Goal: Information Seeking & Learning: Learn about a topic

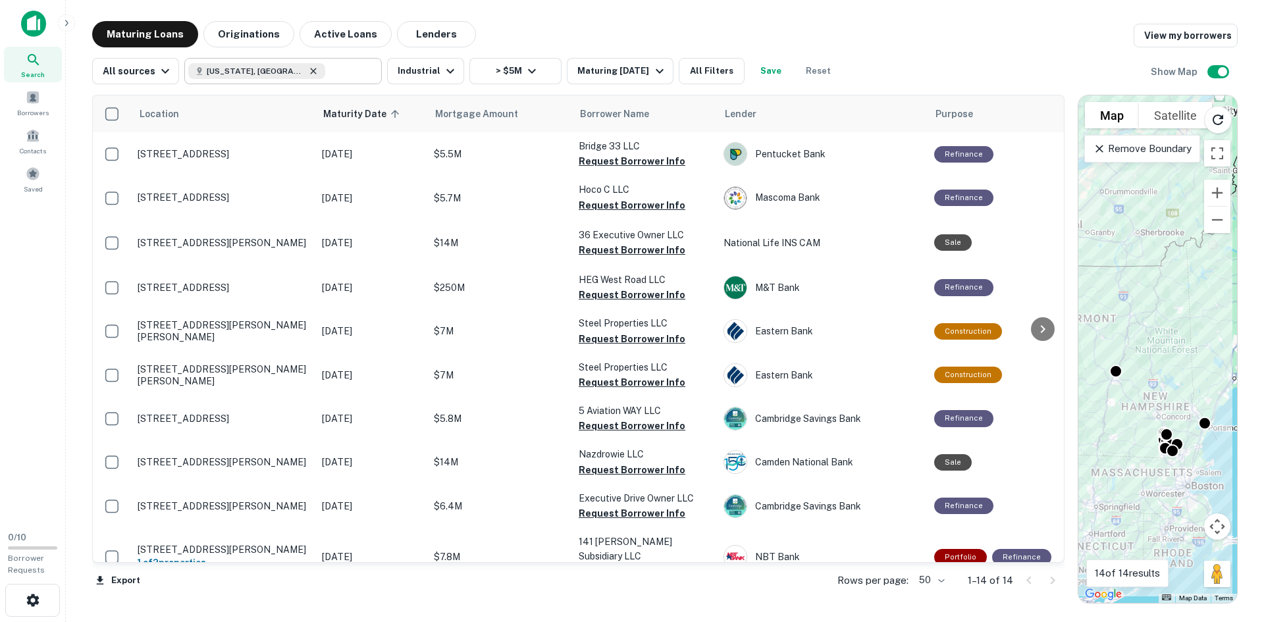
click at [311, 70] on icon at bounding box center [314, 71] width 6 height 6
type input "**********"
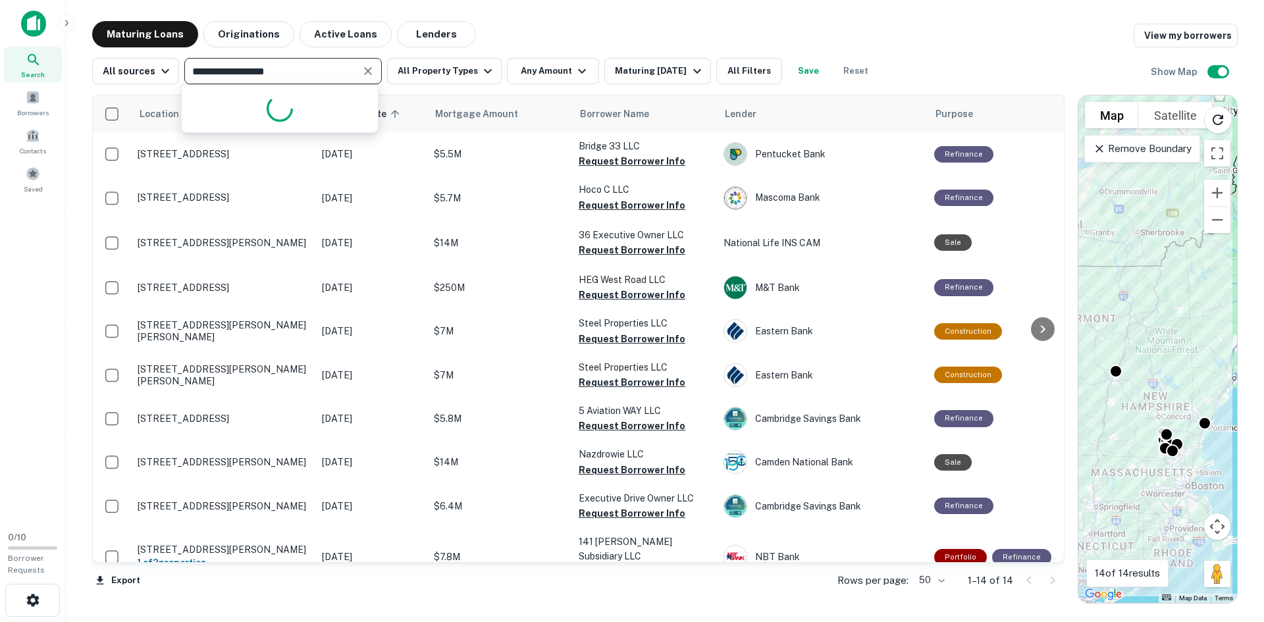
click at [368, 70] on icon "Clear" at bounding box center [367, 70] width 13 height 13
type input "*******"
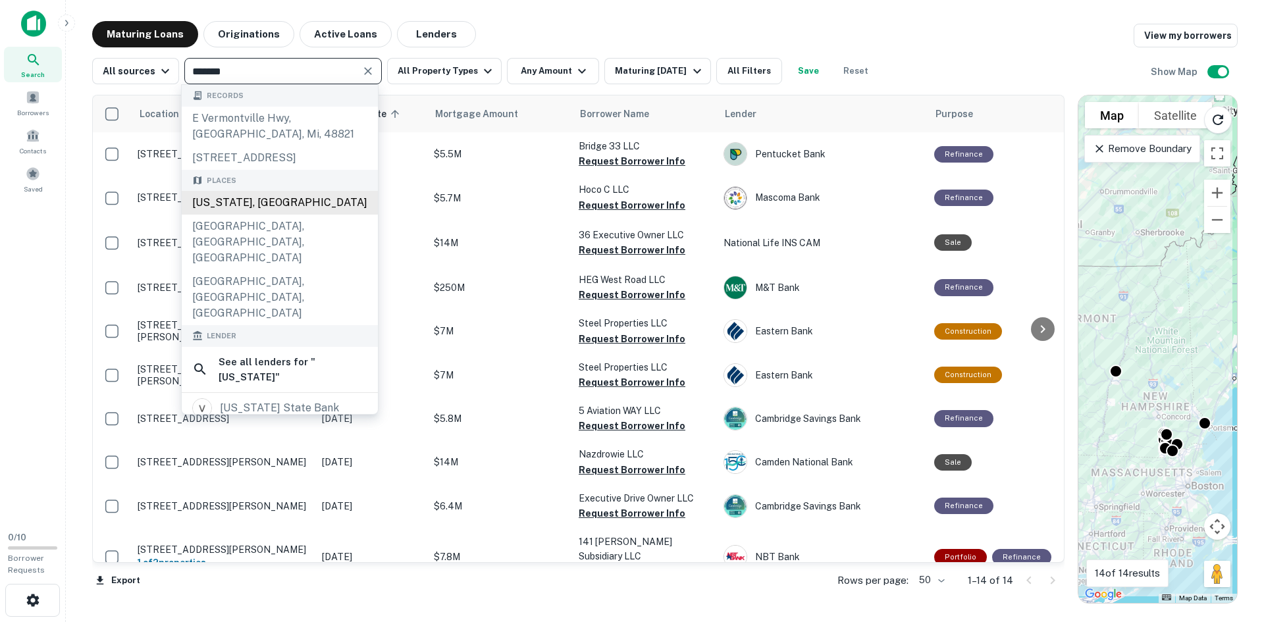
click at [265, 215] on div "[US_STATE], [GEOGRAPHIC_DATA]" at bounding box center [280, 203] width 196 height 24
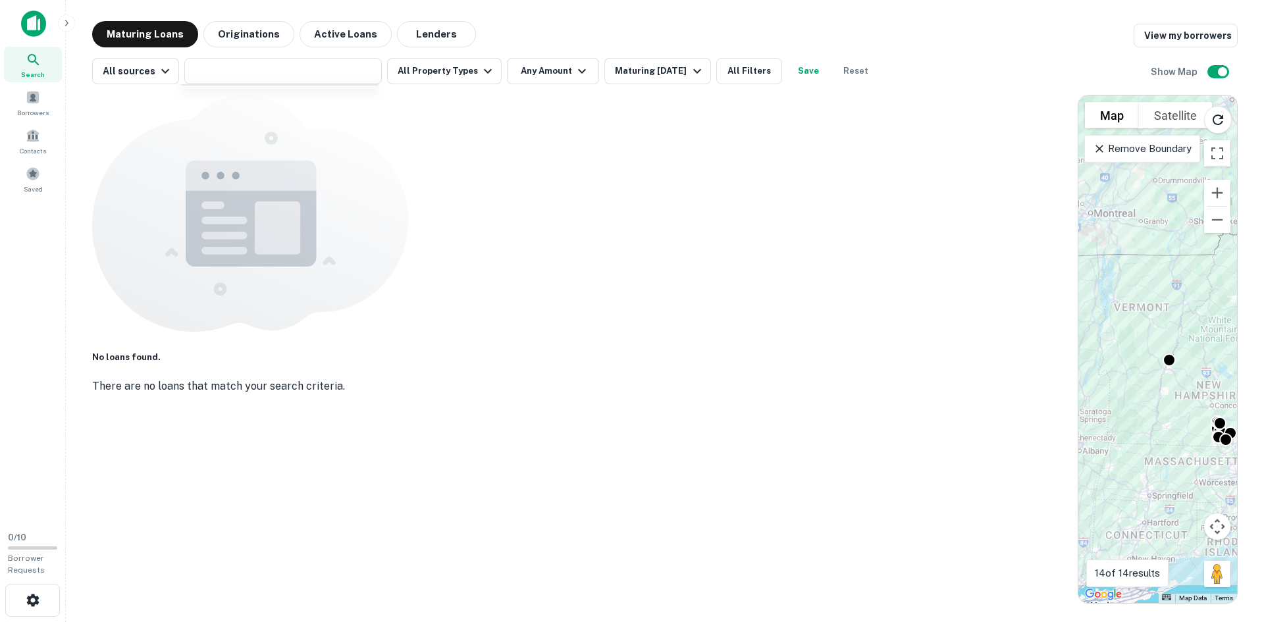
type input "**********"
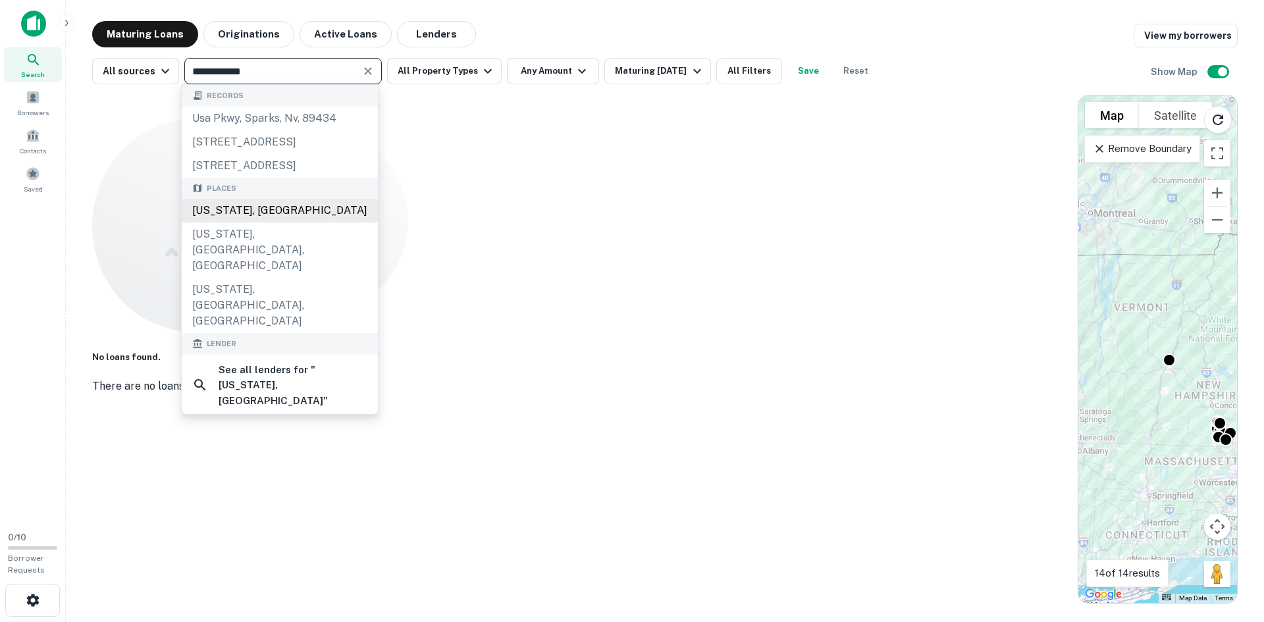
click at [263, 222] on div "[US_STATE], [GEOGRAPHIC_DATA]" at bounding box center [280, 211] width 196 height 24
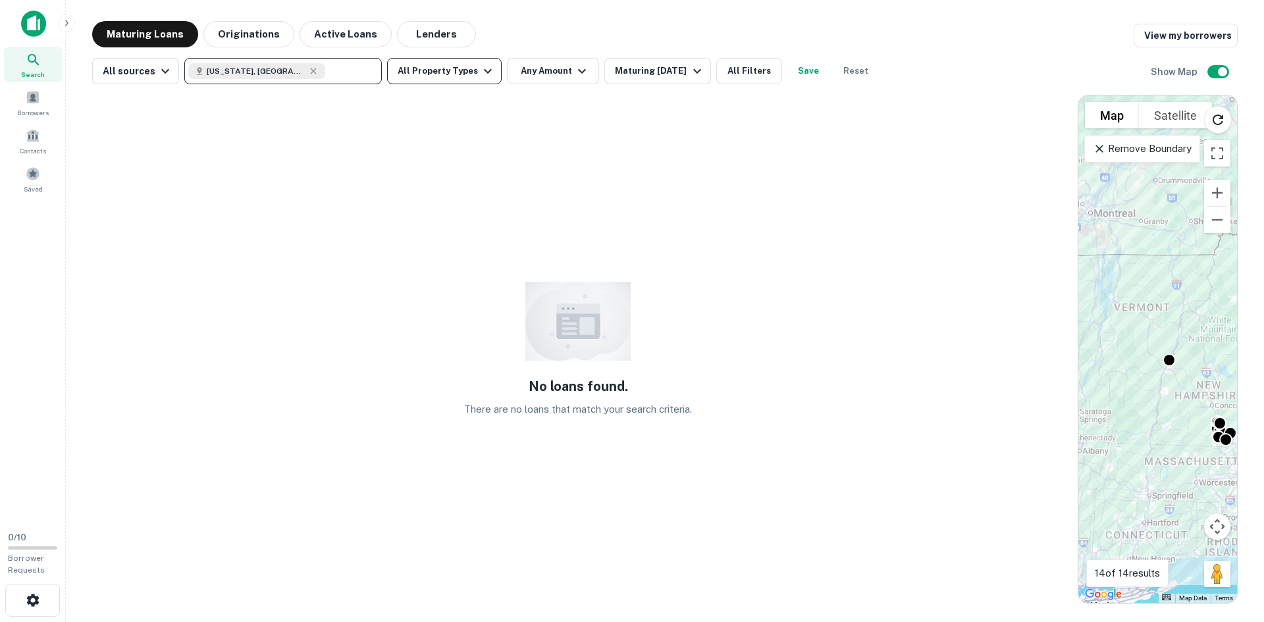
click at [448, 63] on button "All Property Types" at bounding box center [444, 71] width 115 height 26
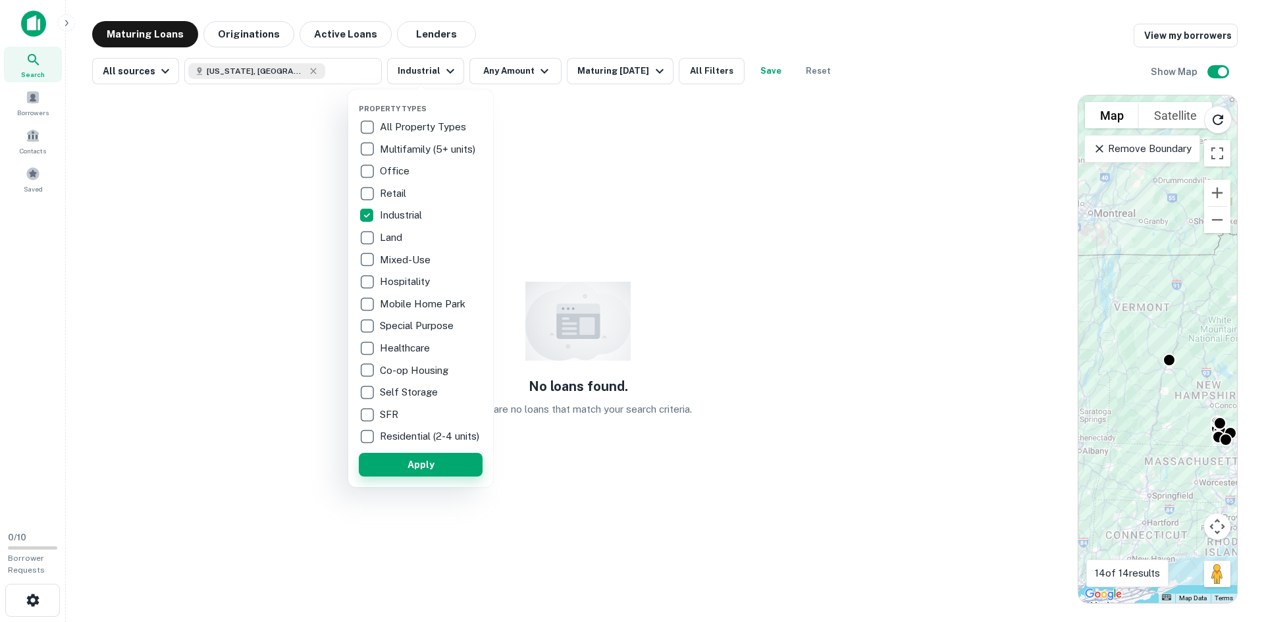
click at [400, 476] on button "Apply" at bounding box center [421, 465] width 124 height 24
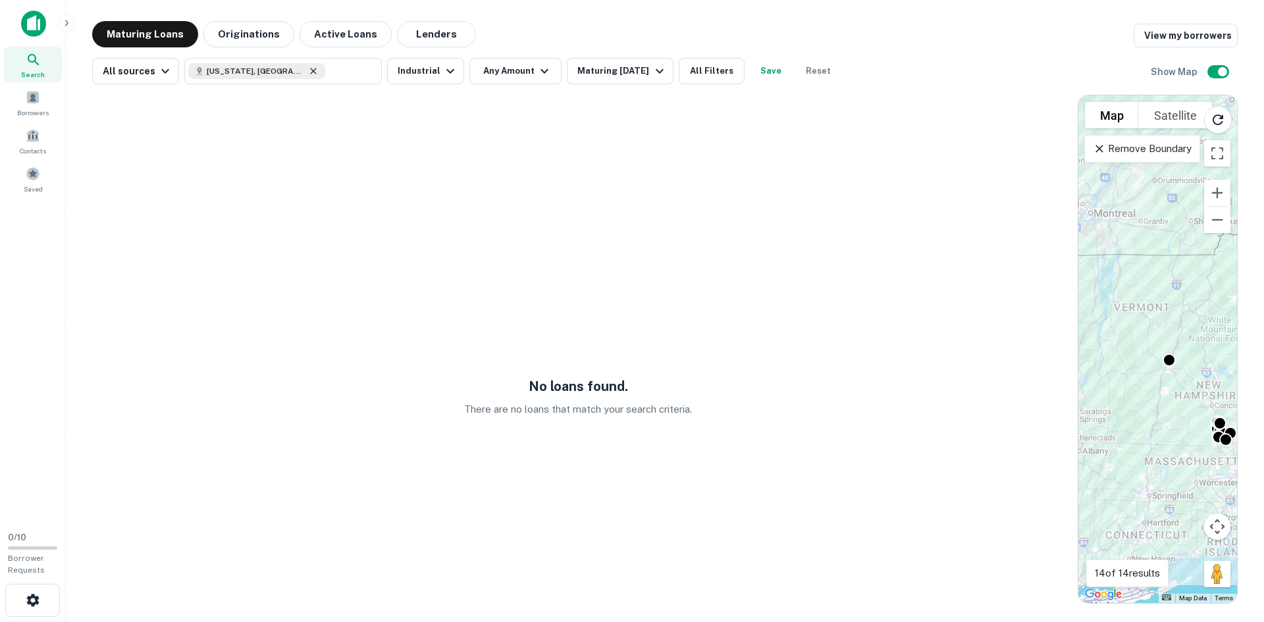
click at [308, 75] on icon at bounding box center [313, 71] width 11 height 11
type input "**********"
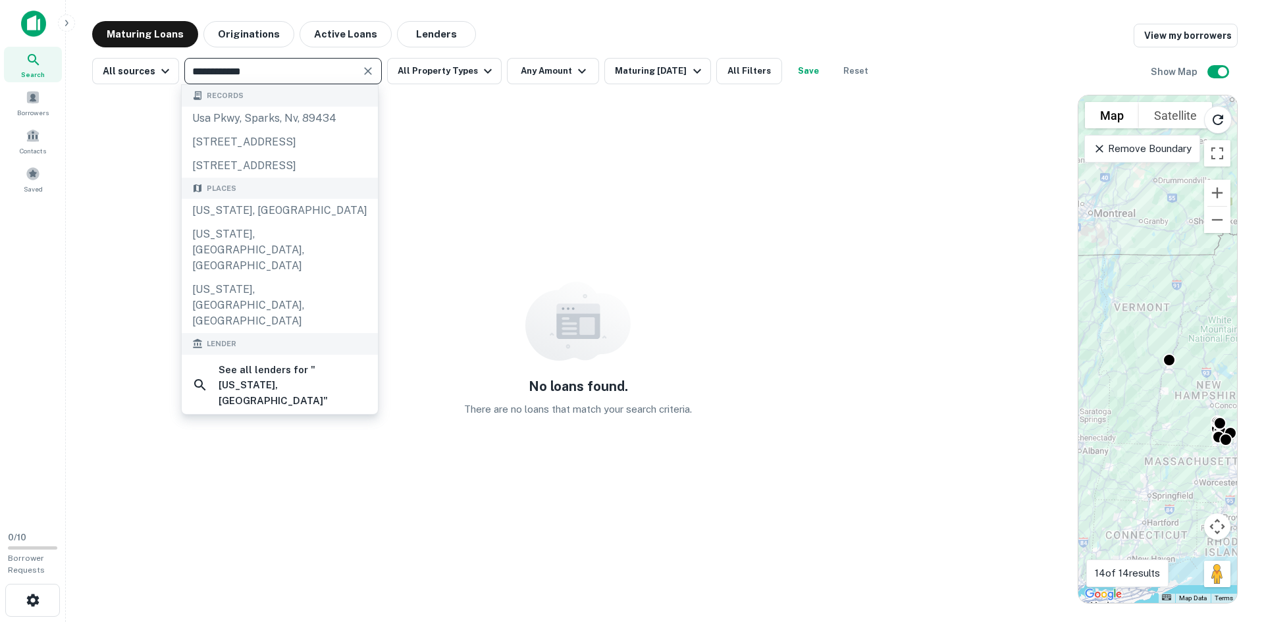
click at [263, 75] on input "**********" at bounding box center [272, 71] width 168 height 18
click at [365, 70] on icon "Clear" at bounding box center [367, 70] width 13 height 13
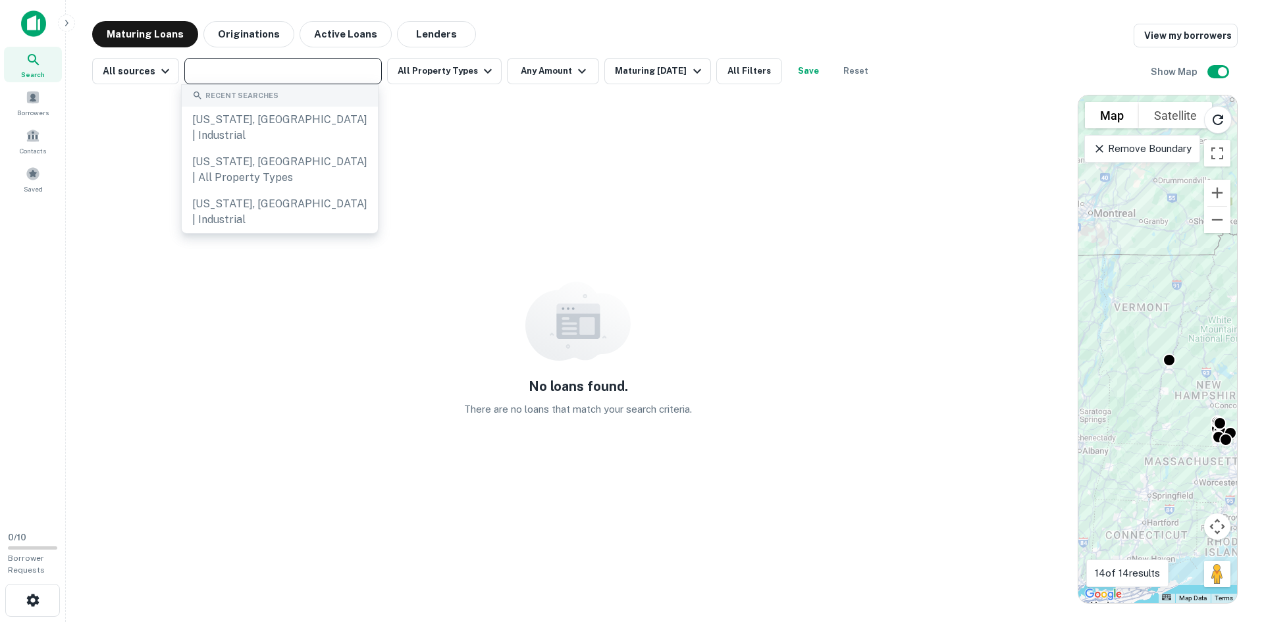
click at [290, 73] on input "text" at bounding box center [282, 71] width 188 height 18
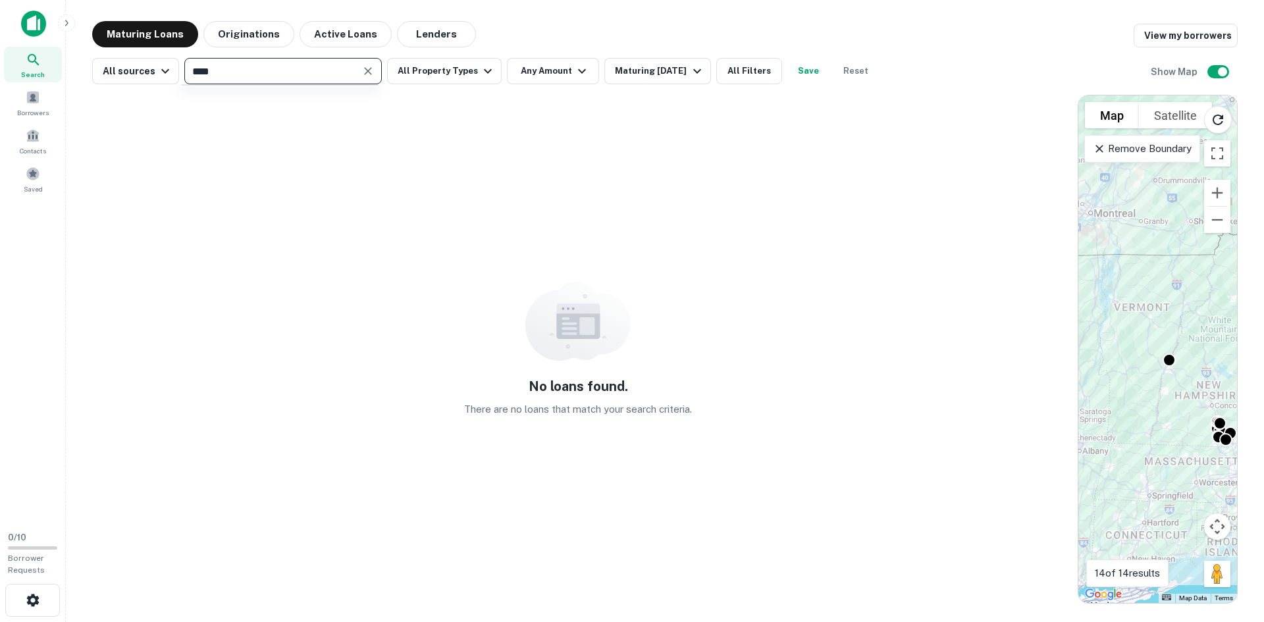
type input "*****"
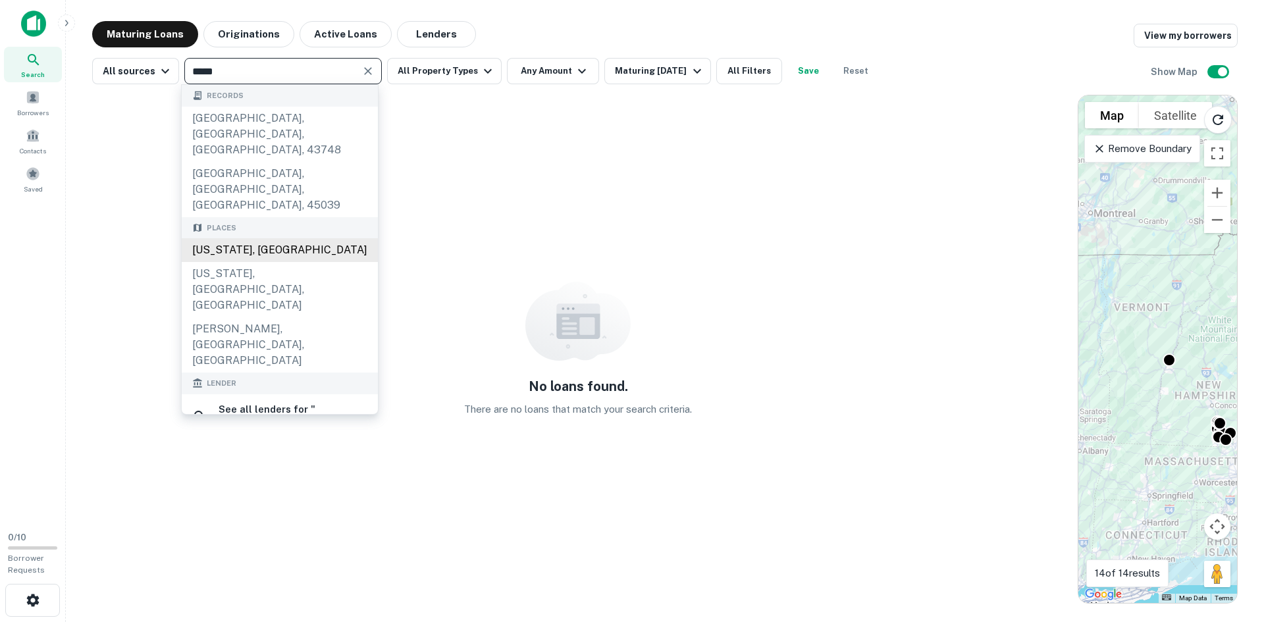
click at [251, 238] on div "[US_STATE], [GEOGRAPHIC_DATA]" at bounding box center [280, 250] width 196 height 24
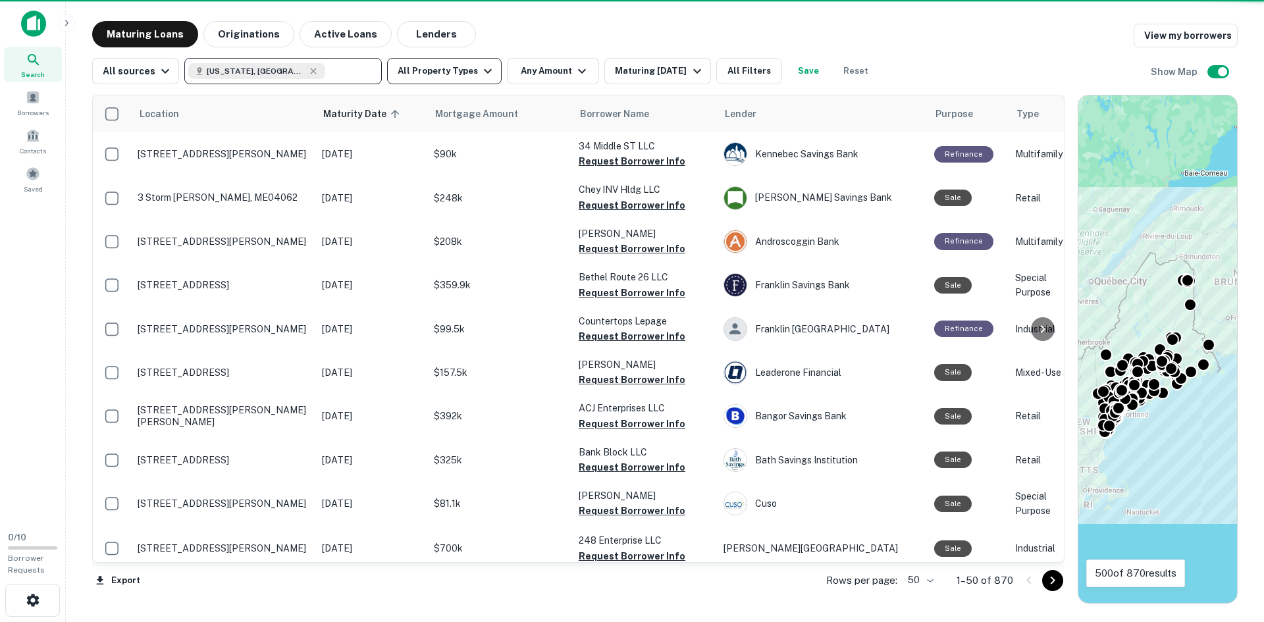
click at [432, 80] on button "All Property Types" at bounding box center [444, 71] width 115 height 26
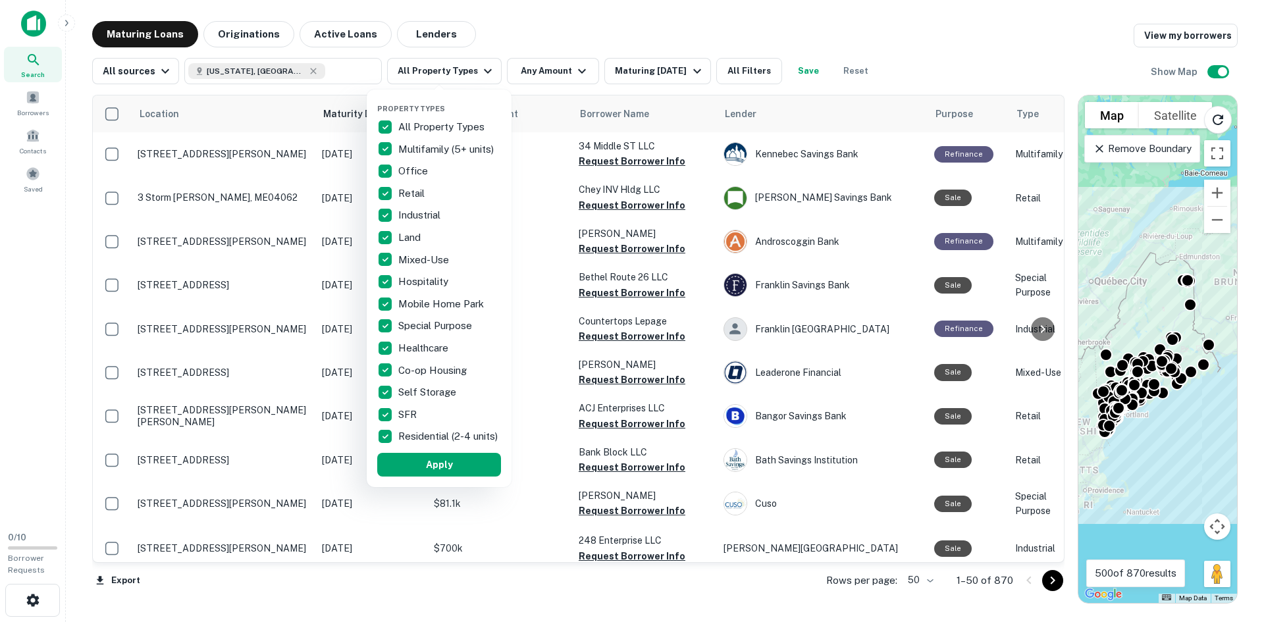
click at [382, 109] on span "Property Types" at bounding box center [411, 109] width 68 height 8
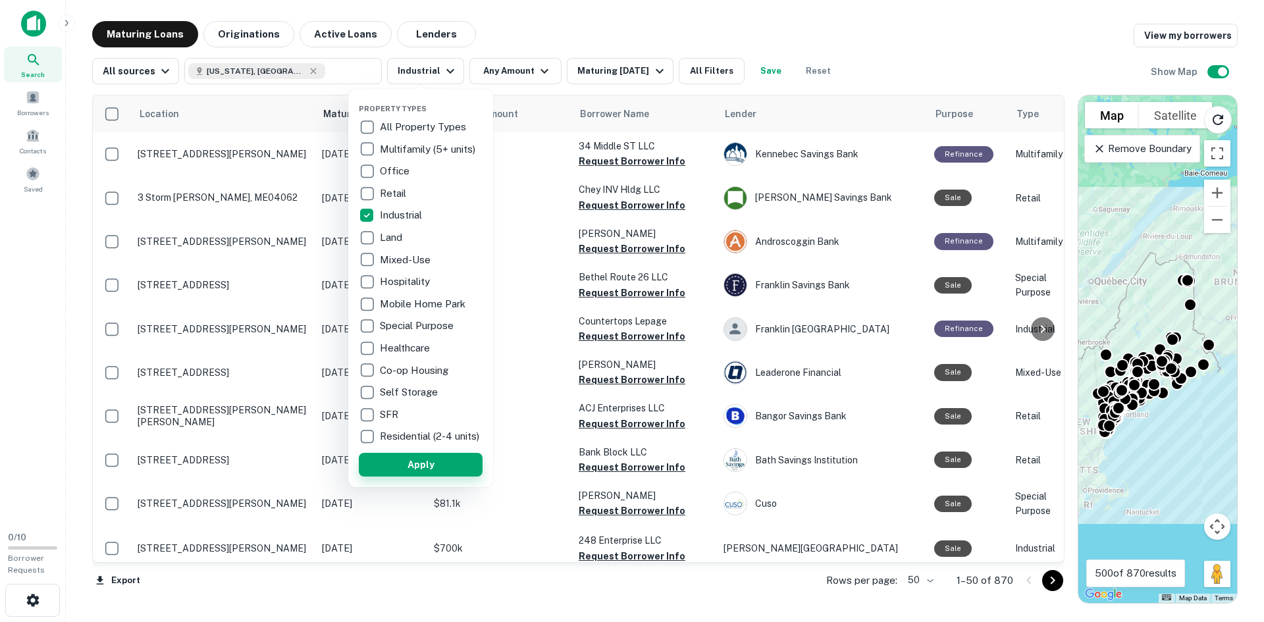
click at [433, 472] on button "Apply" at bounding box center [421, 465] width 124 height 24
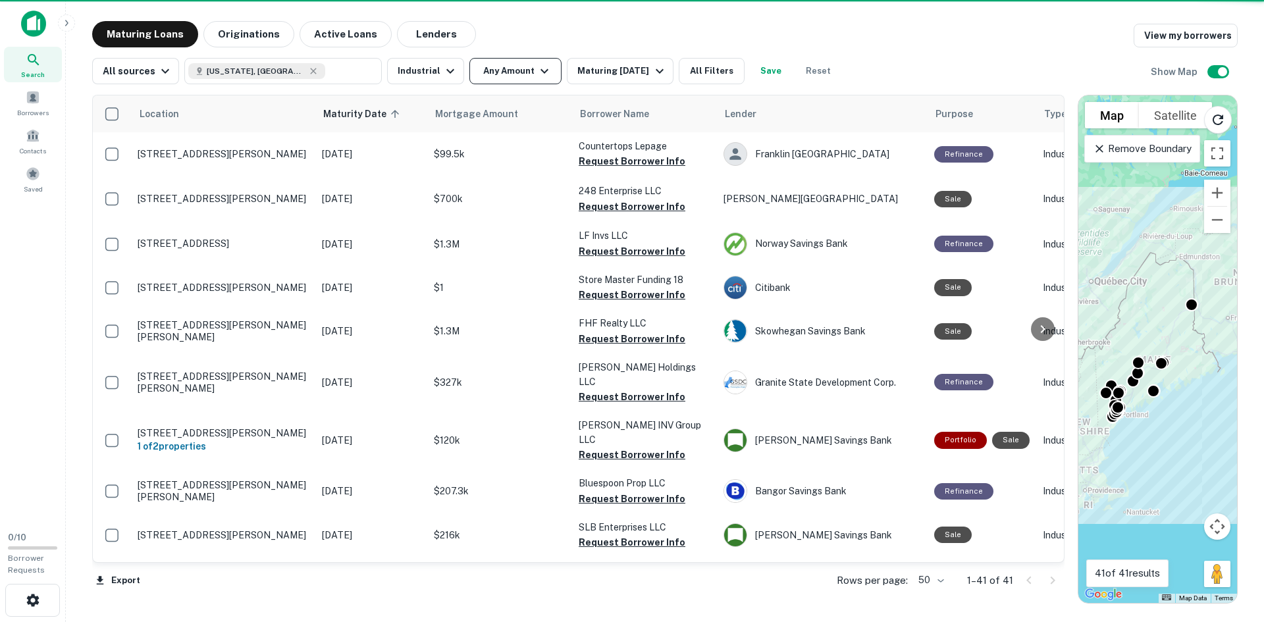
click at [495, 74] on button "Any Amount" at bounding box center [515, 71] width 92 height 26
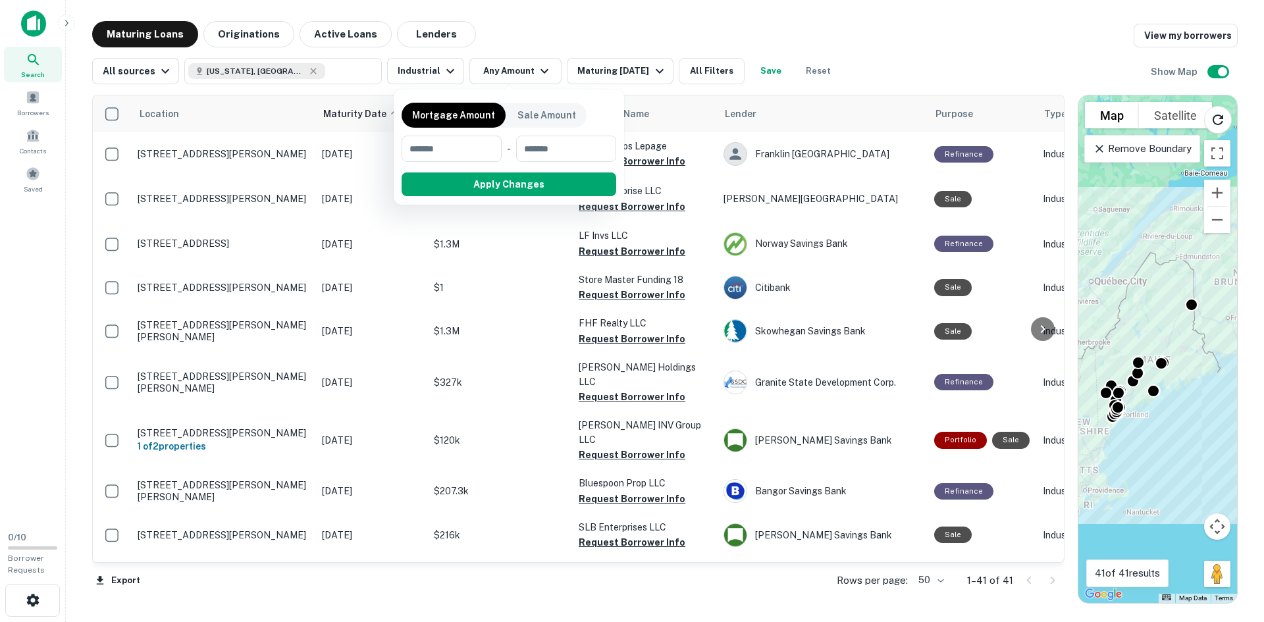
drag, startPoint x: 1057, startPoint y: 177, endPoint x: 847, endPoint y: 195, distance: 210.7
click at [1057, 220] on div at bounding box center [632, 311] width 1264 height 622
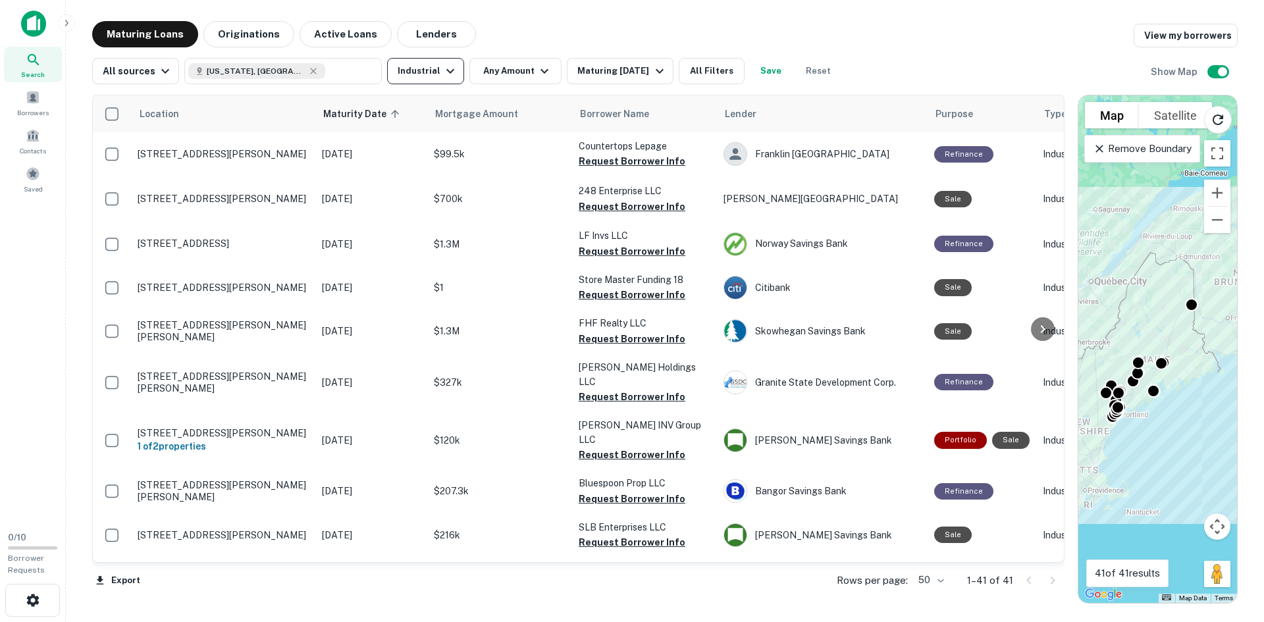
click at [434, 72] on button "Industrial" at bounding box center [425, 71] width 77 height 26
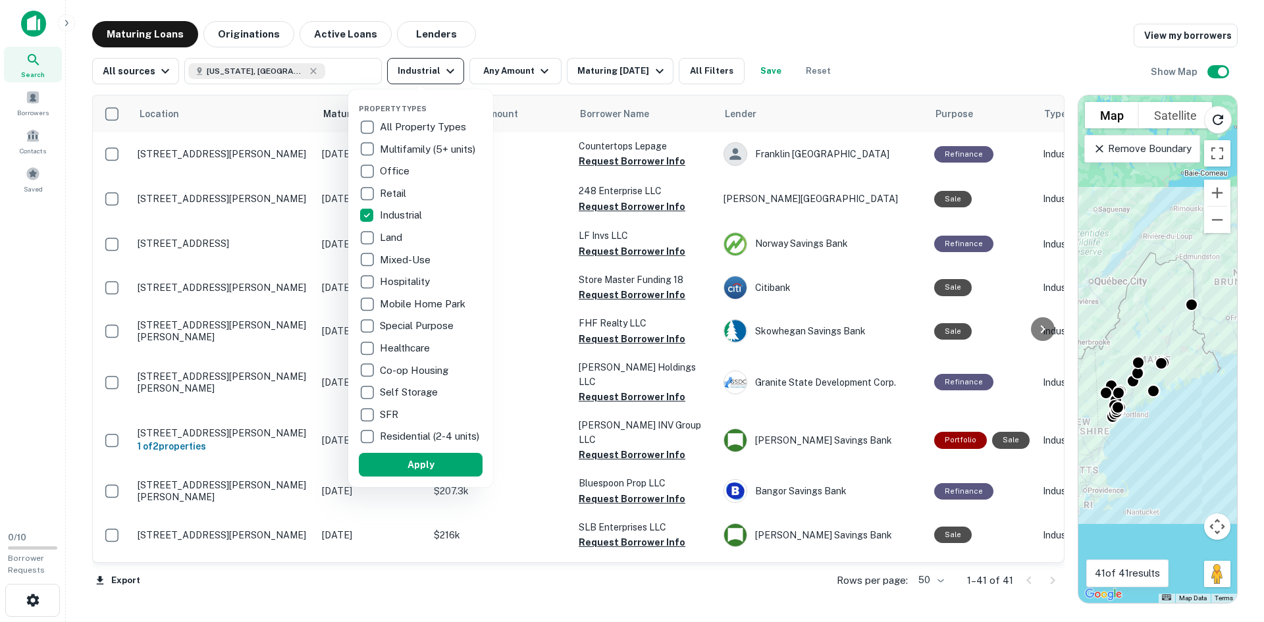
click at [476, 72] on div at bounding box center [632, 311] width 1264 height 622
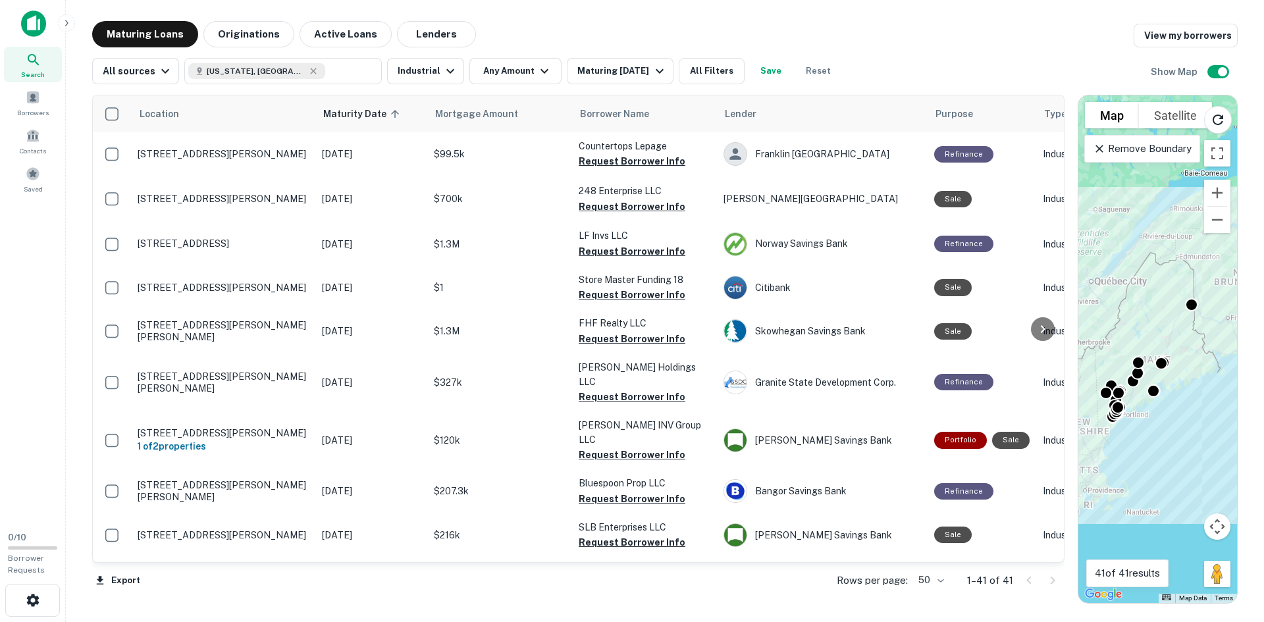
click at [505, 69] on div at bounding box center [632, 311] width 1264 height 622
click at [505, 69] on button "Any Amount" at bounding box center [515, 71] width 92 height 26
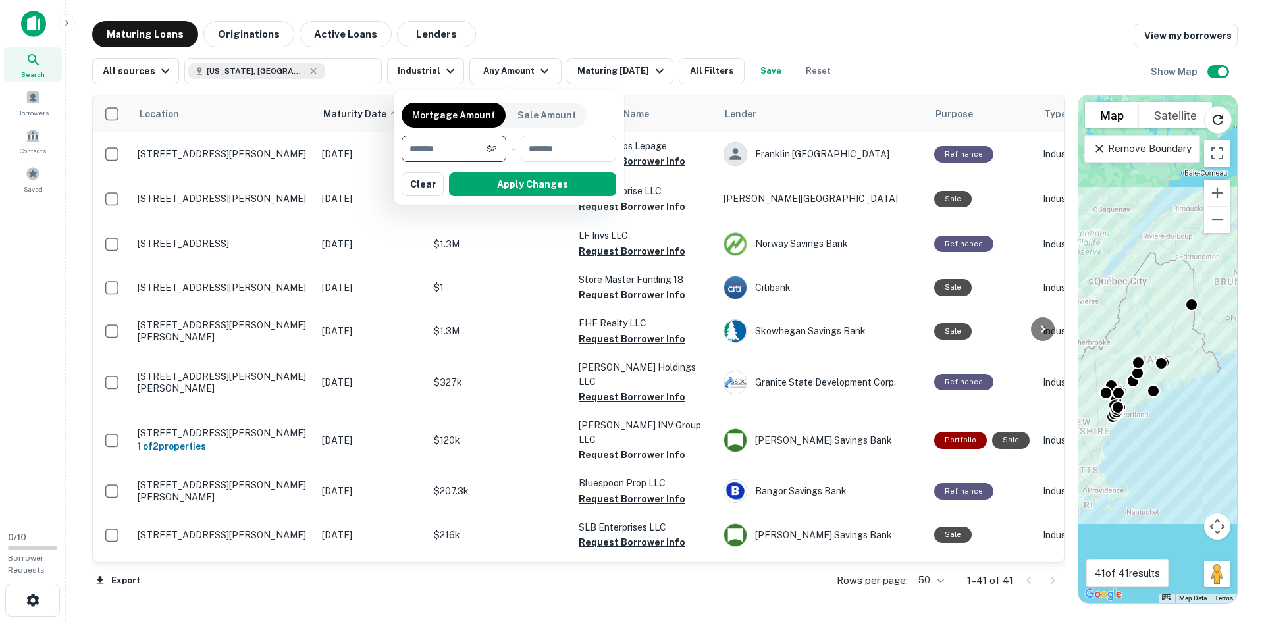
type input "**"
type input "*******"
click at [527, 176] on button "Apply Changes" at bounding box center [532, 184] width 167 height 24
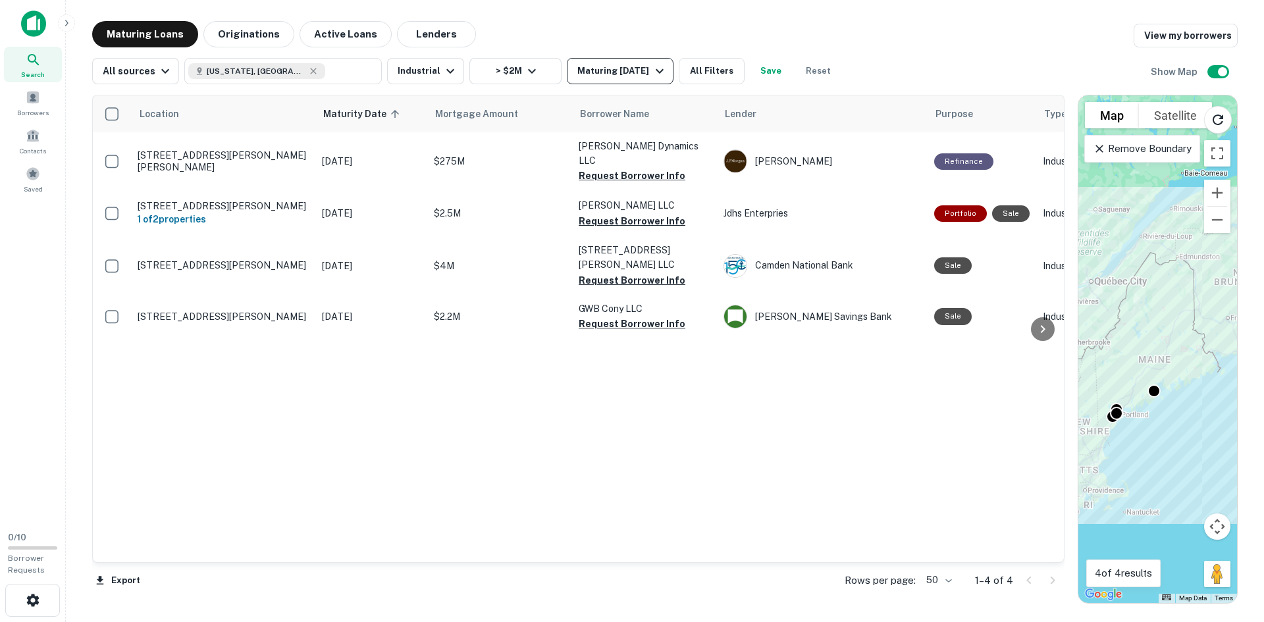
click at [618, 69] on div "Maturing [DATE]" at bounding box center [622, 71] width 90 height 16
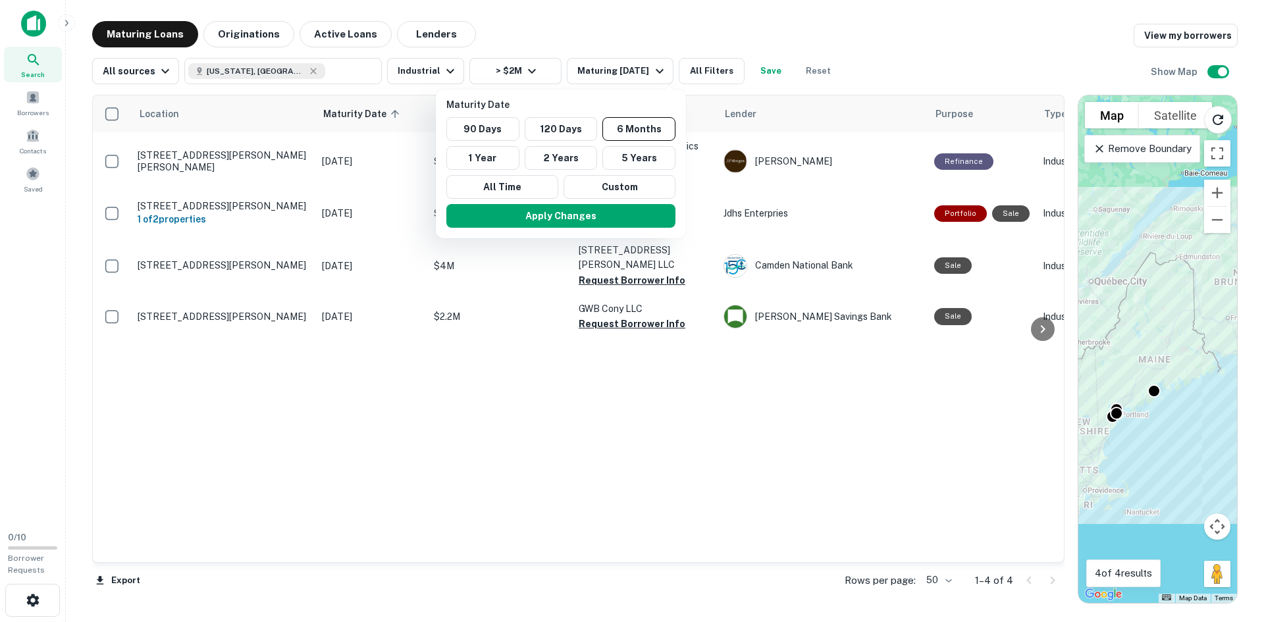
click at [469, 441] on div at bounding box center [632, 311] width 1264 height 622
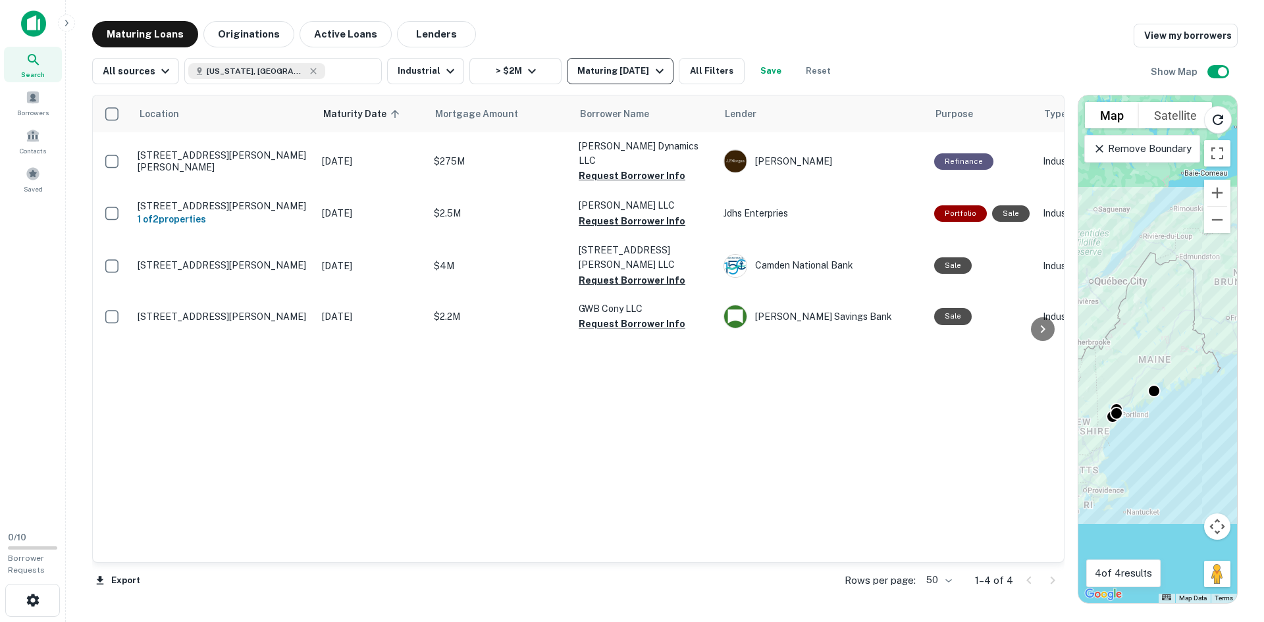
click at [581, 76] on div "Maturing [DATE]" at bounding box center [622, 71] width 90 height 16
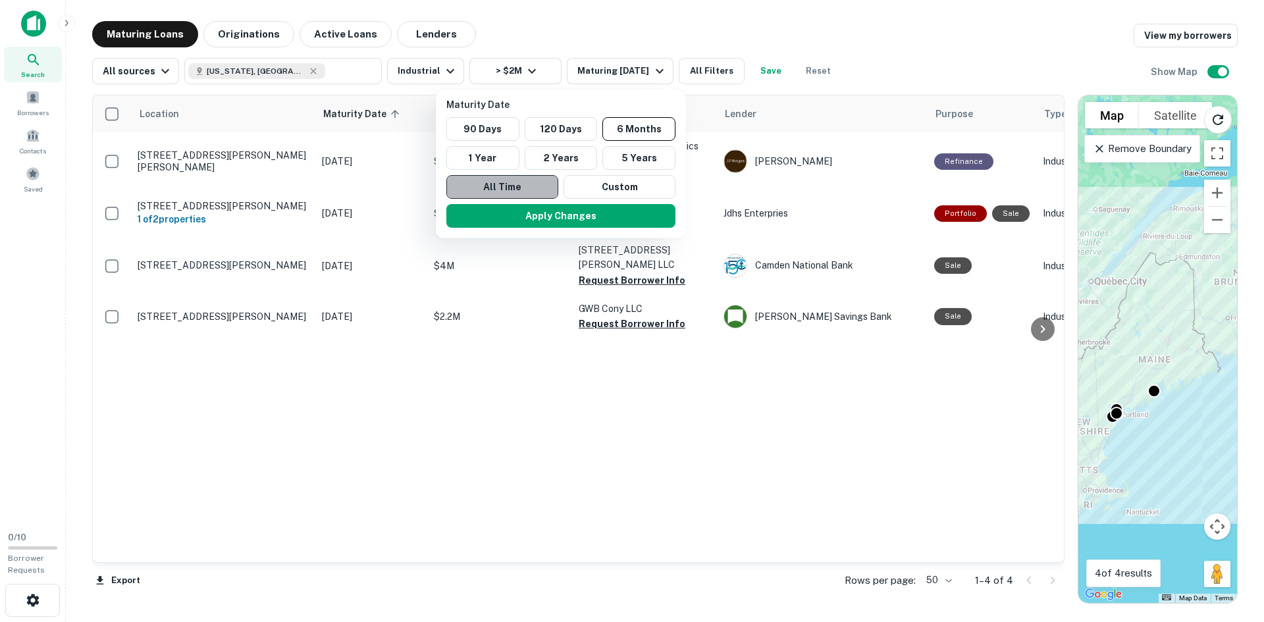
click at [510, 192] on button "All Time" at bounding box center [502, 187] width 112 height 24
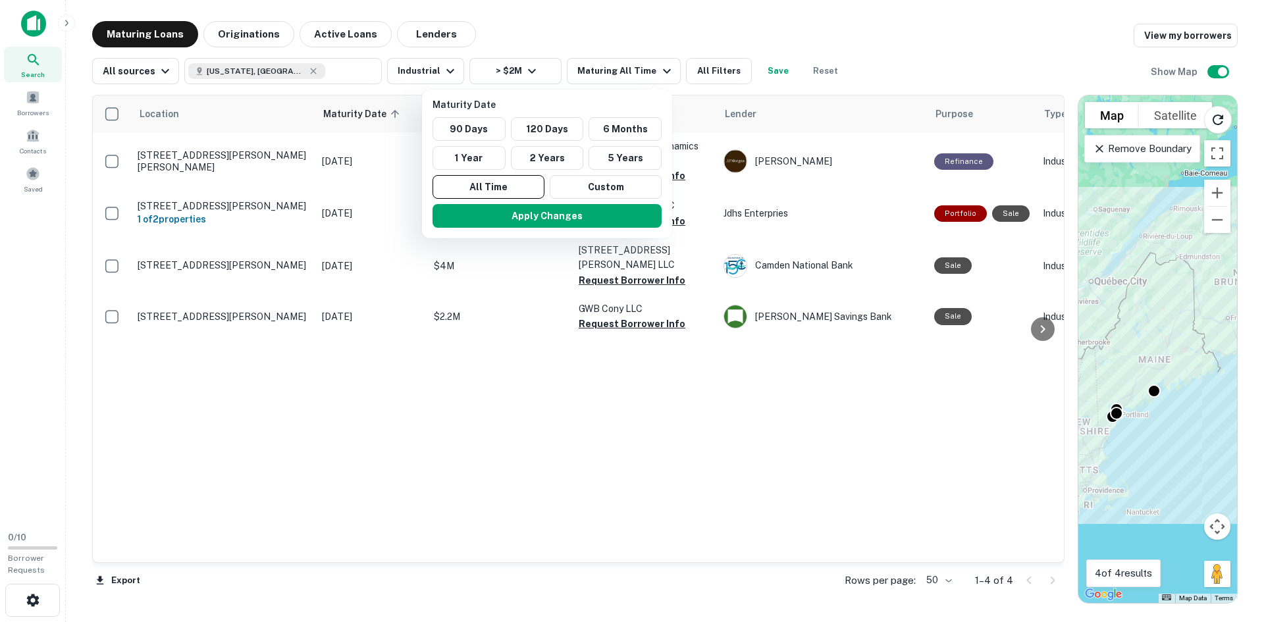
click at [634, 83] on div at bounding box center [632, 311] width 1264 height 622
click at [627, 78] on div at bounding box center [632, 311] width 1264 height 622
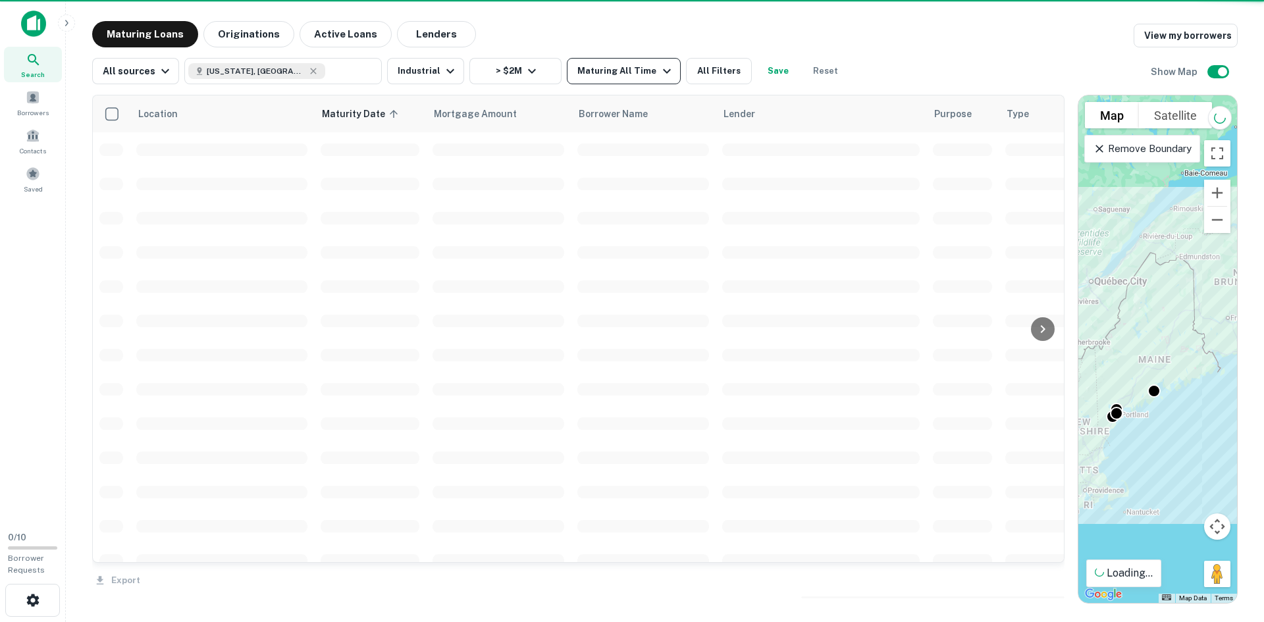
click at [605, 74] on div at bounding box center [632, 311] width 1264 height 622
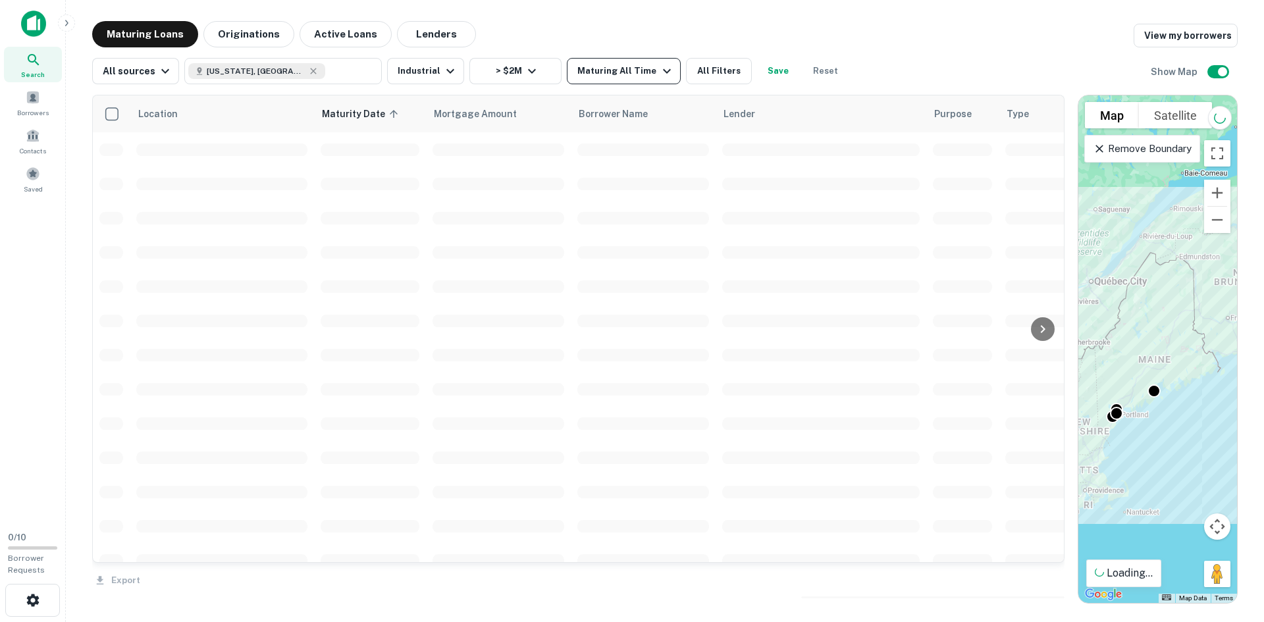
click at [594, 80] on button "Maturing All Time" at bounding box center [623, 71] width 113 height 26
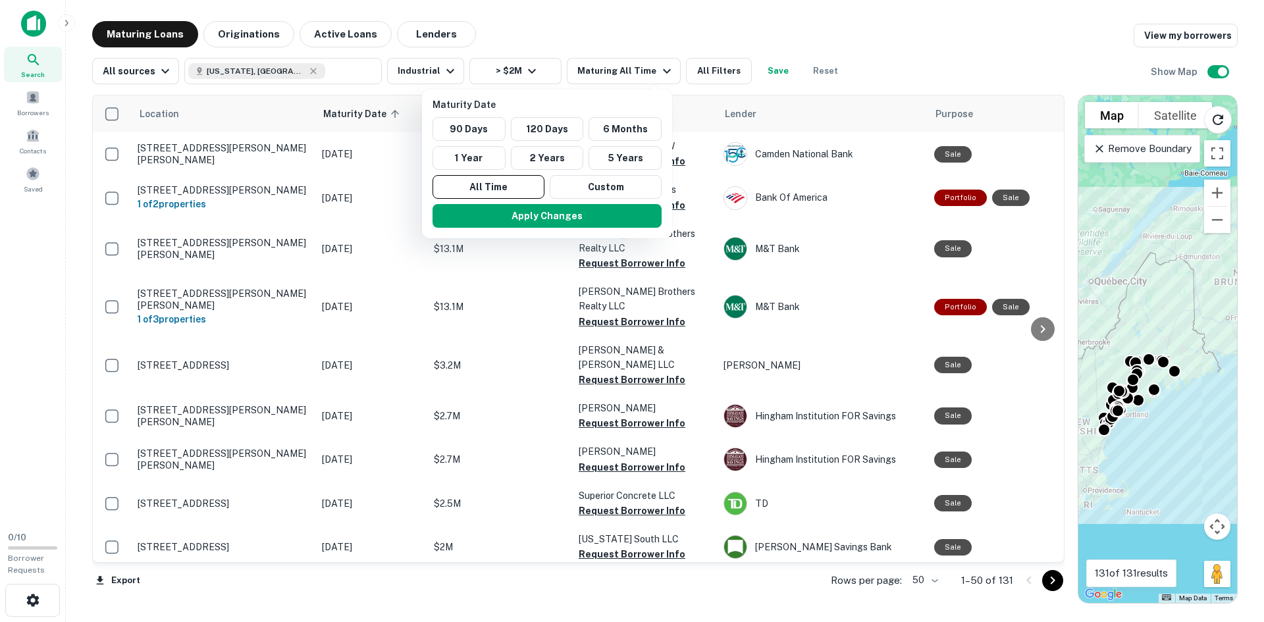
click at [562, 153] on button "2 Years" at bounding box center [547, 158] width 73 height 24
click at [541, 217] on button "Apply Changes" at bounding box center [552, 216] width 229 height 24
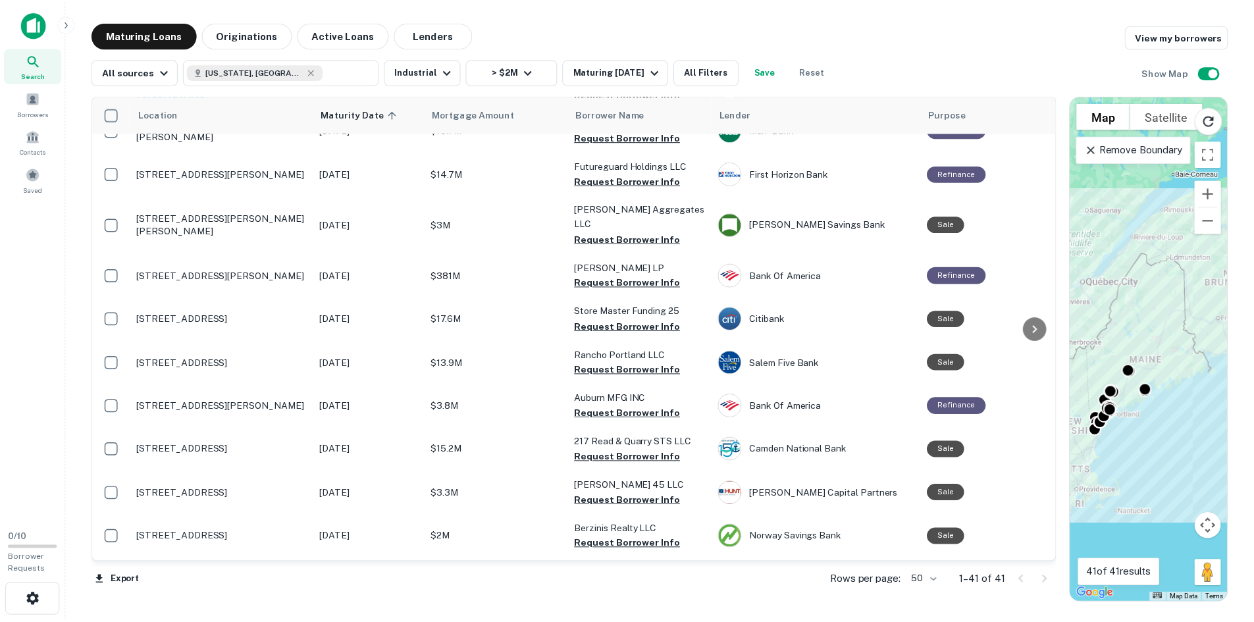
scroll to position [1381, 0]
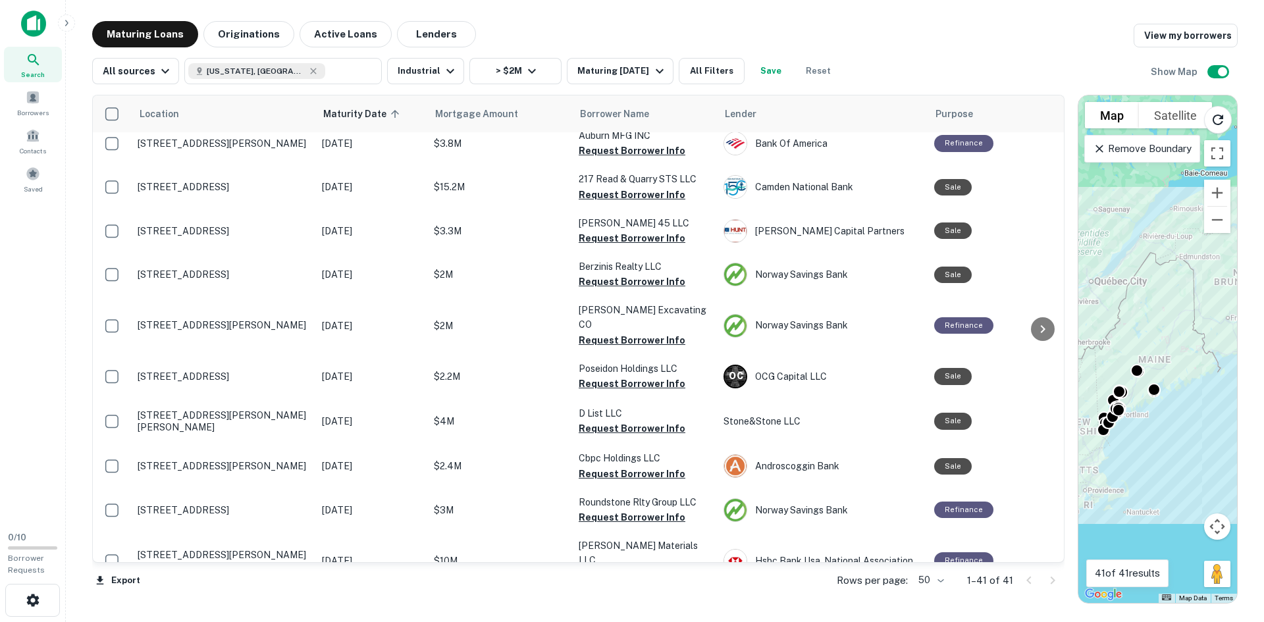
click at [220, 605] on p "[STREET_ADDRESS][PERSON_NAME]" at bounding box center [223, 611] width 171 height 12
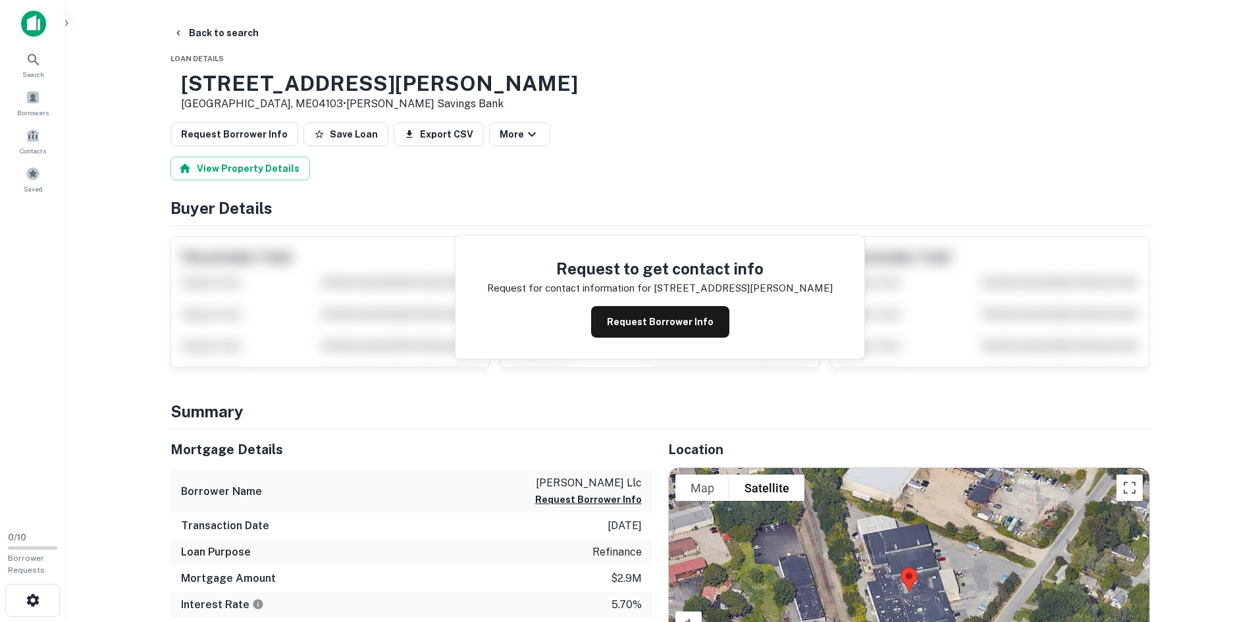
click at [304, 88] on h3 "135 Walton St" at bounding box center [379, 83] width 397 height 25
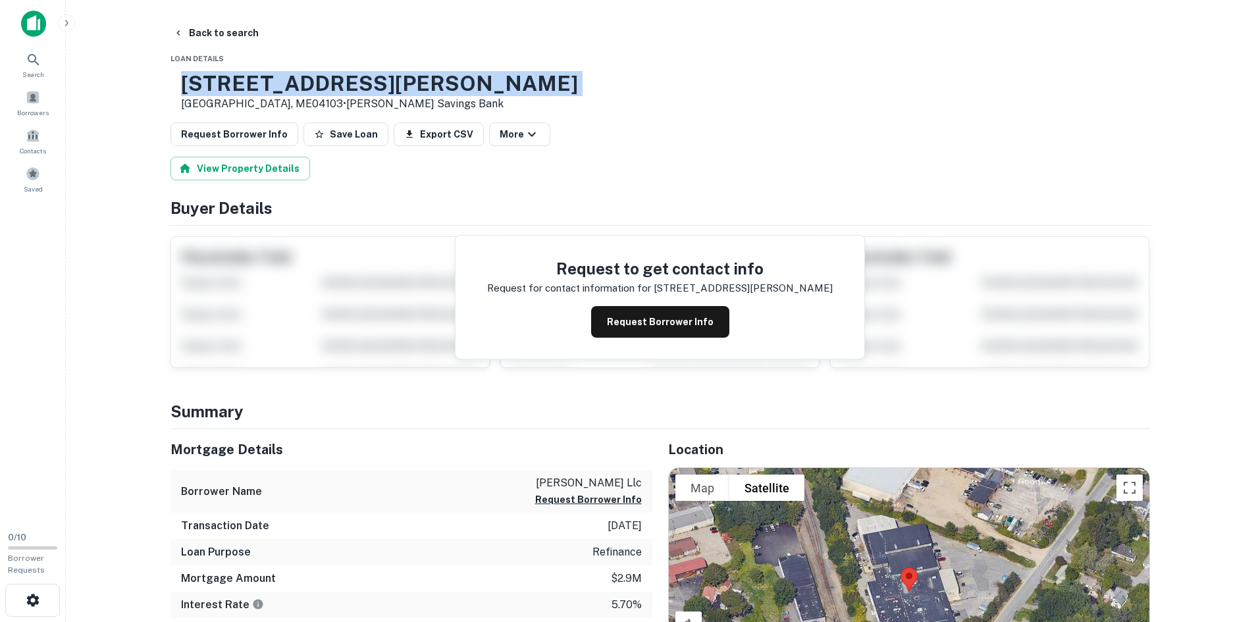
click at [304, 88] on h3 "135 Walton St" at bounding box center [379, 83] width 397 height 25
copy h3 "135 Walton St"
click at [201, 28] on button "Back to search" at bounding box center [216, 33] width 96 height 24
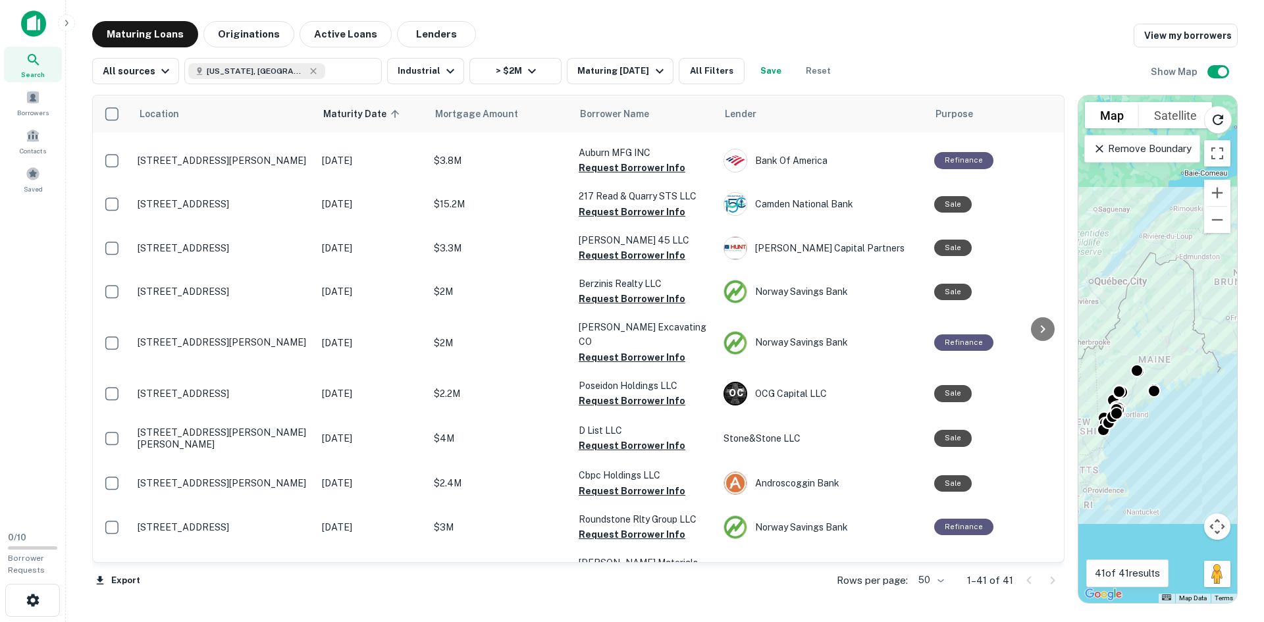
scroll to position [1381, 0]
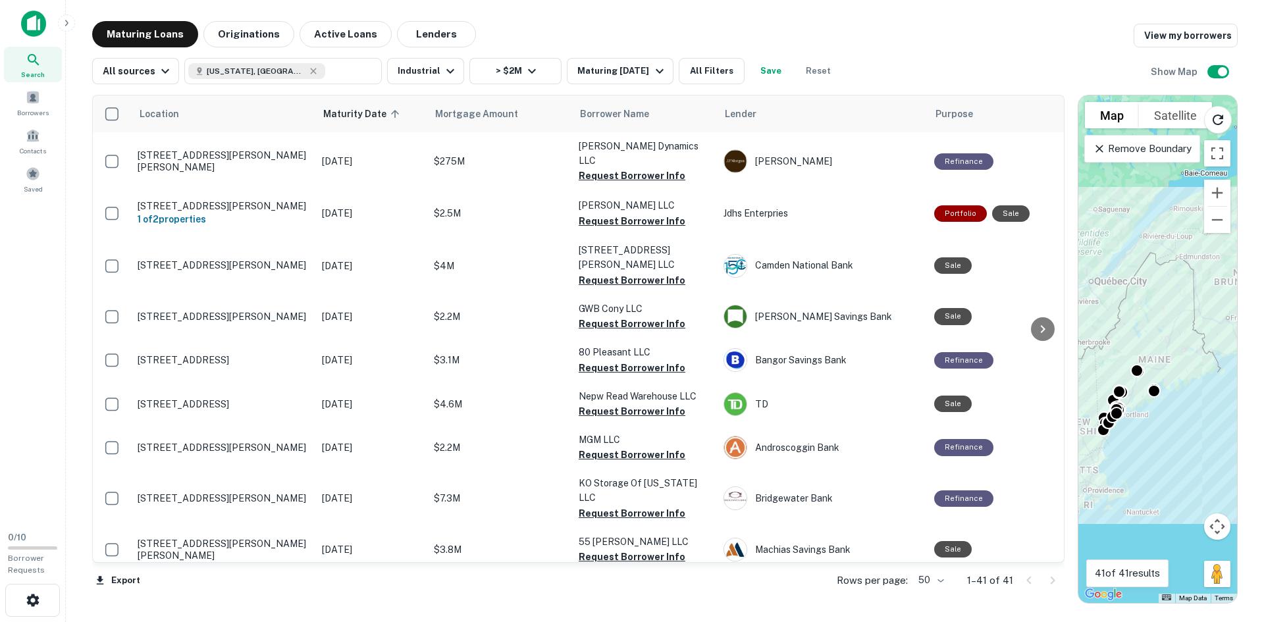
scroll to position [1381, 0]
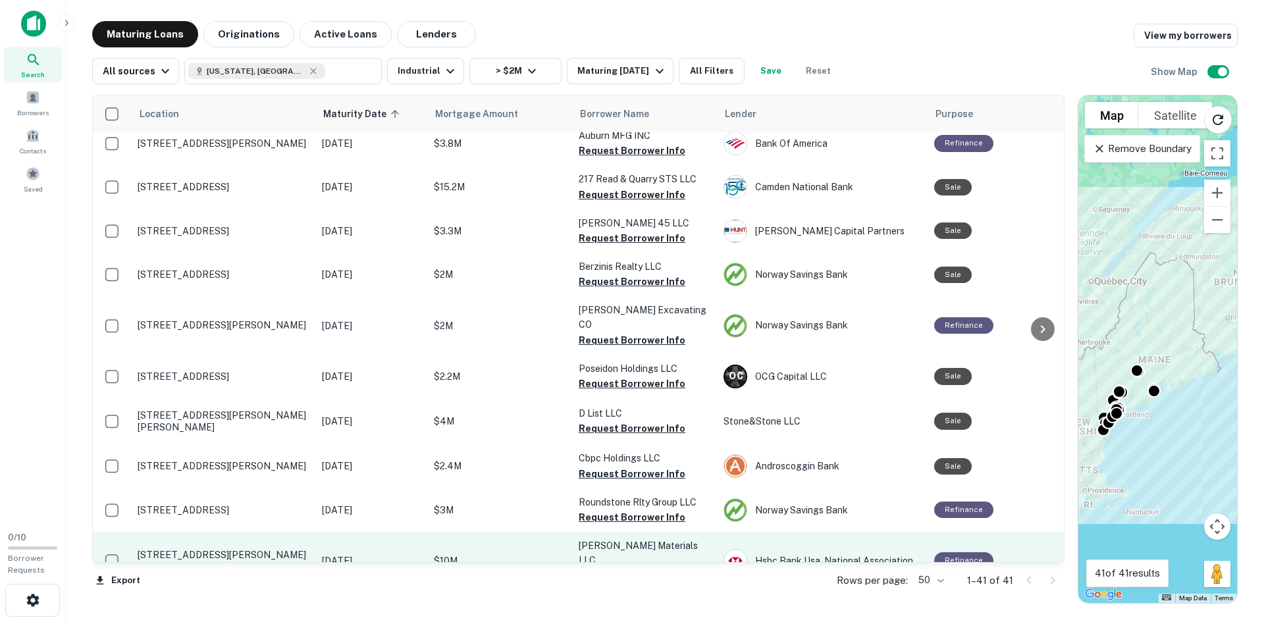
drag, startPoint x: 0, startPoint y: 0, endPoint x: 227, endPoint y: 482, distance: 532.6
click at [227, 549] on p "84 Warren Ave Westbrook, ME04092" at bounding box center [223, 561] width 171 height 24
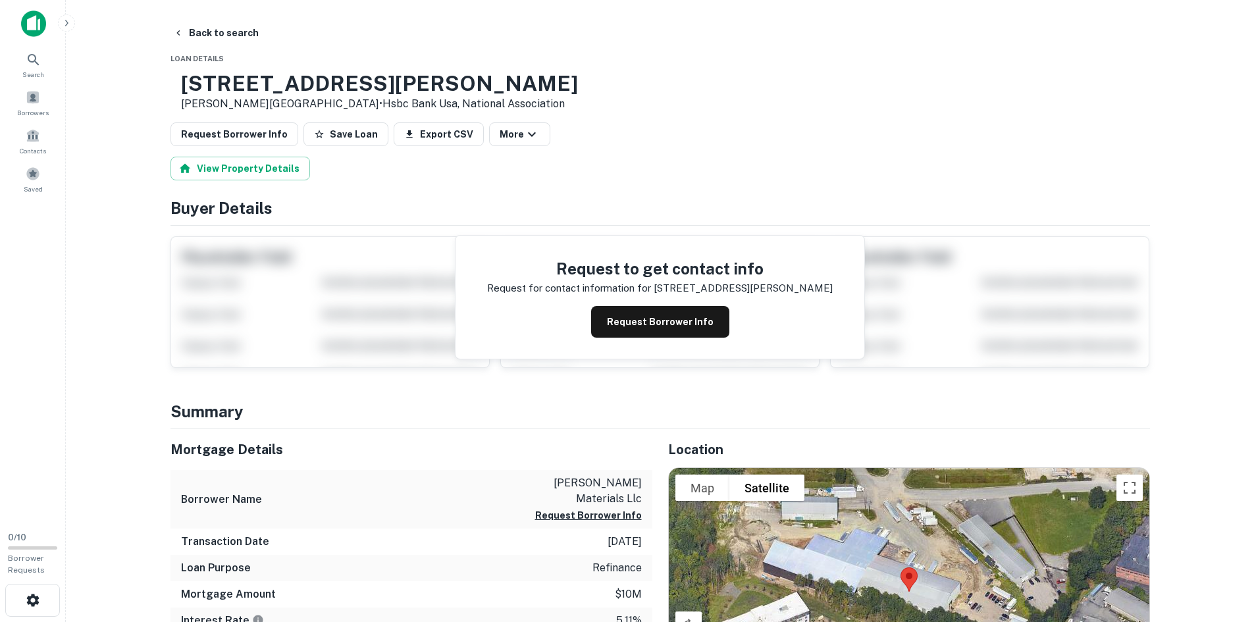
click at [302, 85] on h3 "84 Warren Ave" at bounding box center [379, 83] width 397 height 25
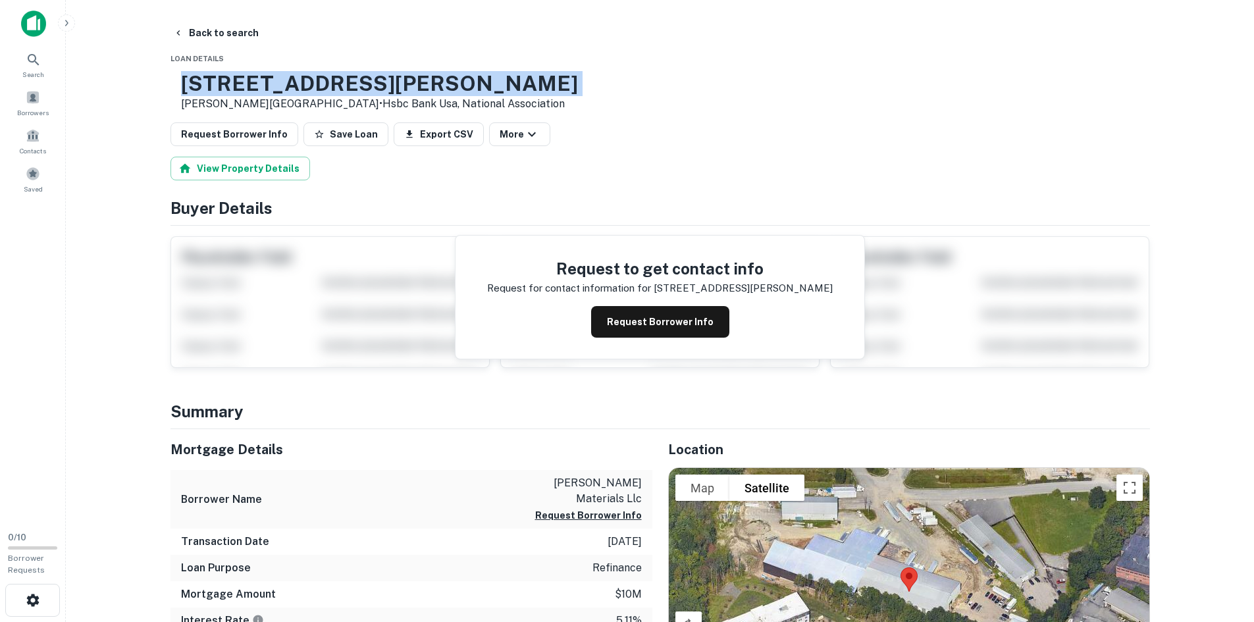
click at [302, 85] on h3 "84 Warren Ave" at bounding box center [379, 83] width 397 height 25
copy h3 "84 Warren Ave"
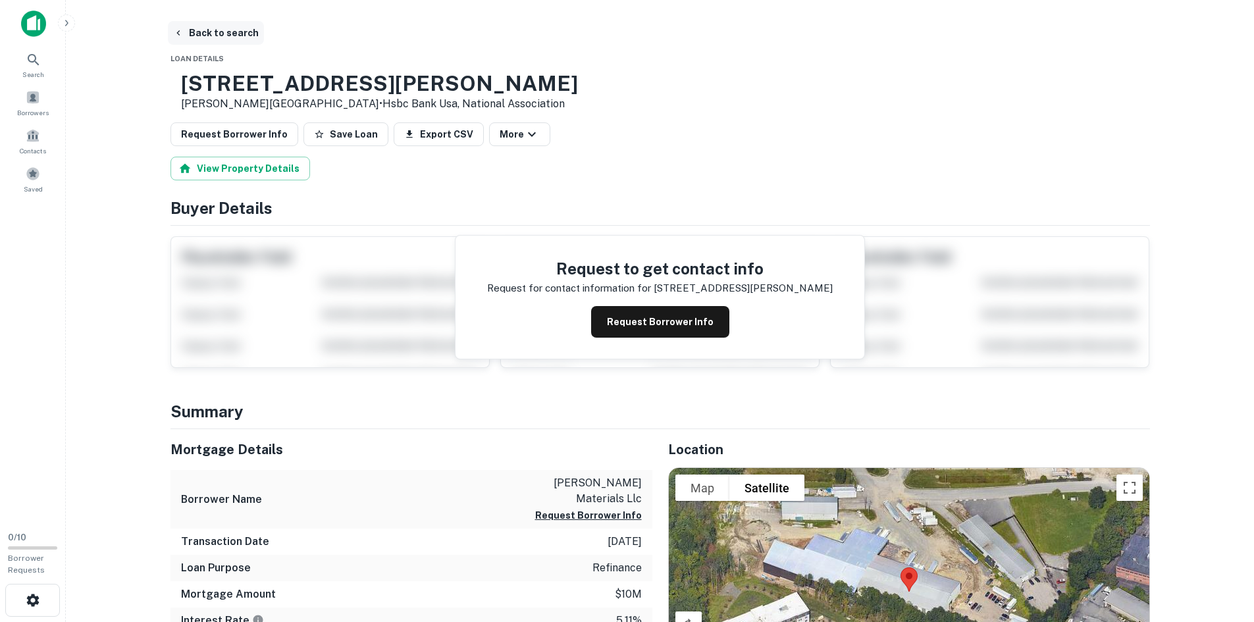
click at [180, 29] on icon "button" at bounding box center [178, 33] width 11 height 11
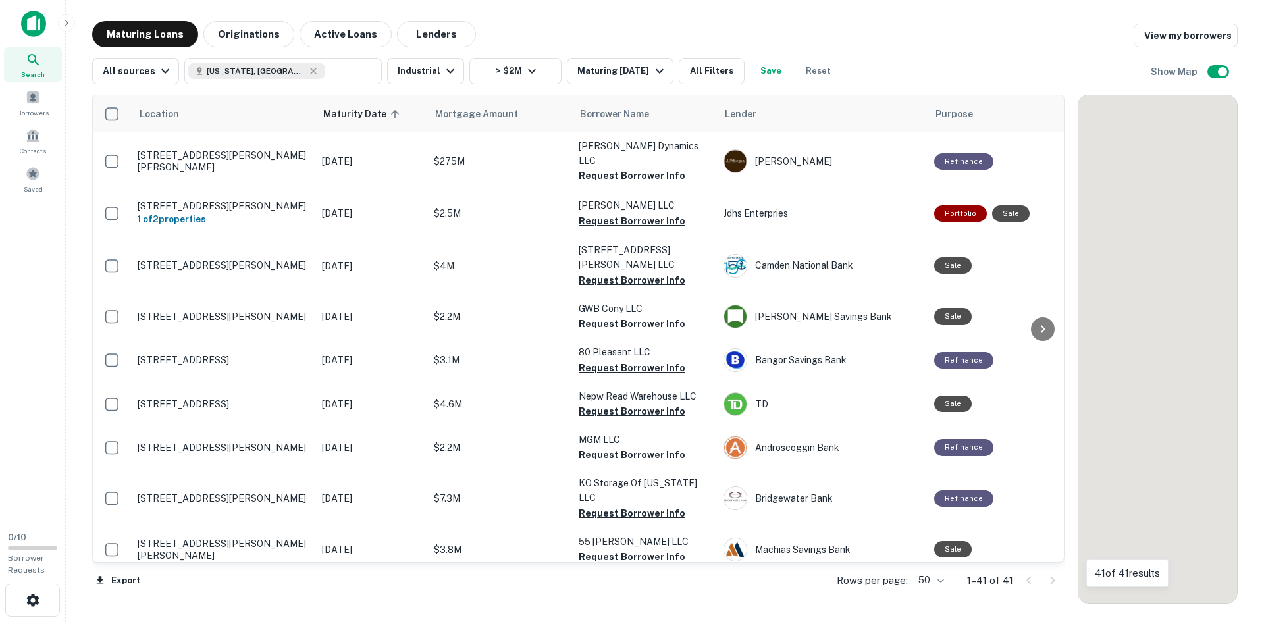
scroll to position [1381, 0]
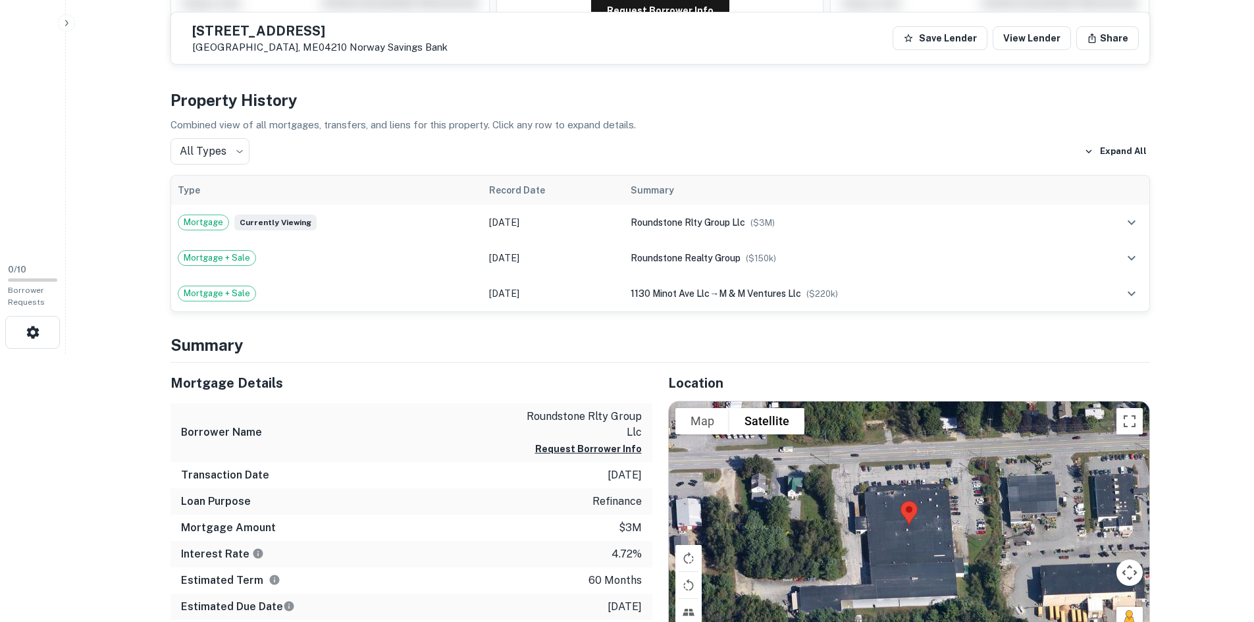
scroll to position [132, 0]
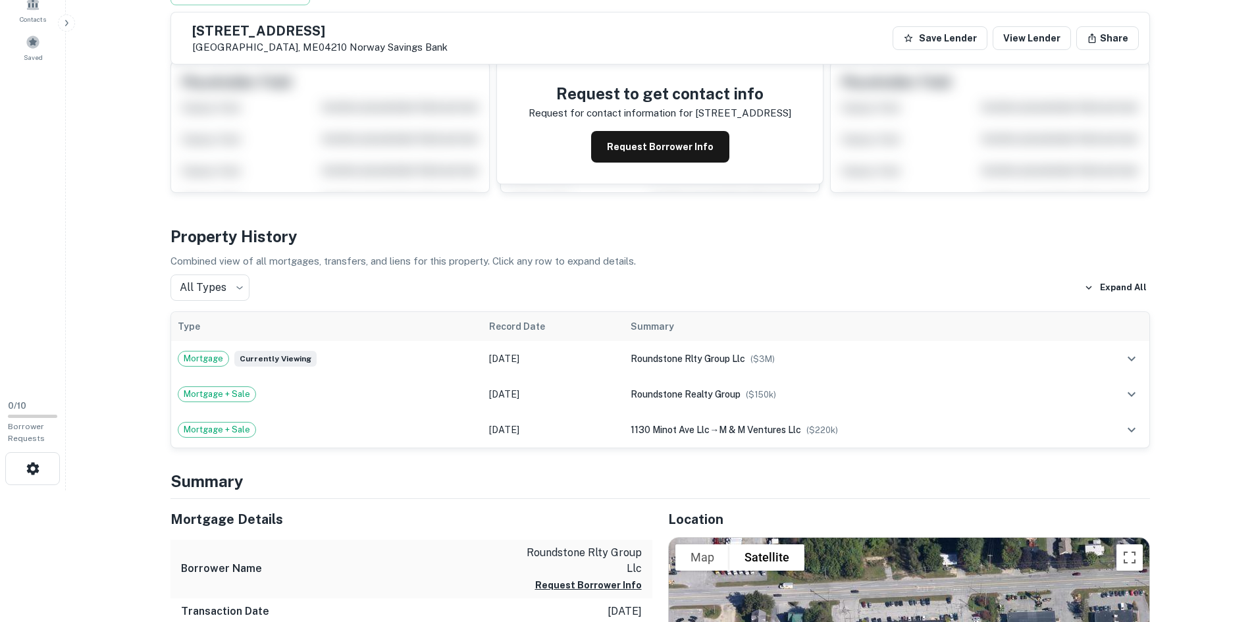
click at [277, 40] on div "1130 Minot Ave Auburn, ME04210 Norway Savings Bank" at bounding box center [319, 38] width 255 height 29
click at [271, 30] on h5 "1130 Minot Ave" at bounding box center [319, 30] width 255 height 13
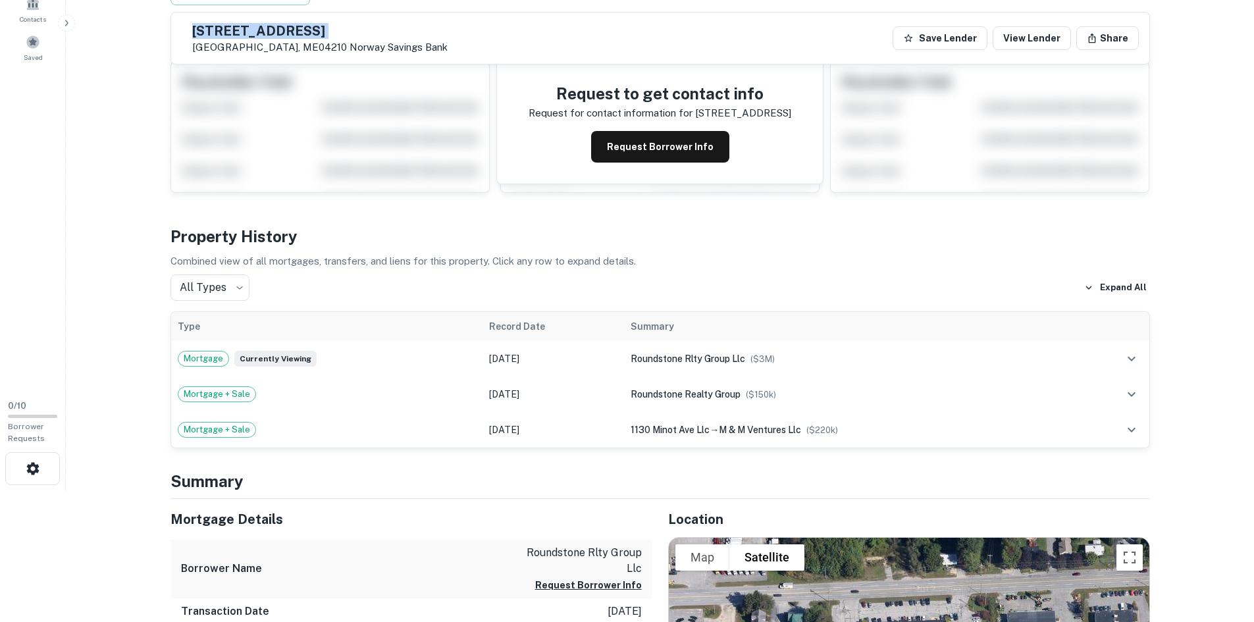
copy h5 "1130 Minot Ave"
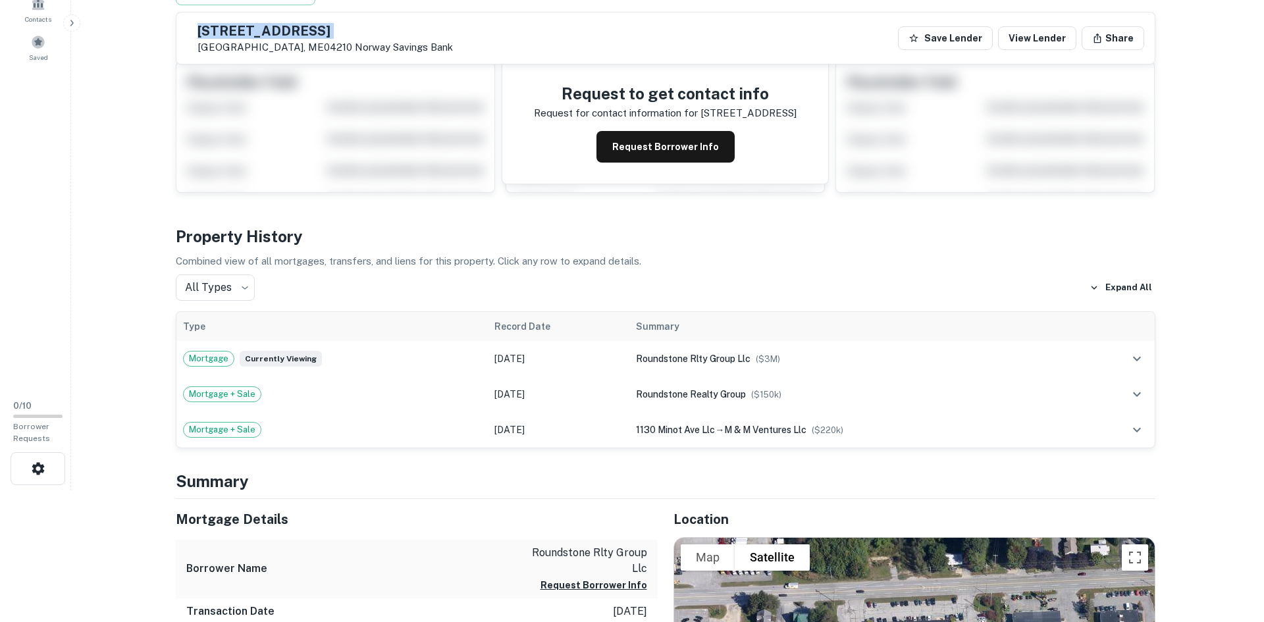
scroll to position [0, 0]
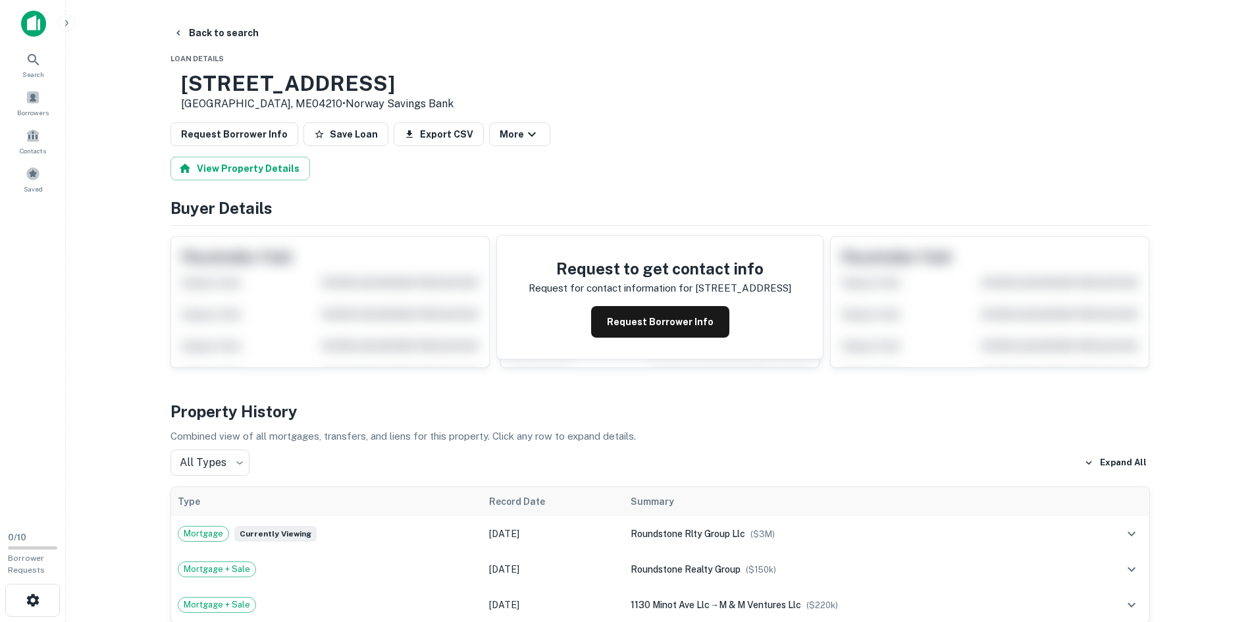
click at [128, 142] on main "Back to search Loan Details 1130 Minot Ave Auburn, ME04210 • Norway Savings Ban…" at bounding box center [660, 311] width 1188 height 622
click at [199, 39] on button "Back to search" at bounding box center [216, 33] width 96 height 24
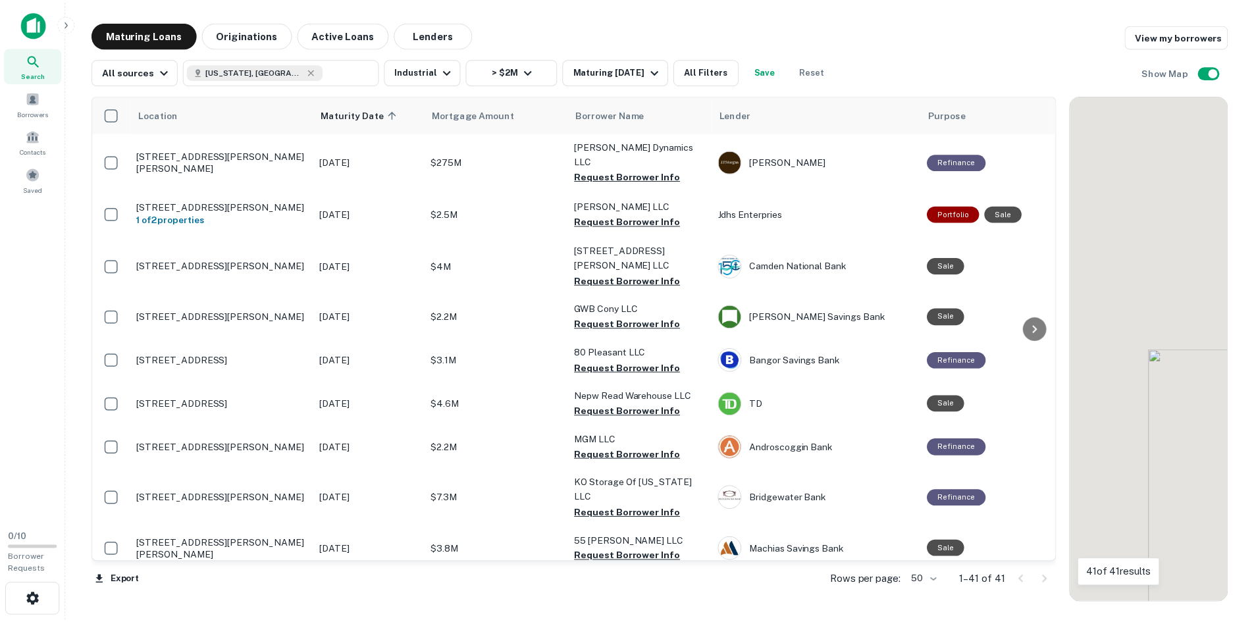
scroll to position [1381, 0]
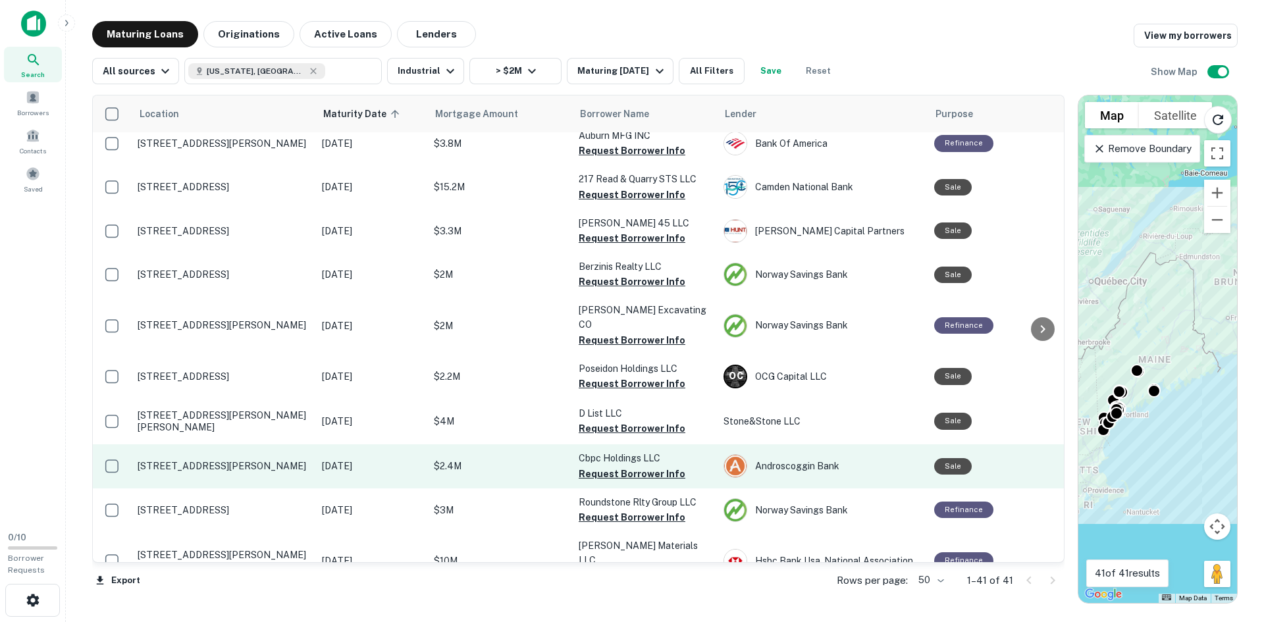
click at [182, 460] on p "[STREET_ADDRESS][PERSON_NAME]" at bounding box center [223, 466] width 171 height 12
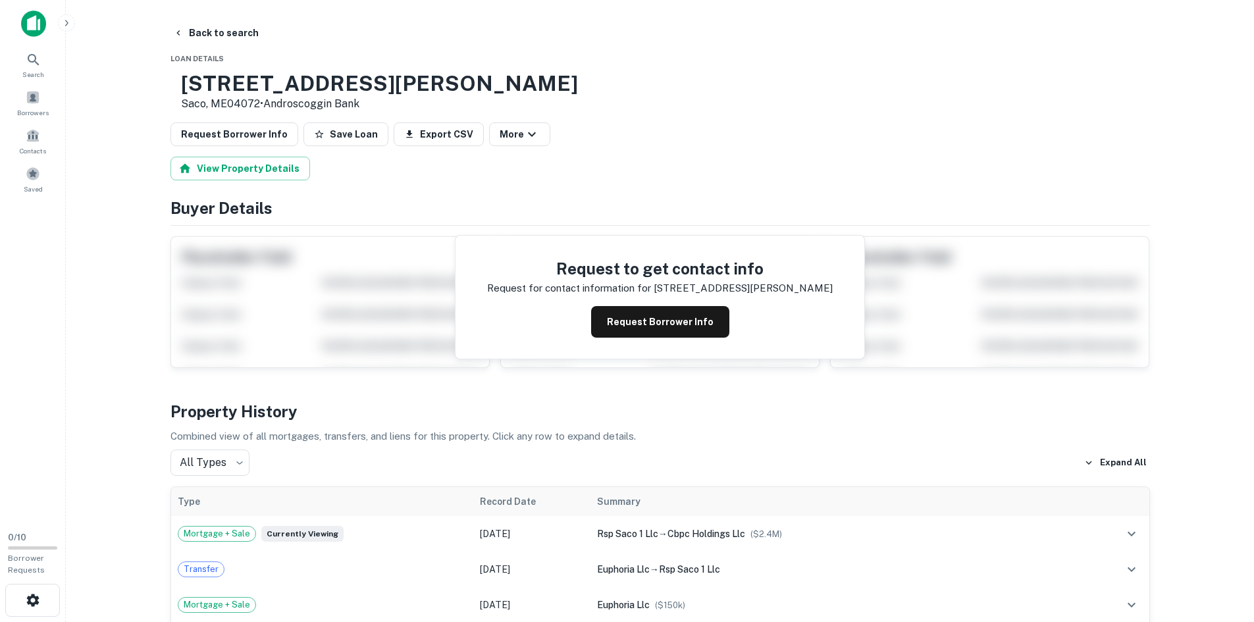
click at [234, 84] on h3 "[STREET_ADDRESS][PERSON_NAME]" at bounding box center [379, 83] width 397 height 25
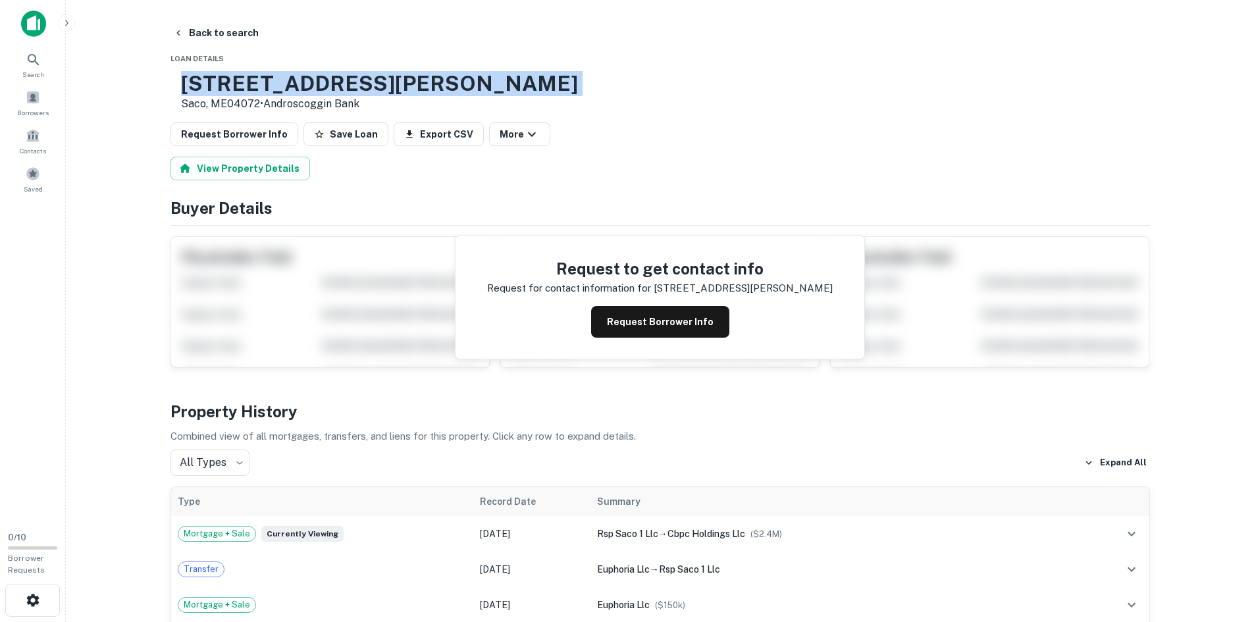
click at [234, 84] on h3 "[STREET_ADDRESS][PERSON_NAME]" at bounding box center [379, 83] width 397 height 25
click at [631, 105] on div "14 Willey Rd Saco, ME04072 • Androscoggin Bank" at bounding box center [659, 91] width 979 height 41
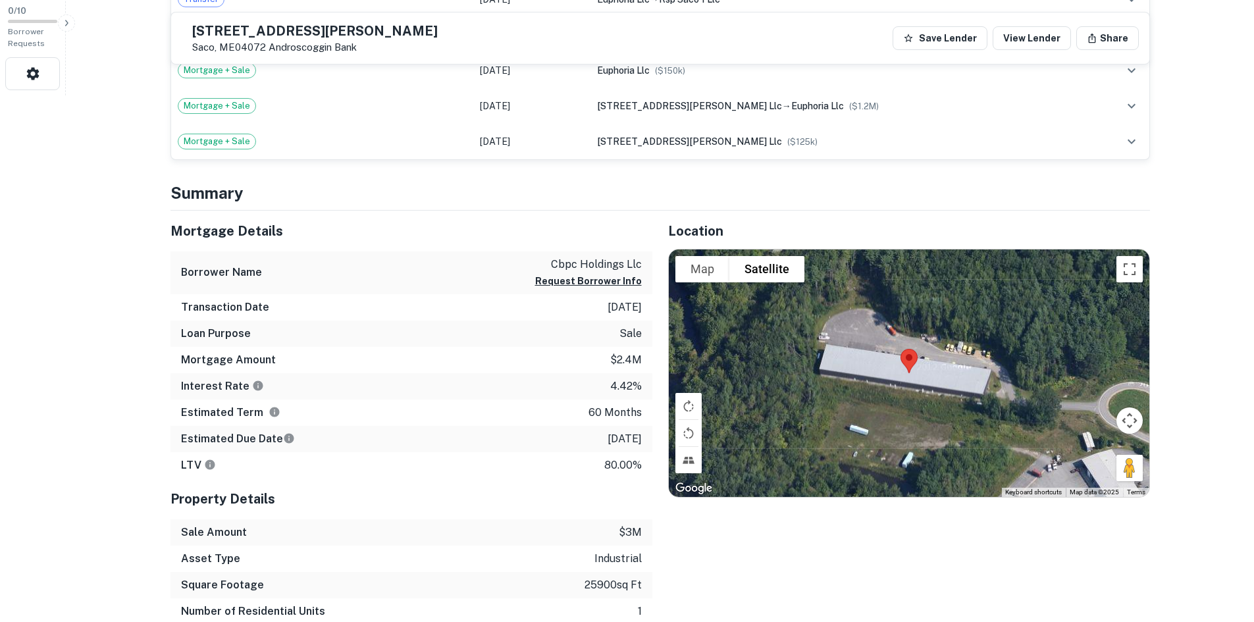
scroll to position [658, 0]
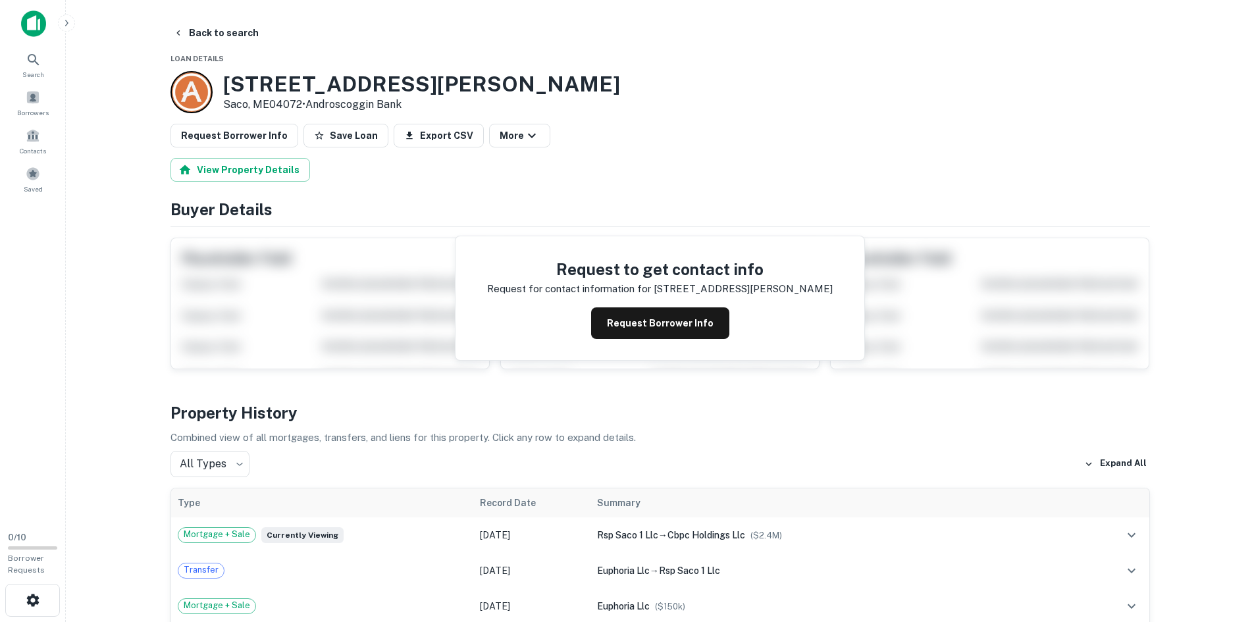
drag, startPoint x: 211, startPoint y: 28, endPoint x: 217, endPoint y: 100, distance: 72.7
click at [211, 28] on button "Back to search" at bounding box center [216, 33] width 96 height 24
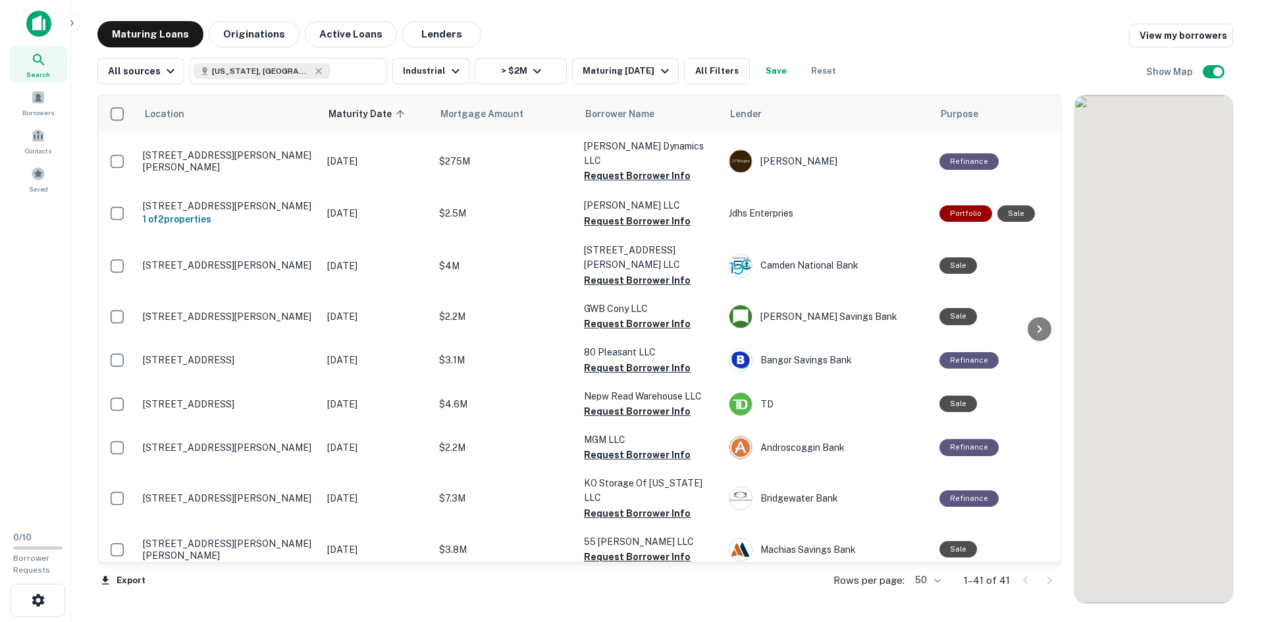
scroll to position [1381, 0]
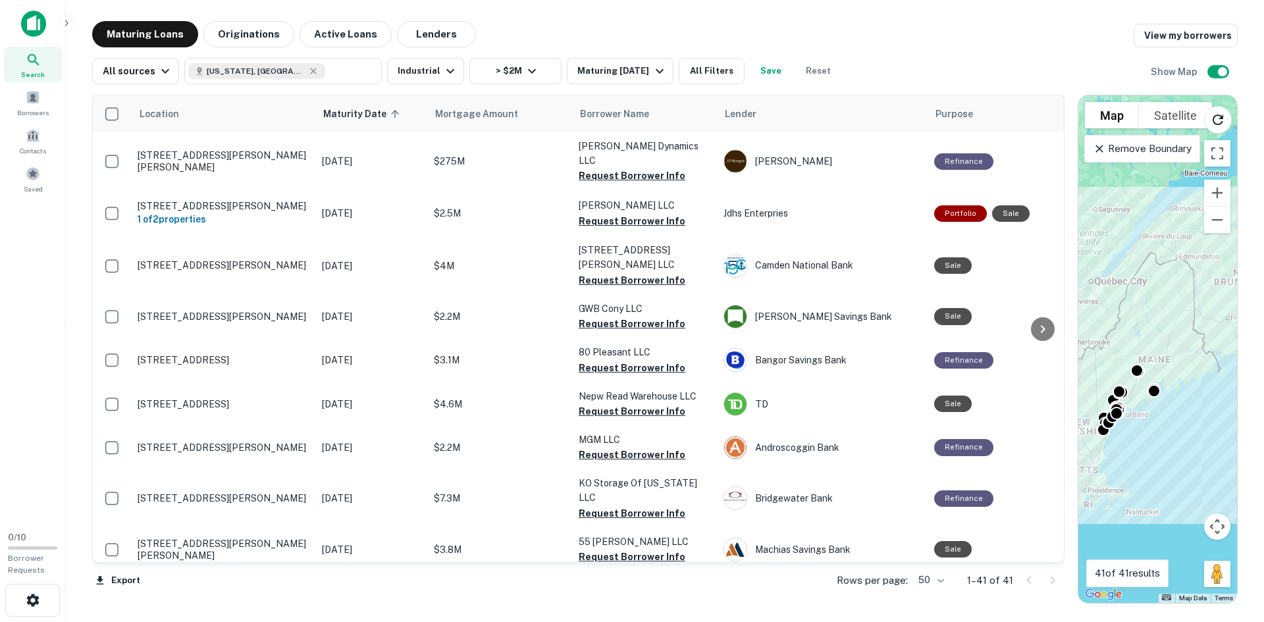
scroll to position [1381, 0]
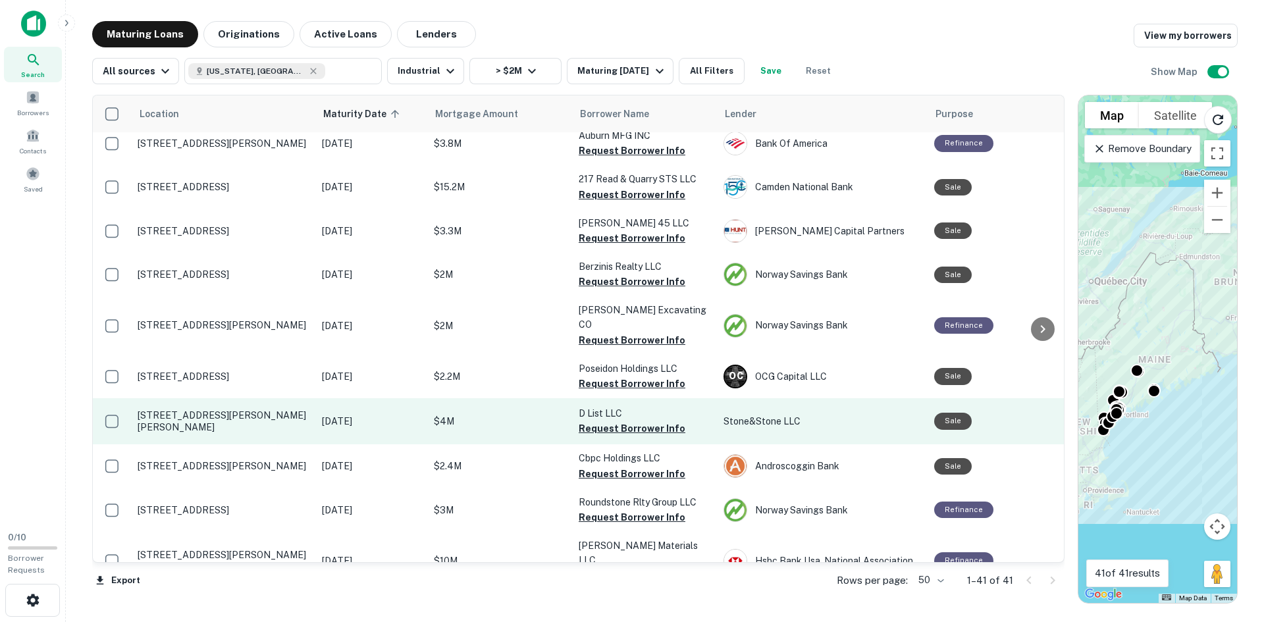
click at [212, 409] on p "[STREET_ADDRESS][PERSON_NAME][PERSON_NAME]" at bounding box center [223, 421] width 171 height 24
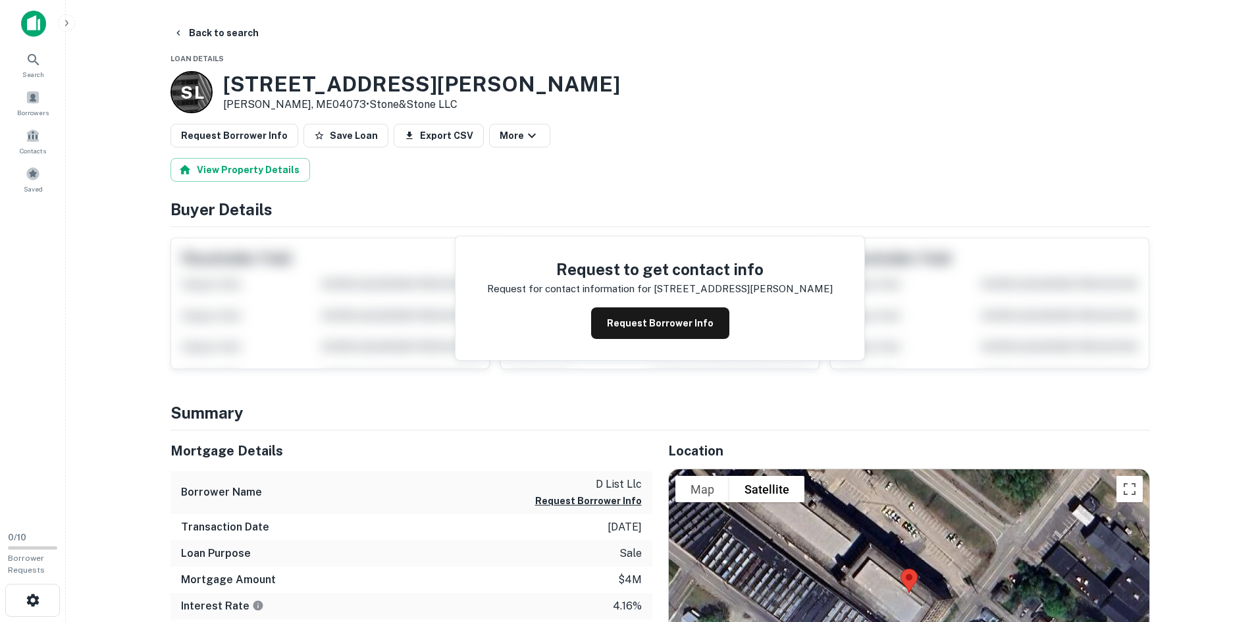
click at [257, 77] on h3 "72 Emery St" at bounding box center [421, 84] width 397 height 25
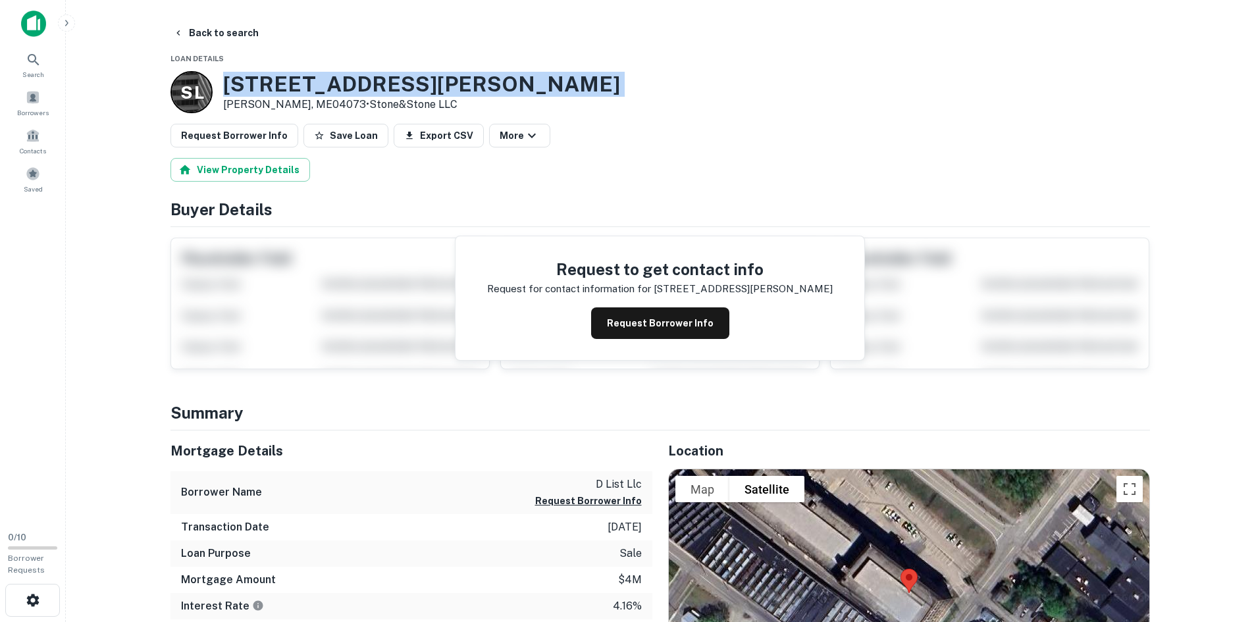
click at [257, 77] on h3 "72 Emery St" at bounding box center [421, 84] width 397 height 25
copy h3 "72 Emery St"
click at [220, 25] on button "Back to search" at bounding box center [216, 33] width 96 height 24
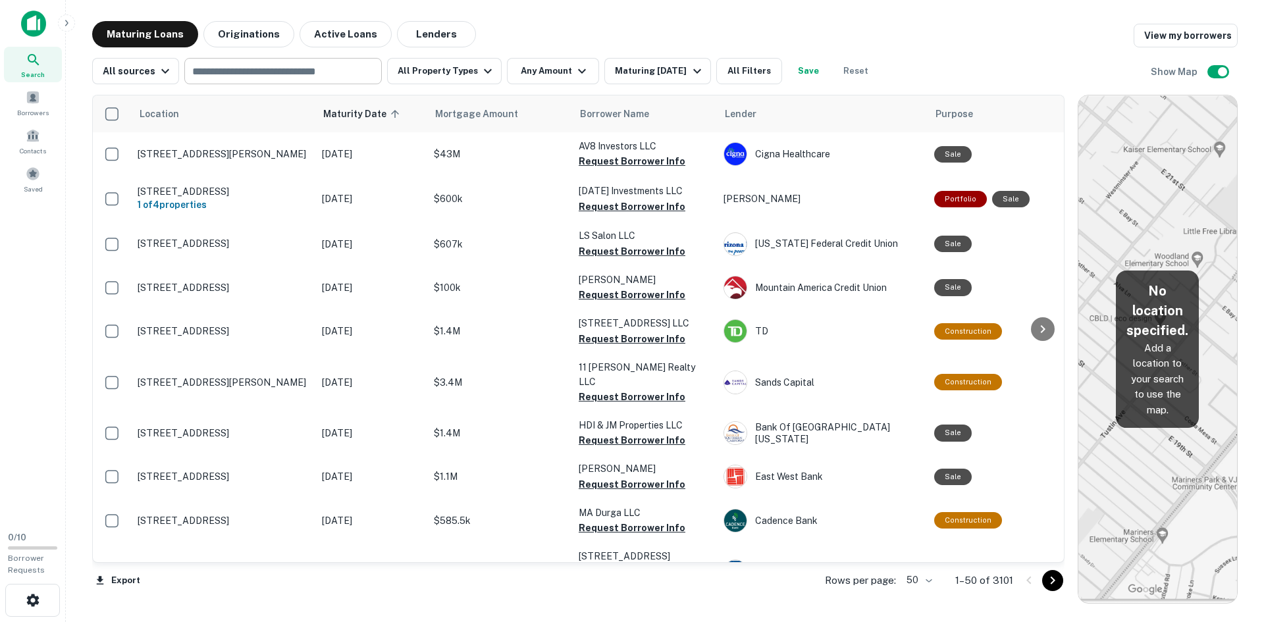
click at [286, 74] on input "text" at bounding box center [282, 71] width 188 height 18
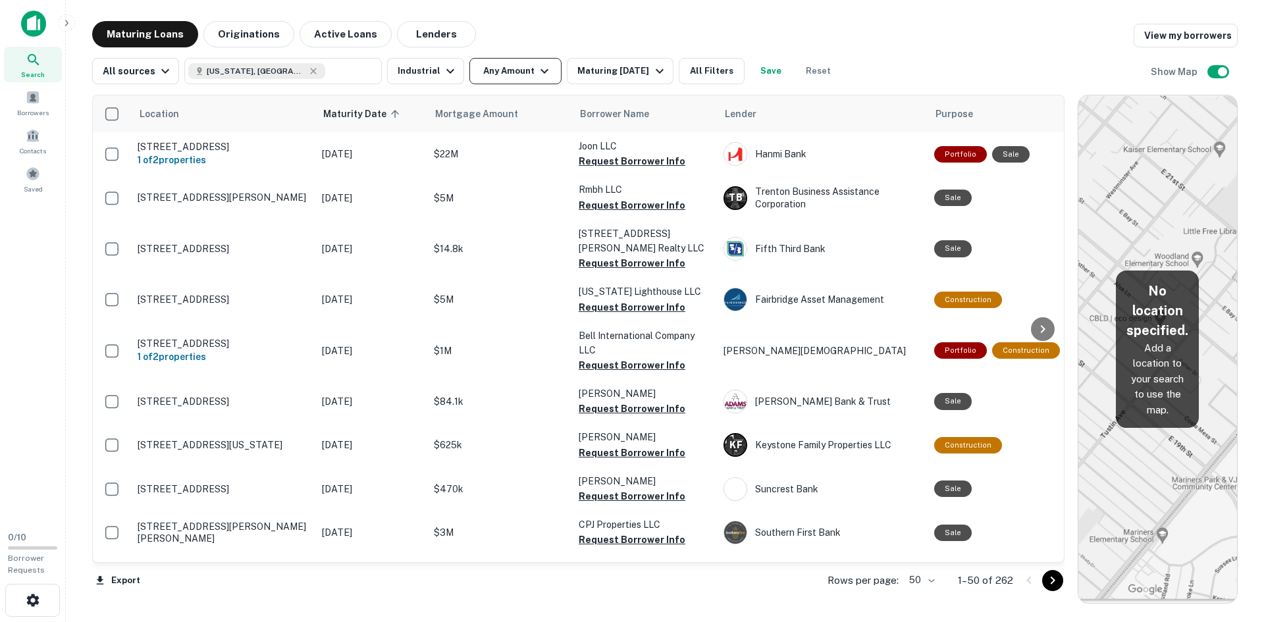
click at [540, 73] on icon "button" at bounding box center [544, 71] width 16 height 16
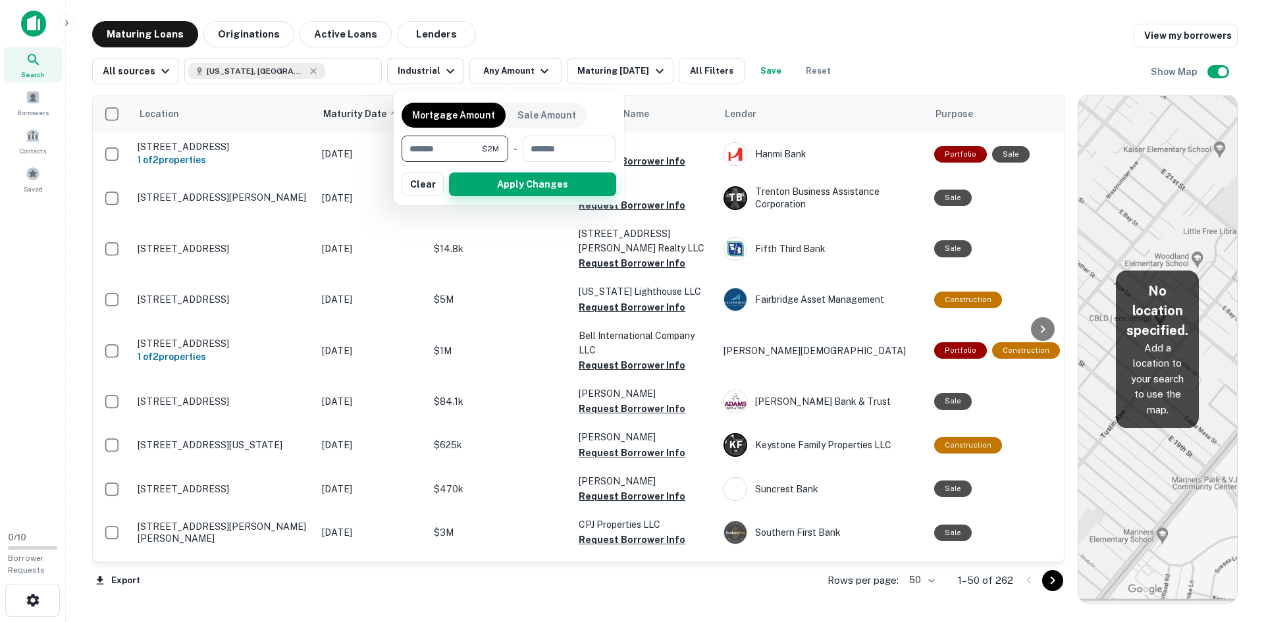
type input "*******"
click at [505, 184] on button "Apply Changes" at bounding box center [532, 184] width 167 height 24
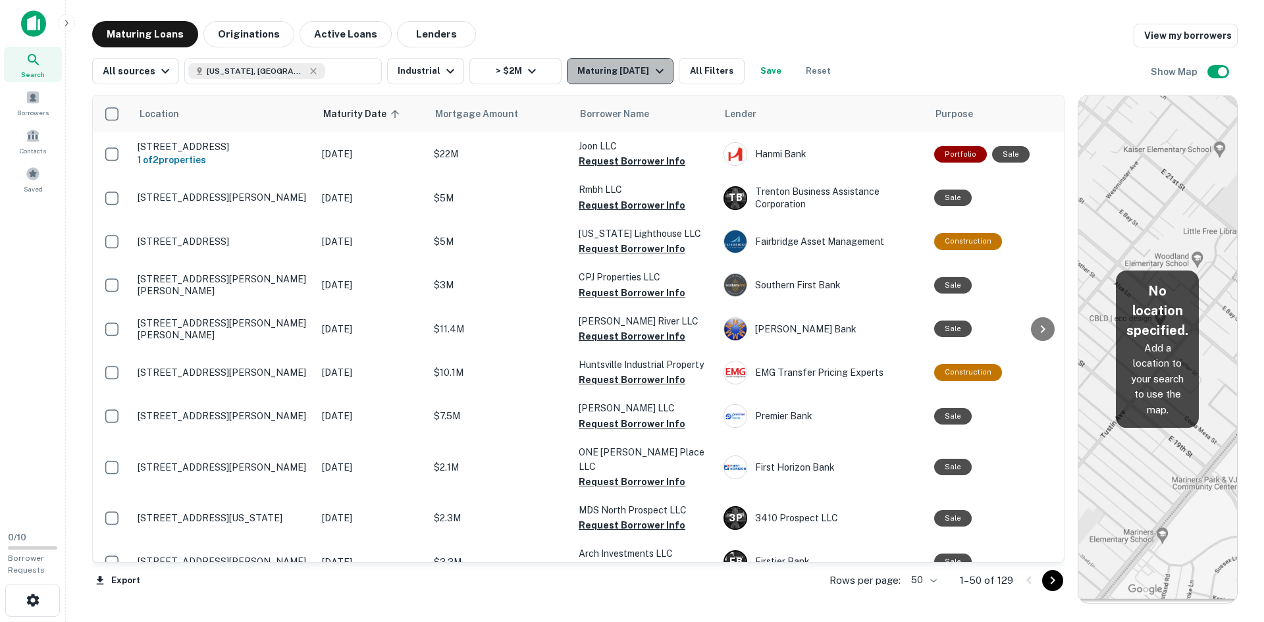
click at [641, 78] on div "Maturing [DATE]" at bounding box center [622, 71] width 90 height 16
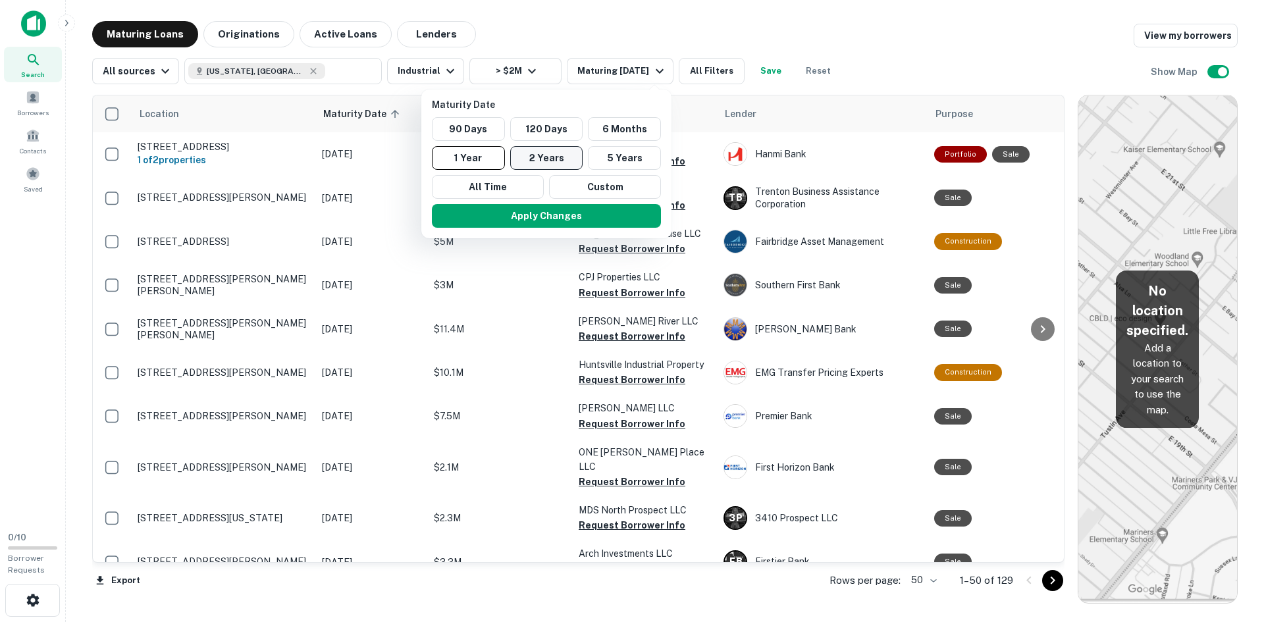
click at [555, 158] on button "2 Years" at bounding box center [546, 158] width 73 height 24
click at [531, 215] on button "Apply Changes" at bounding box center [552, 216] width 229 height 24
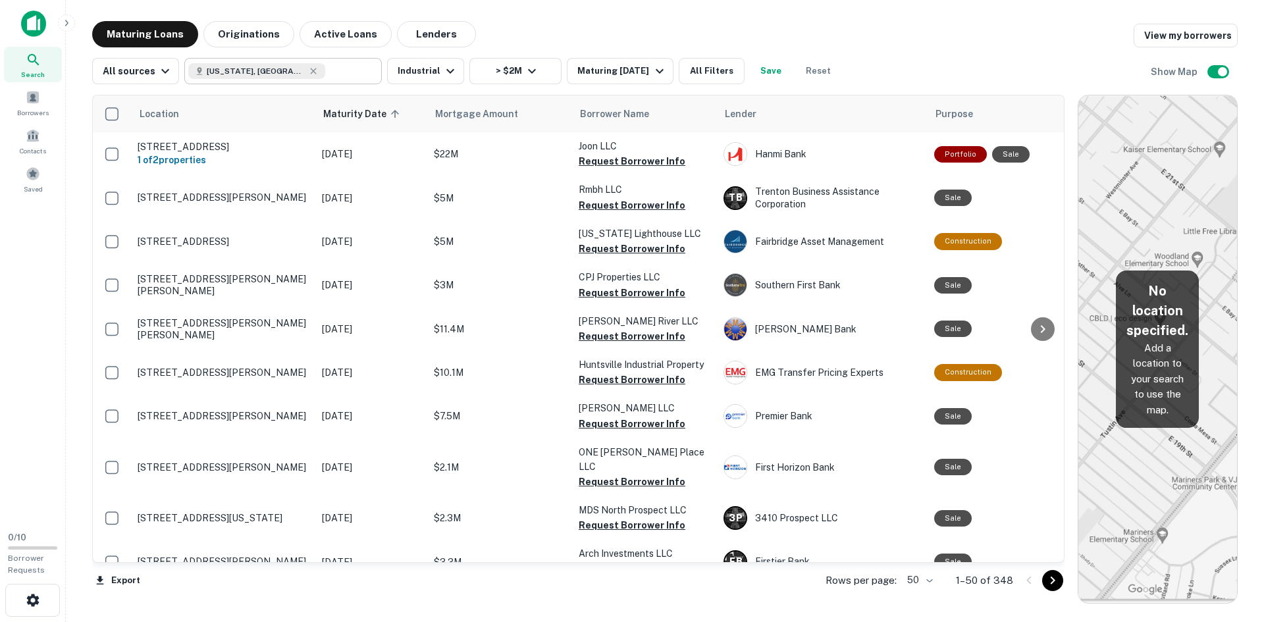
click at [325, 70] on input "text" at bounding box center [350, 71] width 51 height 18
type input "**********"
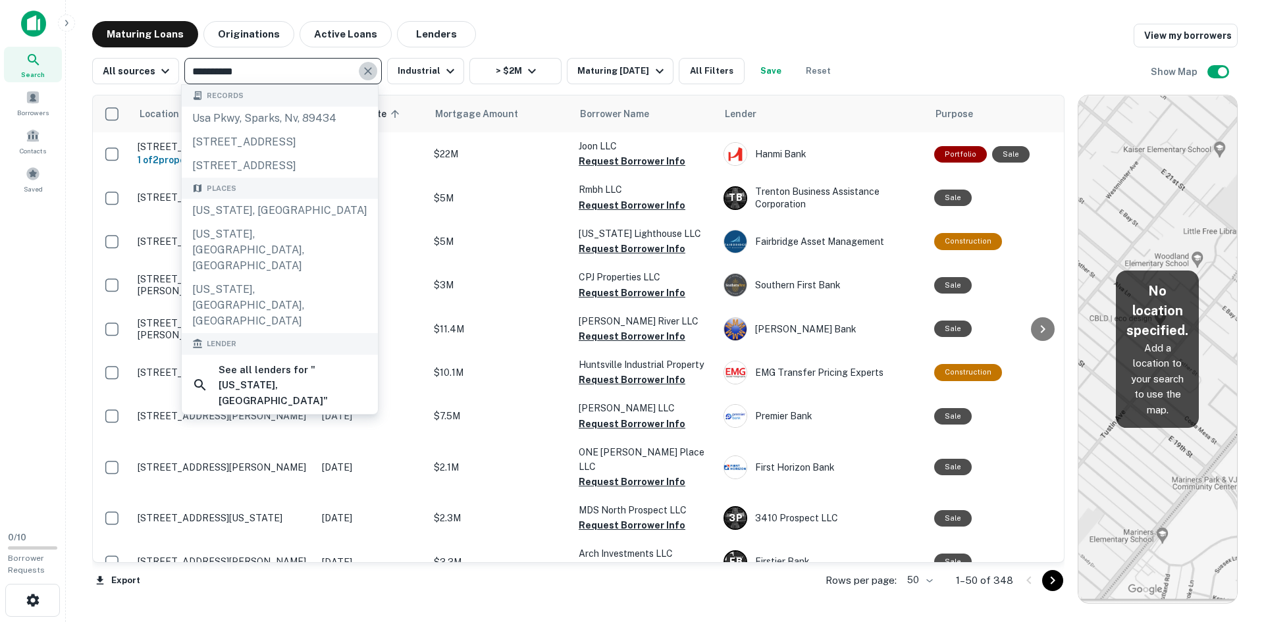
click at [361, 75] on icon "Clear" at bounding box center [367, 70] width 13 height 13
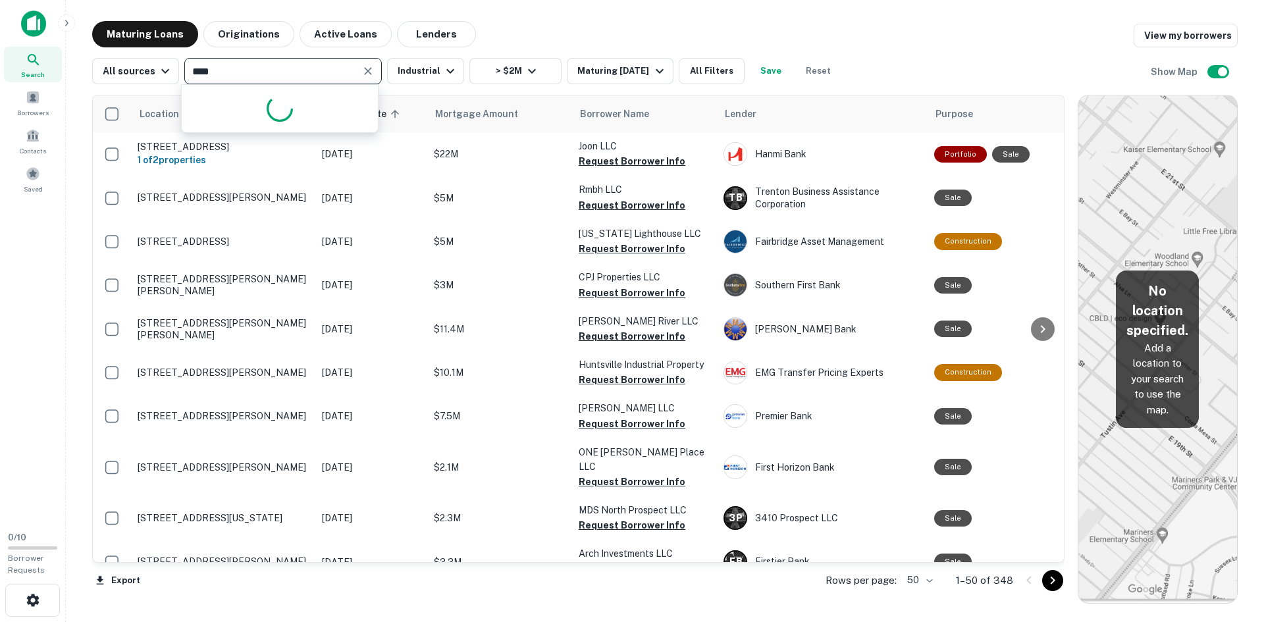
type input "*****"
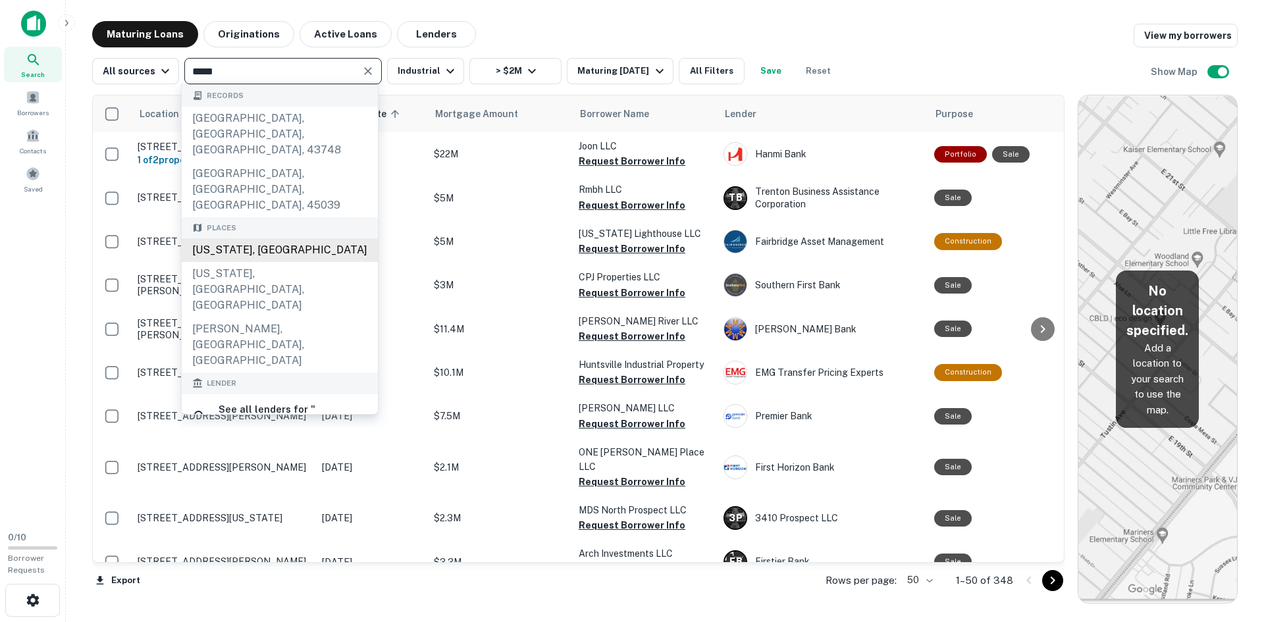
click at [232, 238] on div "[US_STATE], [GEOGRAPHIC_DATA]" at bounding box center [280, 250] width 196 height 24
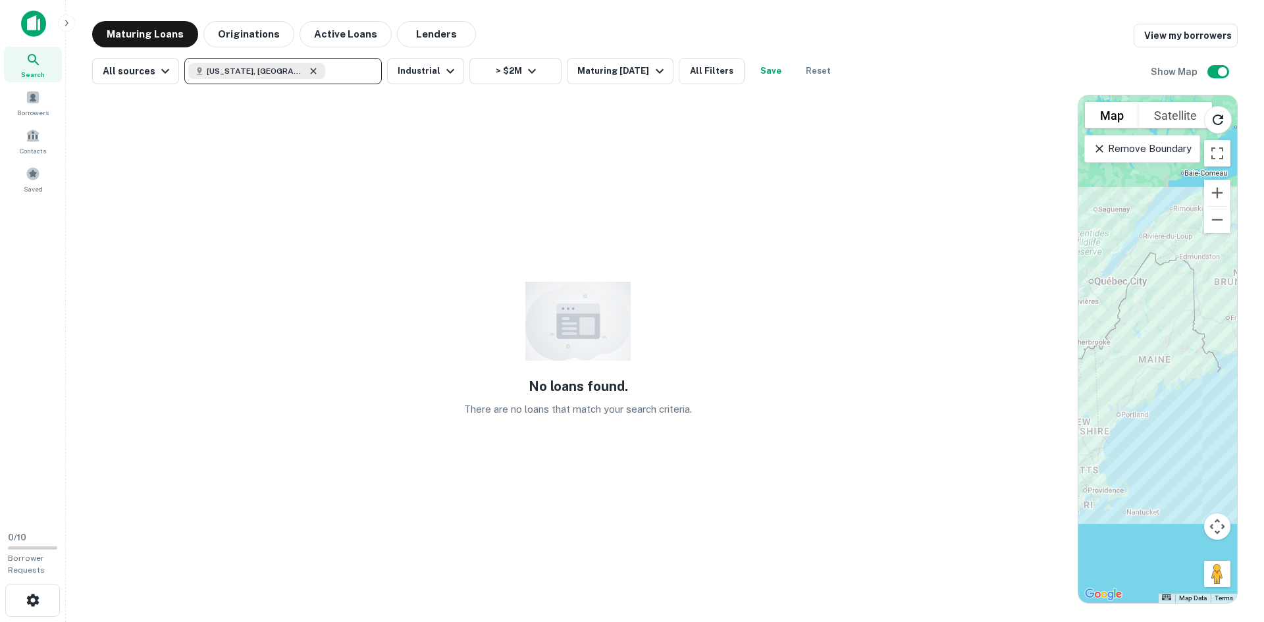
click at [308, 76] on icon at bounding box center [313, 71] width 11 height 11
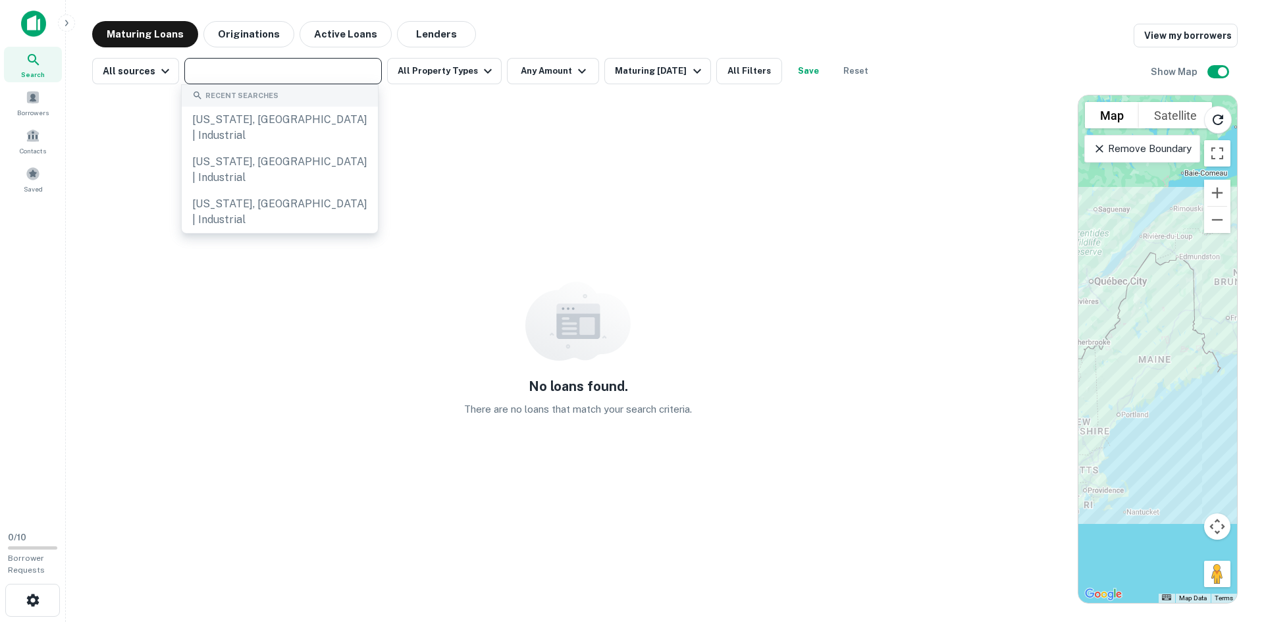
click at [247, 66] on input "text" at bounding box center [282, 71] width 188 height 18
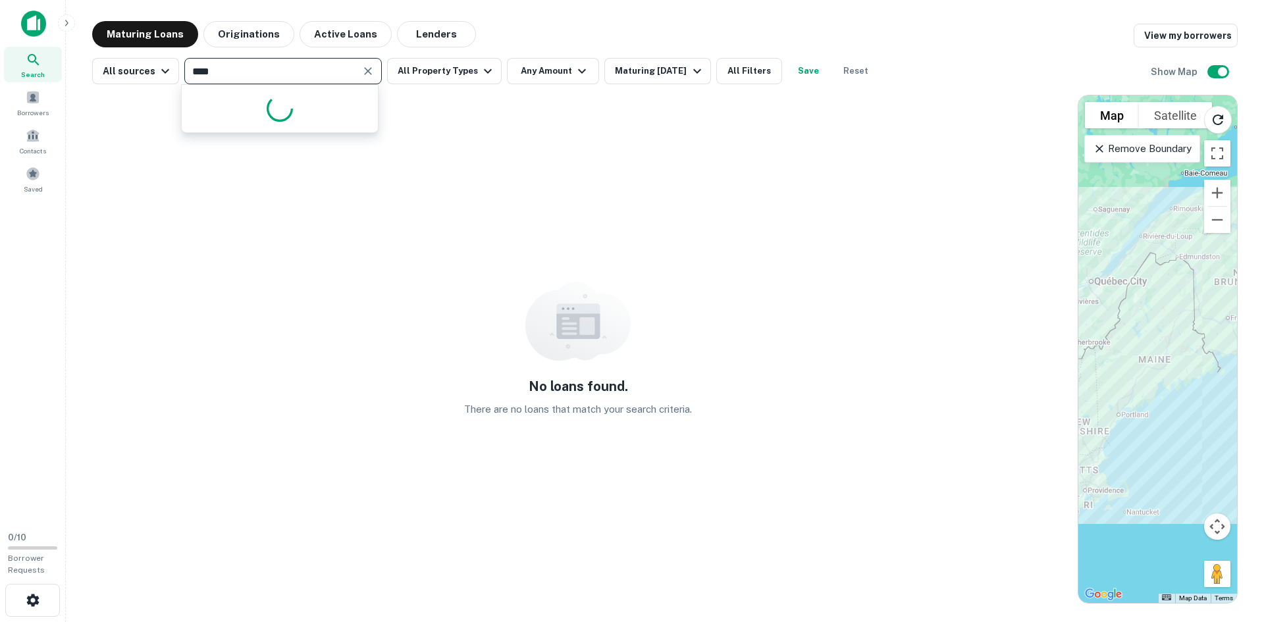
type input "*****"
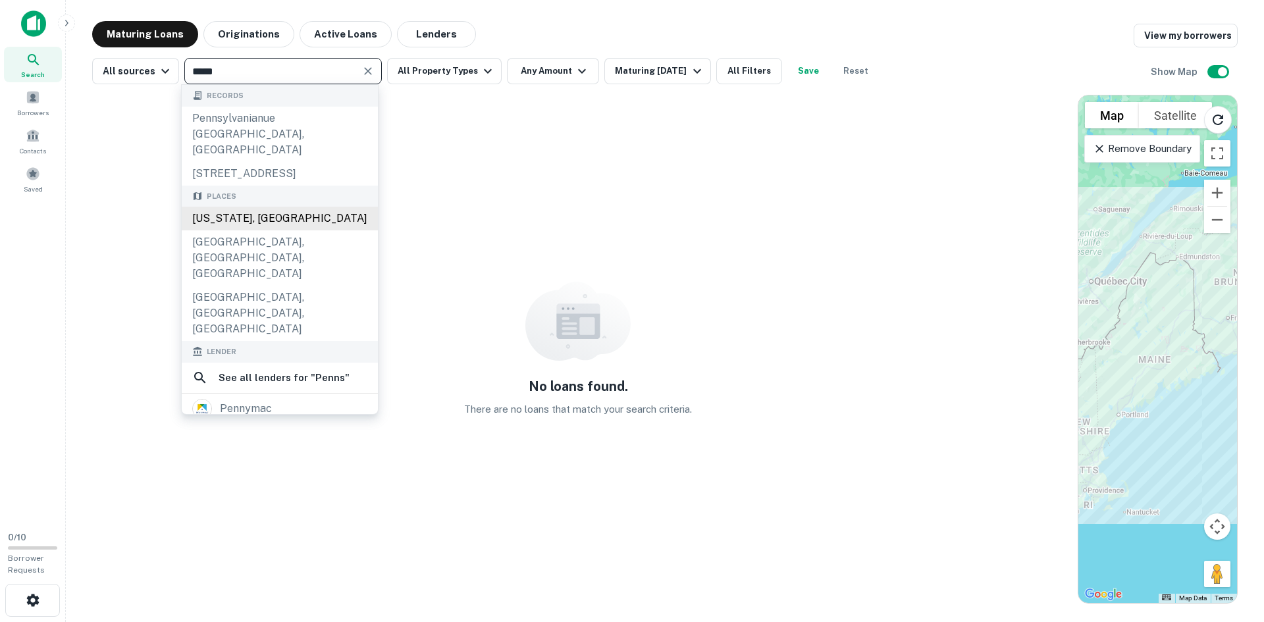
click at [260, 207] on div "[US_STATE], [GEOGRAPHIC_DATA]" at bounding box center [280, 219] width 196 height 24
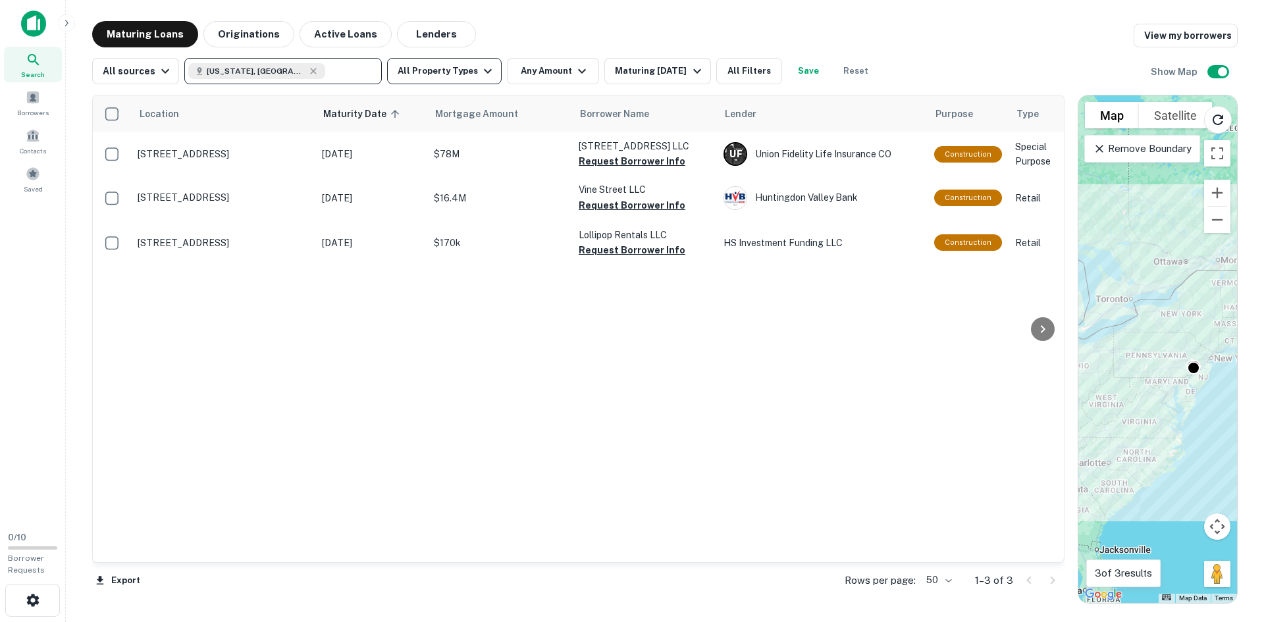
click at [462, 74] on button "All Property Types" at bounding box center [444, 71] width 115 height 26
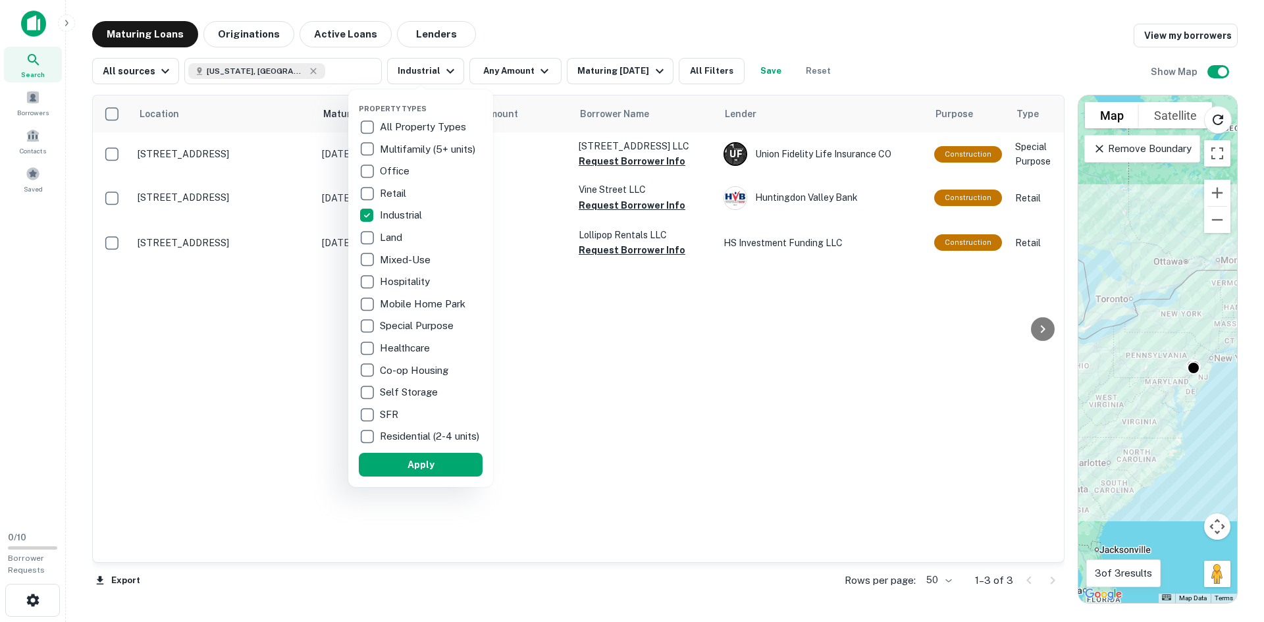
drag, startPoint x: 405, startPoint y: 474, endPoint x: 569, endPoint y: 266, distance: 264.8
click at [407, 473] on button "Apply" at bounding box center [421, 465] width 124 height 24
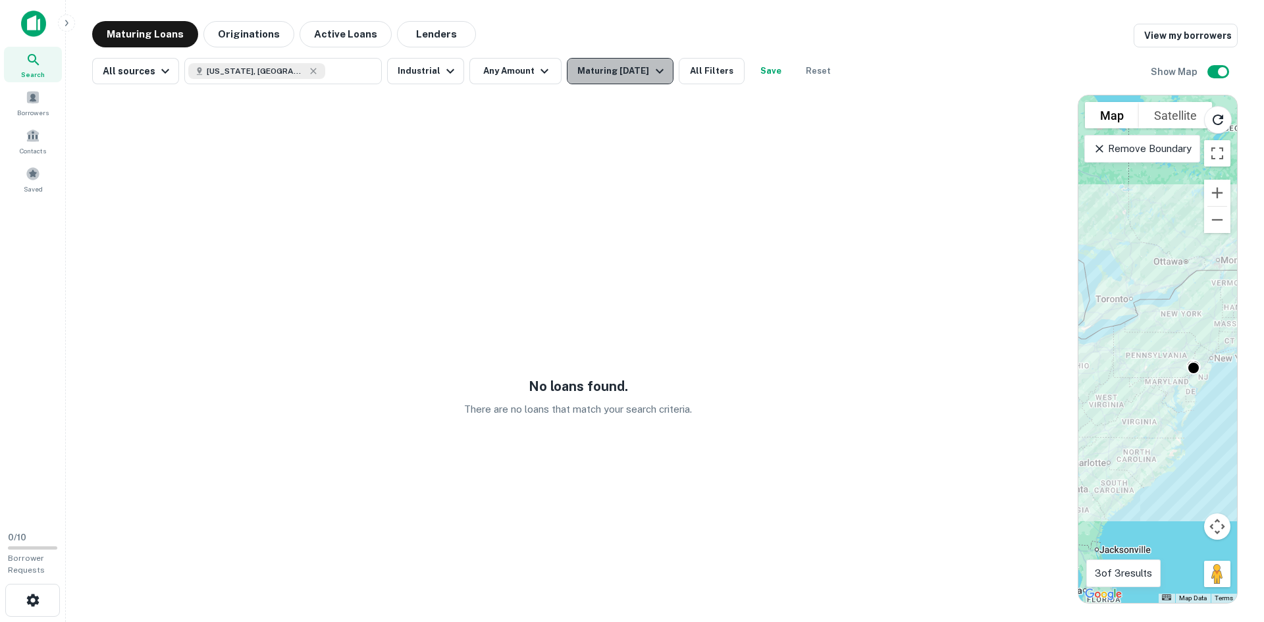
click at [645, 65] on div "Maturing [DATE]" at bounding box center [622, 71] width 90 height 16
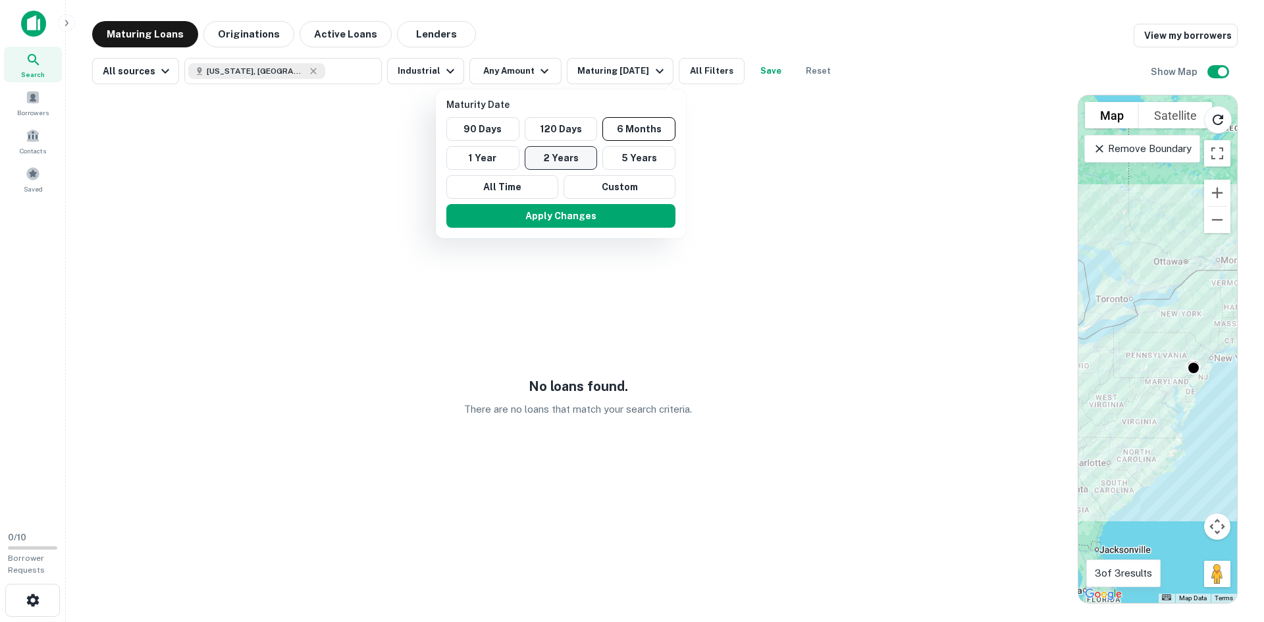
click at [548, 157] on button "2 Years" at bounding box center [561, 158] width 73 height 24
click at [514, 211] on button "Apply Changes" at bounding box center [552, 216] width 229 height 24
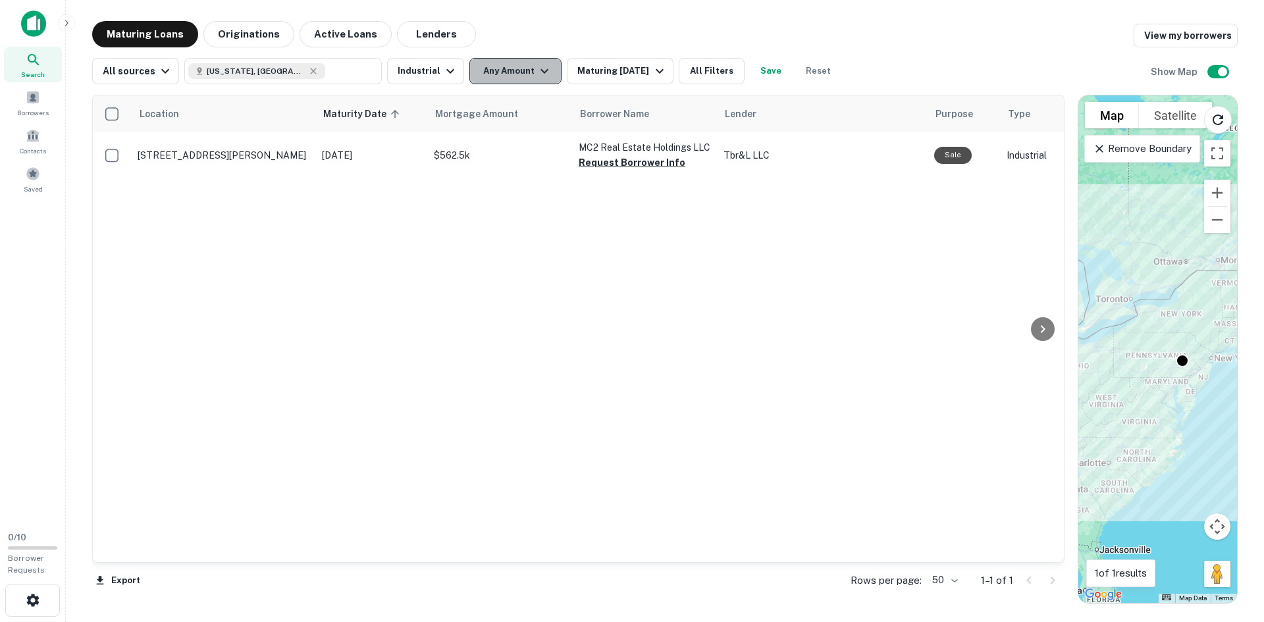
click at [536, 66] on icon "button" at bounding box center [544, 71] width 16 height 16
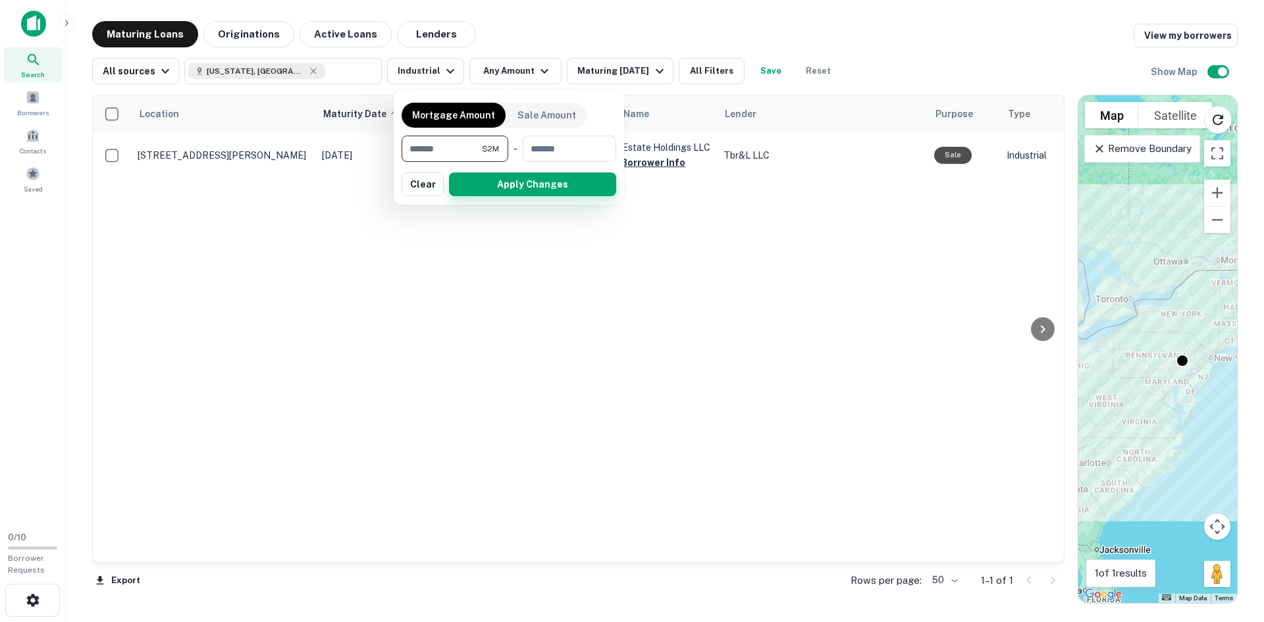
type input "*******"
click at [526, 193] on button "Apply Changes" at bounding box center [532, 184] width 167 height 24
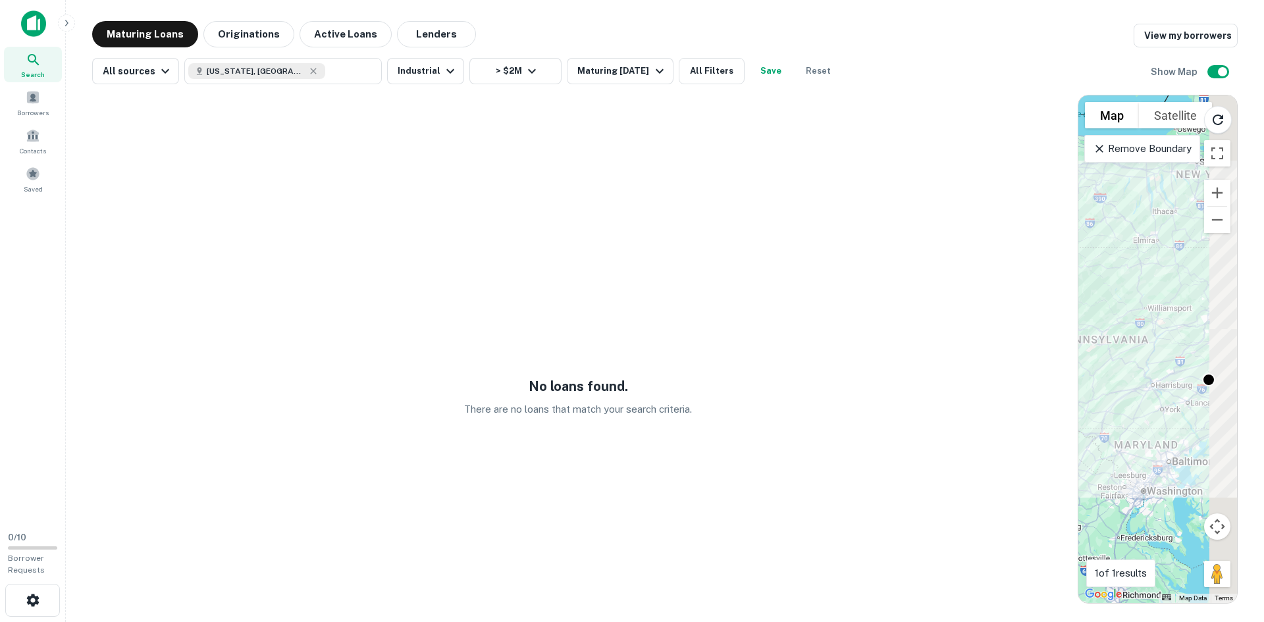
drag, startPoint x: 1179, startPoint y: 377, endPoint x: 1114, endPoint y: 386, distance: 66.5
click at [1106, 383] on div "To activate drag with keyboard, press Alt + Enter. Once in keyboard drag state,…" at bounding box center [1157, 348] width 159 height 507
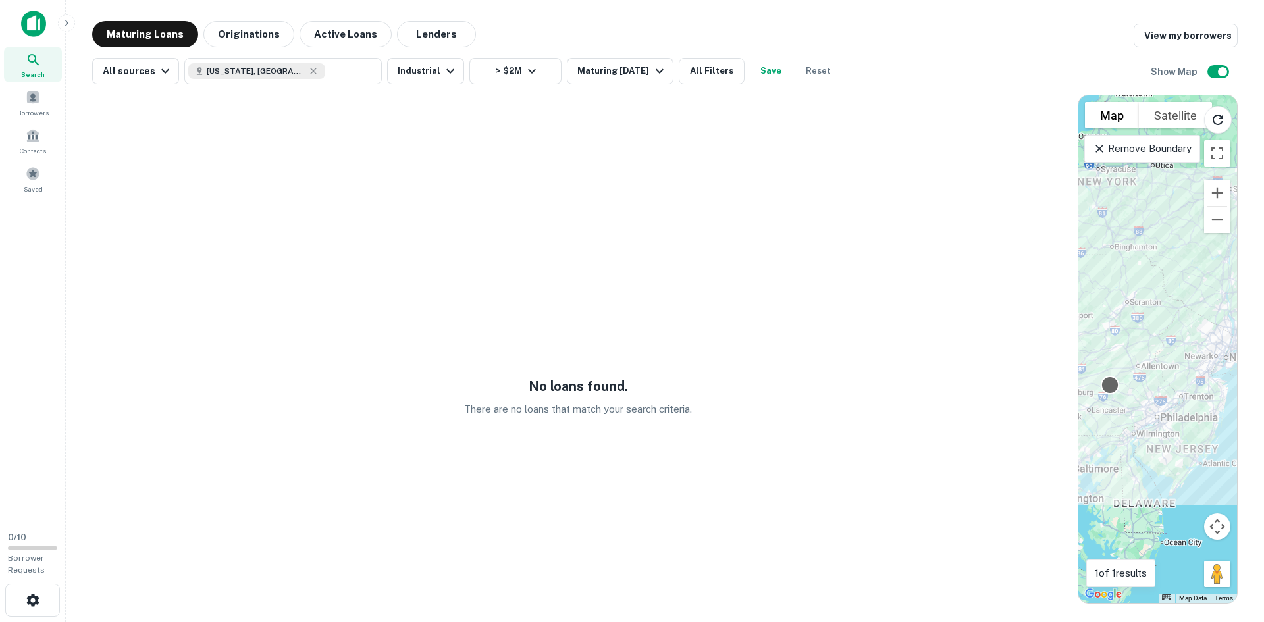
click at [1108, 384] on div at bounding box center [1109, 384] width 19 height 19
click at [308, 76] on icon at bounding box center [313, 71] width 11 height 11
type input "**********"
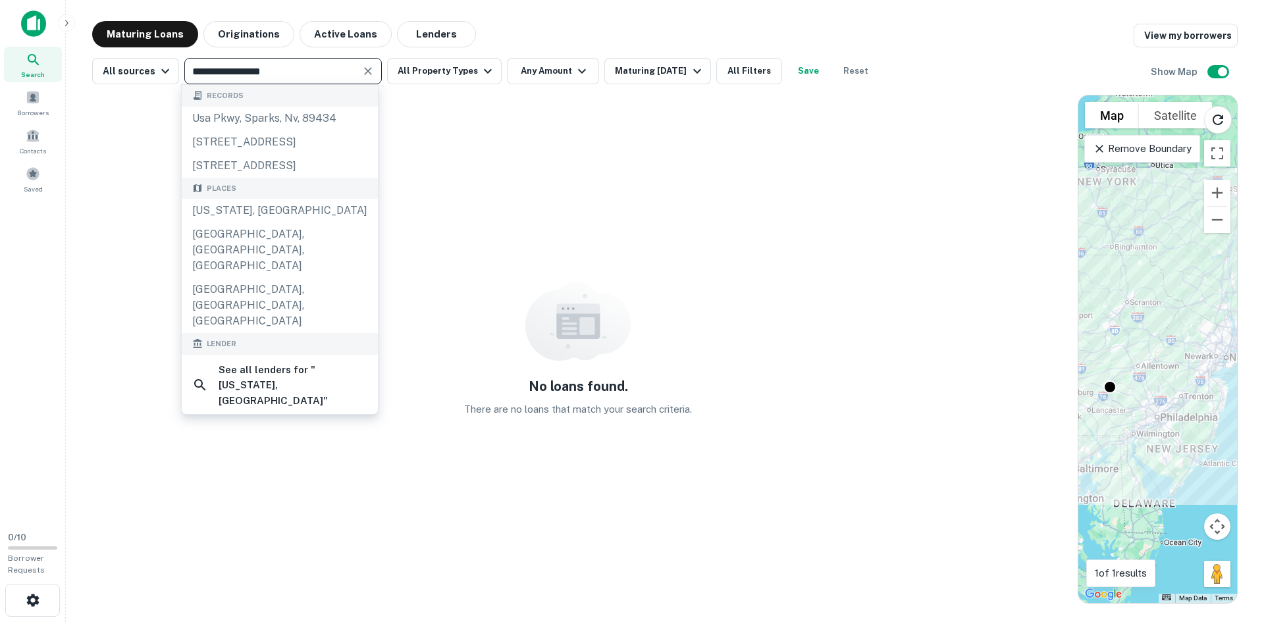
click at [361, 70] on icon "Clear" at bounding box center [367, 70] width 13 height 13
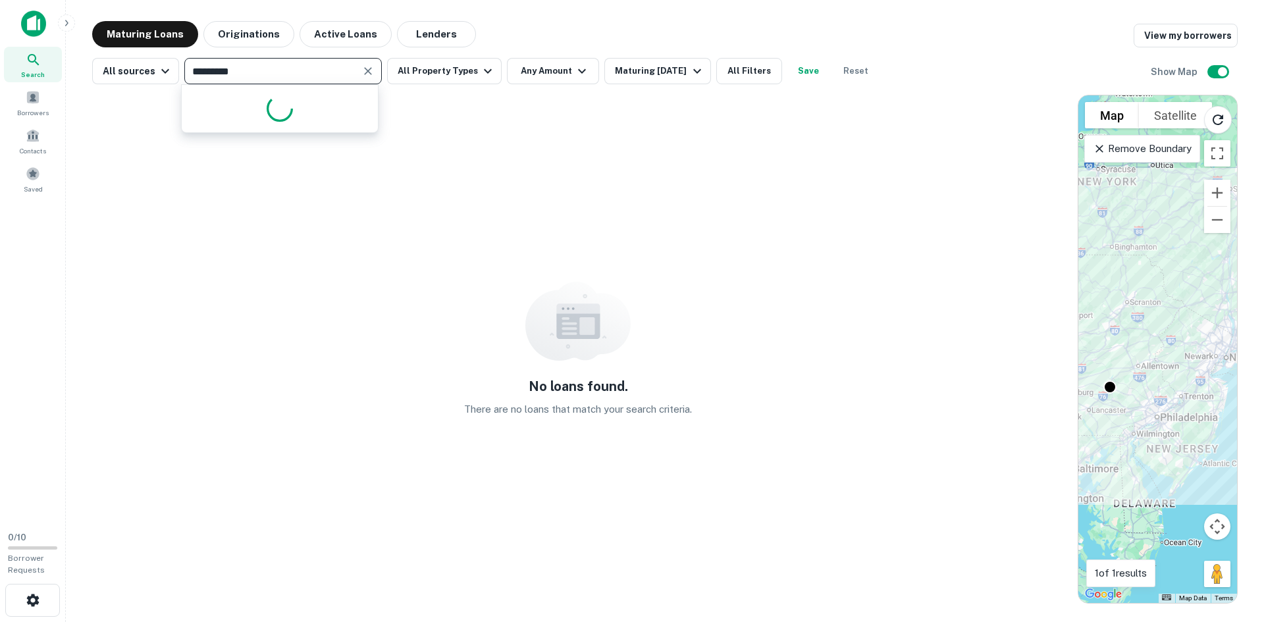
type input "**********"
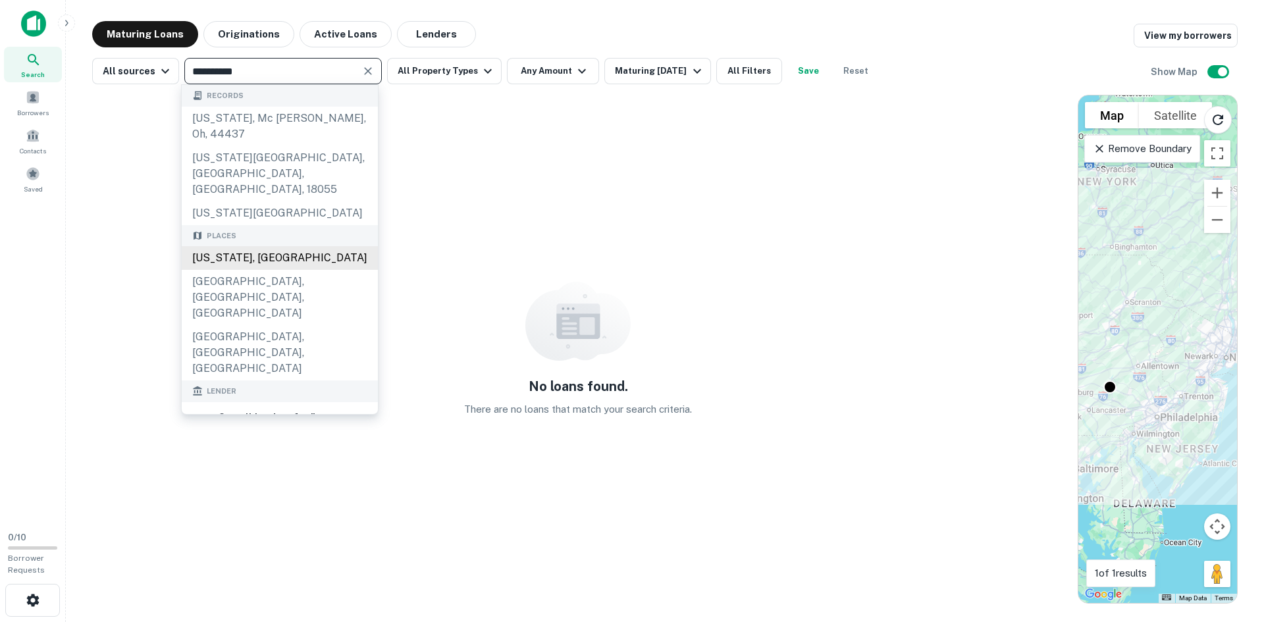
click at [272, 257] on div "[US_STATE], [GEOGRAPHIC_DATA]" at bounding box center [280, 258] width 196 height 24
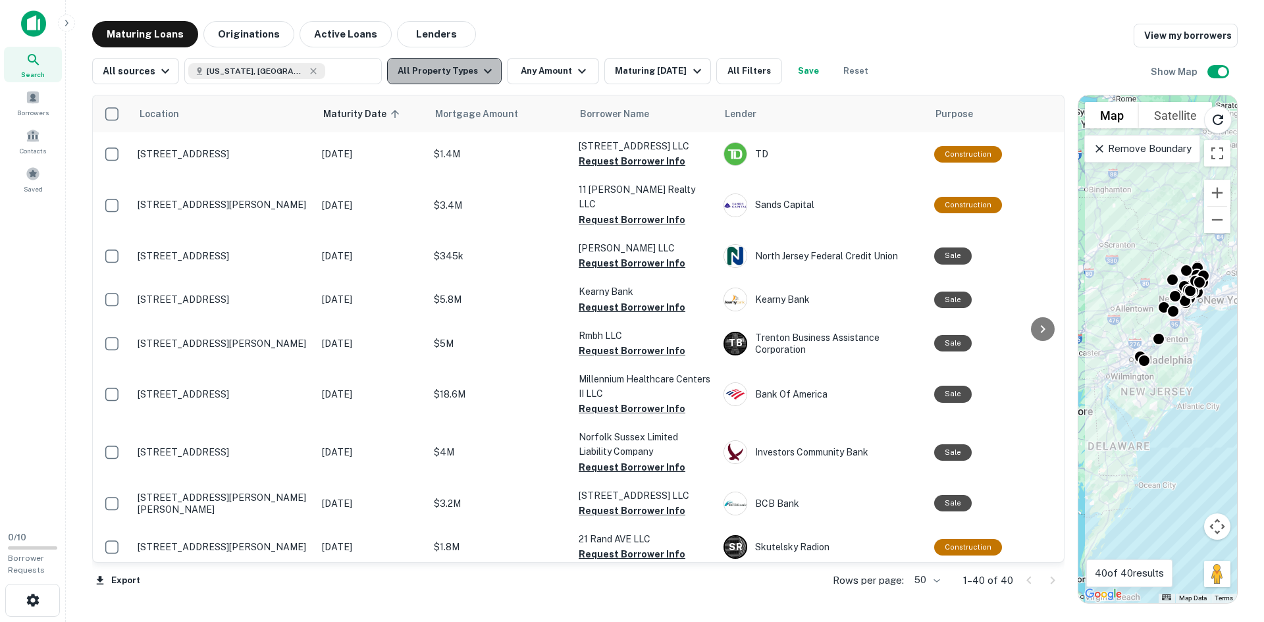
click at [450, 81] on button "All Property Types" at bounding box center [444, 71] width 115 height 26
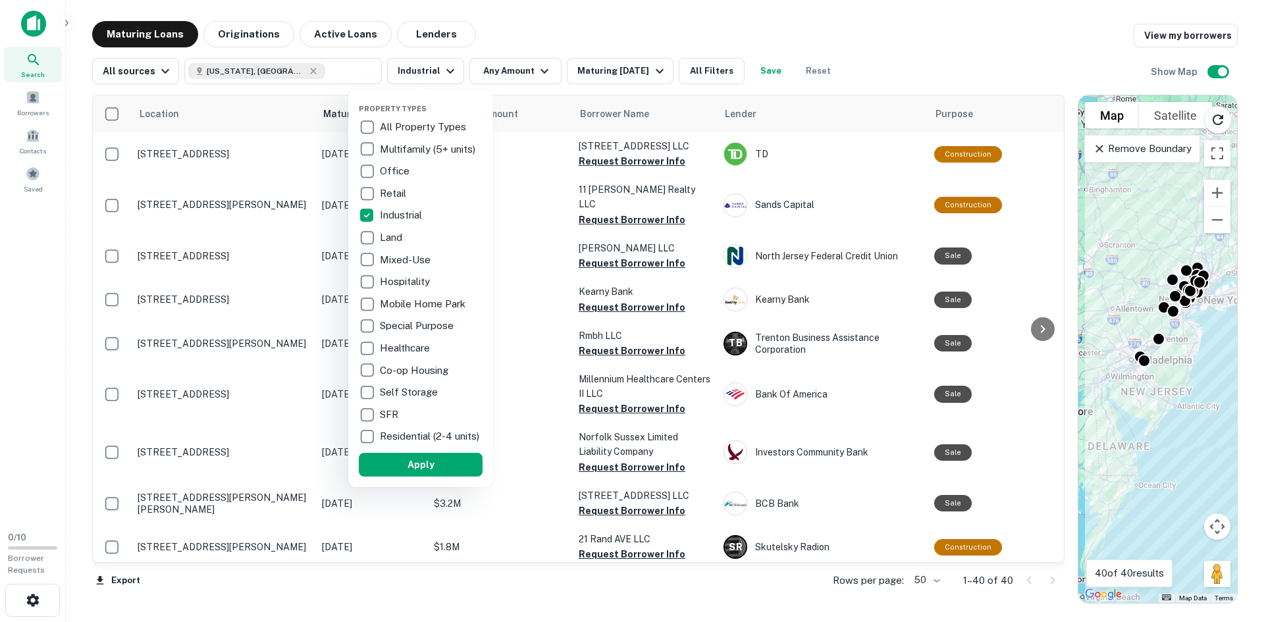
click at [493, 71] on div at bounding box center [632, 311] width 1264 height 622
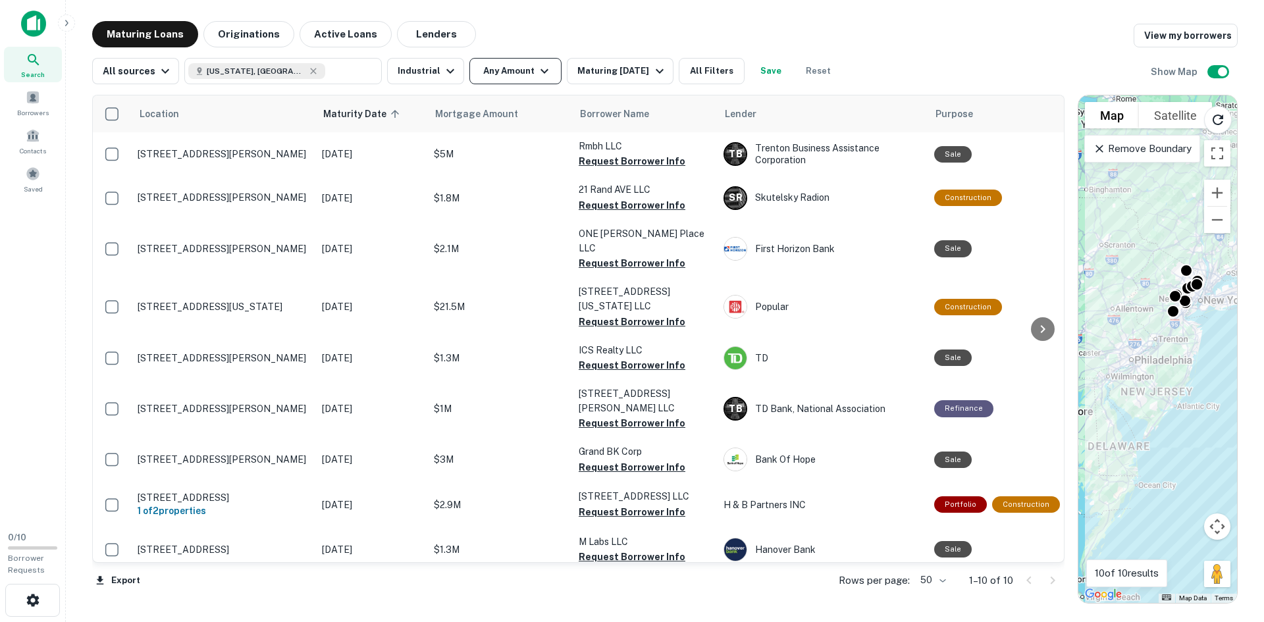
click at [519, 76] on button "Any Amount" at bounding box center [515, 71] width 92 height 26
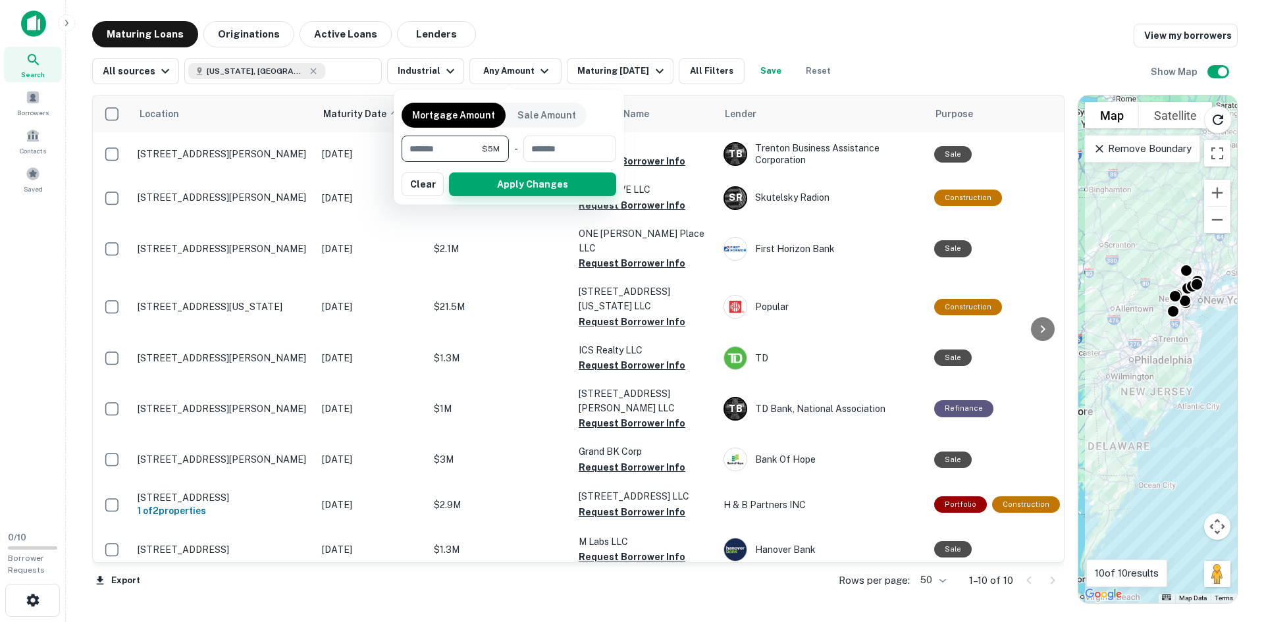
type input "*******"
click at [575, 178] on button "Apply Changes" at bounding box center [532, 184] width 167 height 24
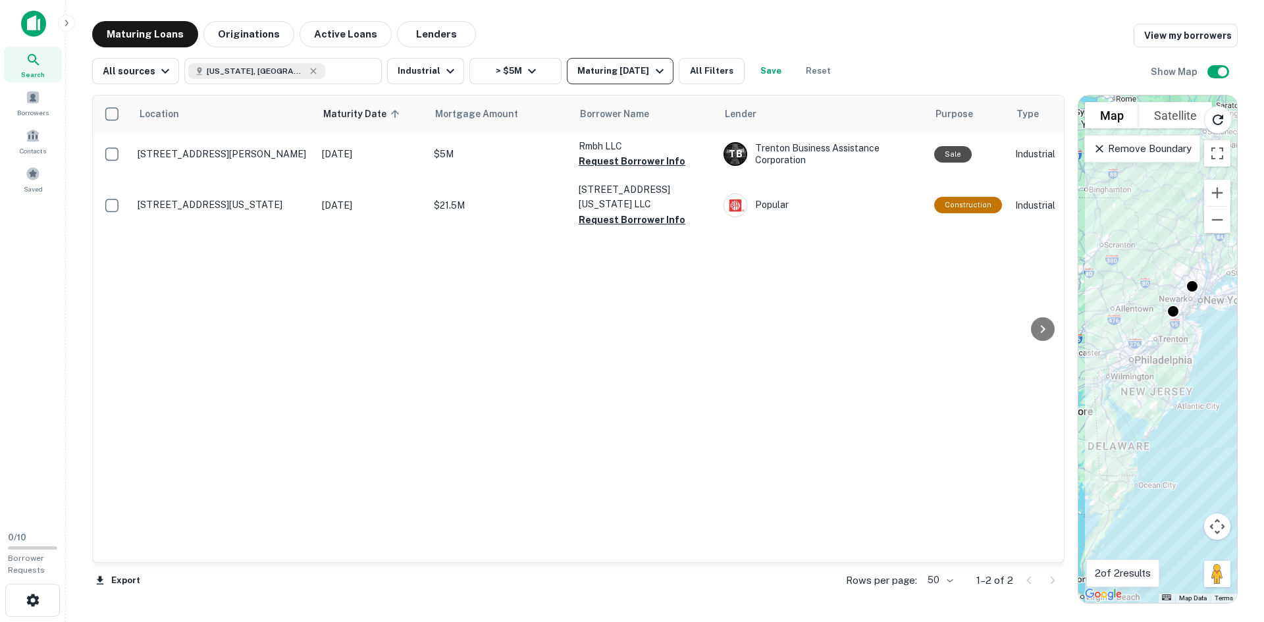
click at [644, 73] on div "Maturing [DATE]" at bounding box center [622, 71] width 90 height 16
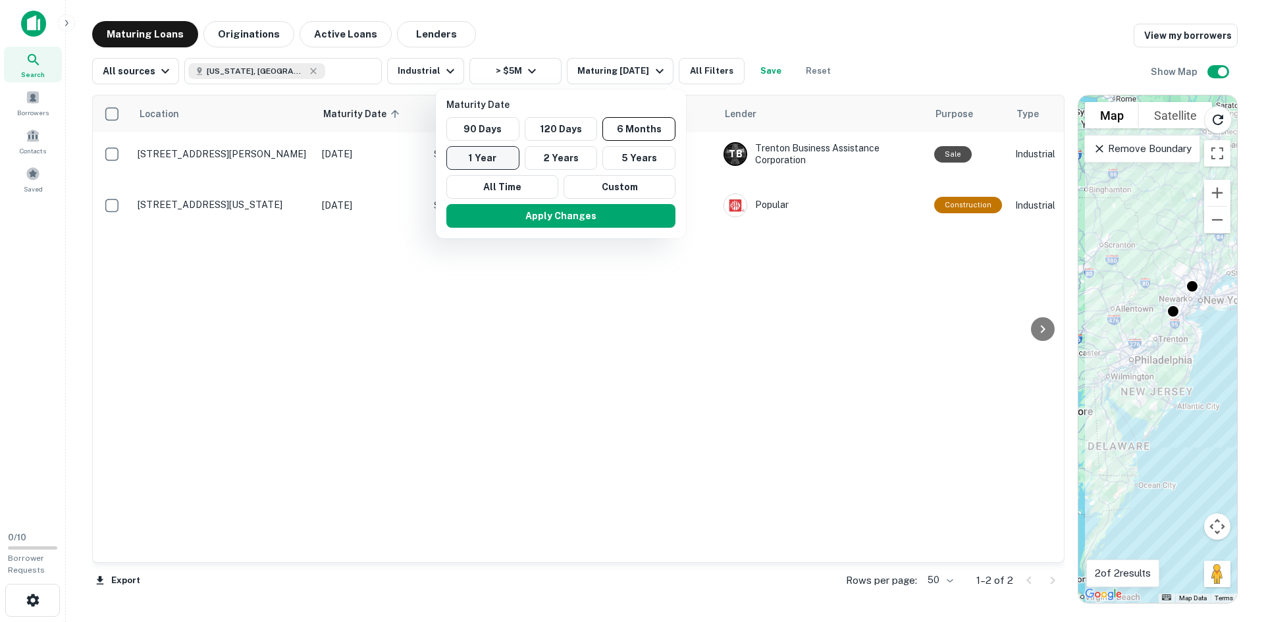
click at [511, 164] on button "1 Year" at bounding box center [482, 158] width 73 height 24
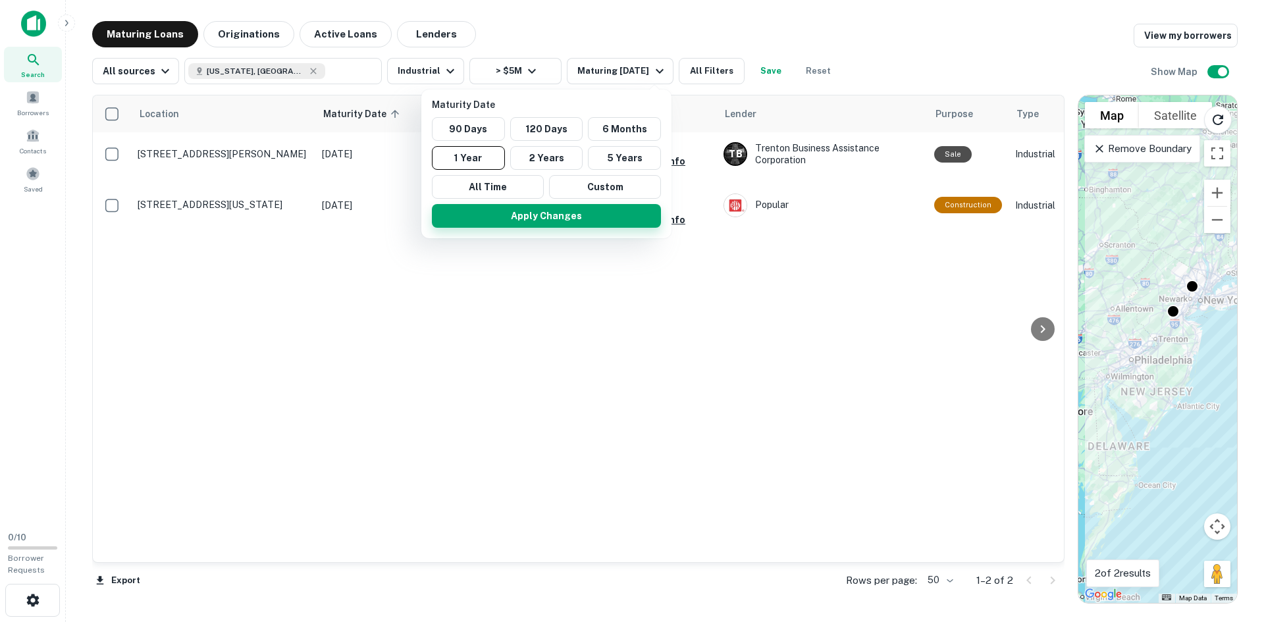
click at [514, 217] on button "Apply Changes" at bounding box center [546, 216] width 229 height 24
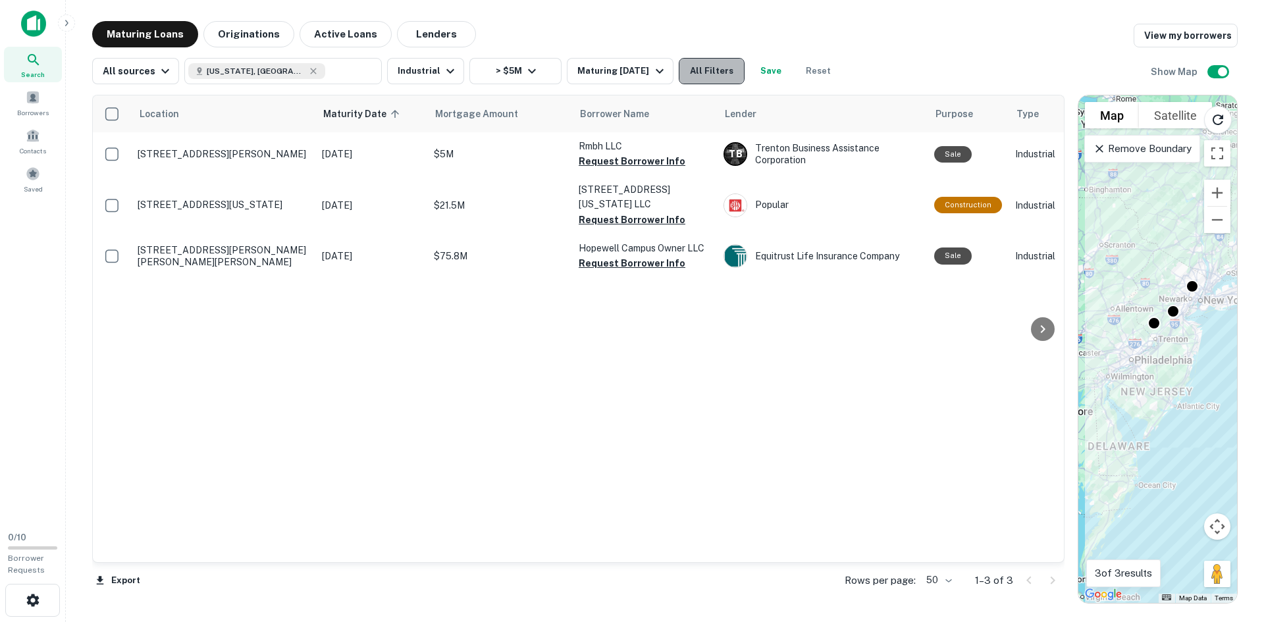
click at [723, 65] on button "All Filters" at bounding box center [712, 71] width 66 height 26
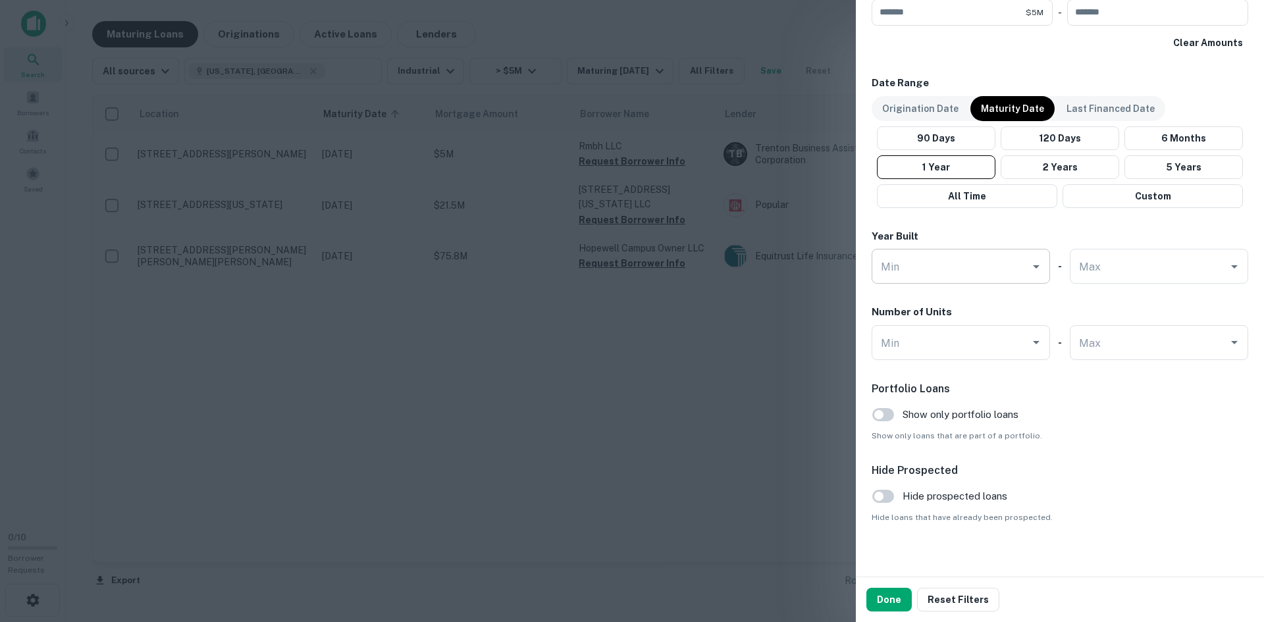
scroll to position [749, 0]
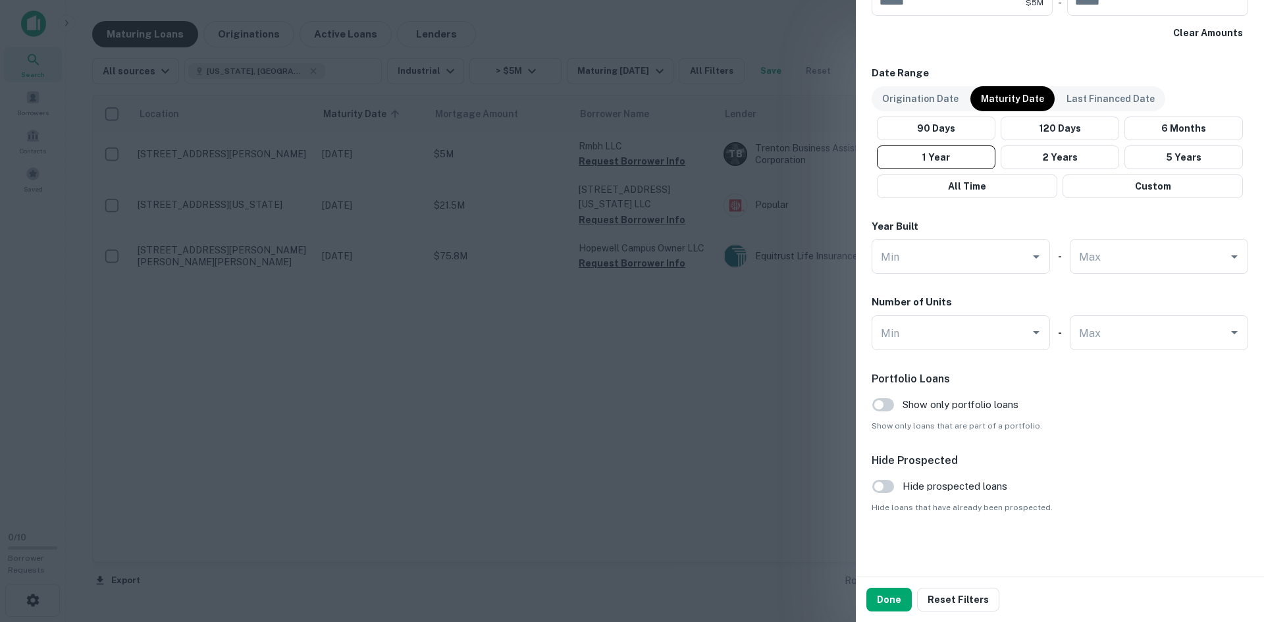
click at [748, 344] on div at bounding box center [632, 311] width 1264 height 622
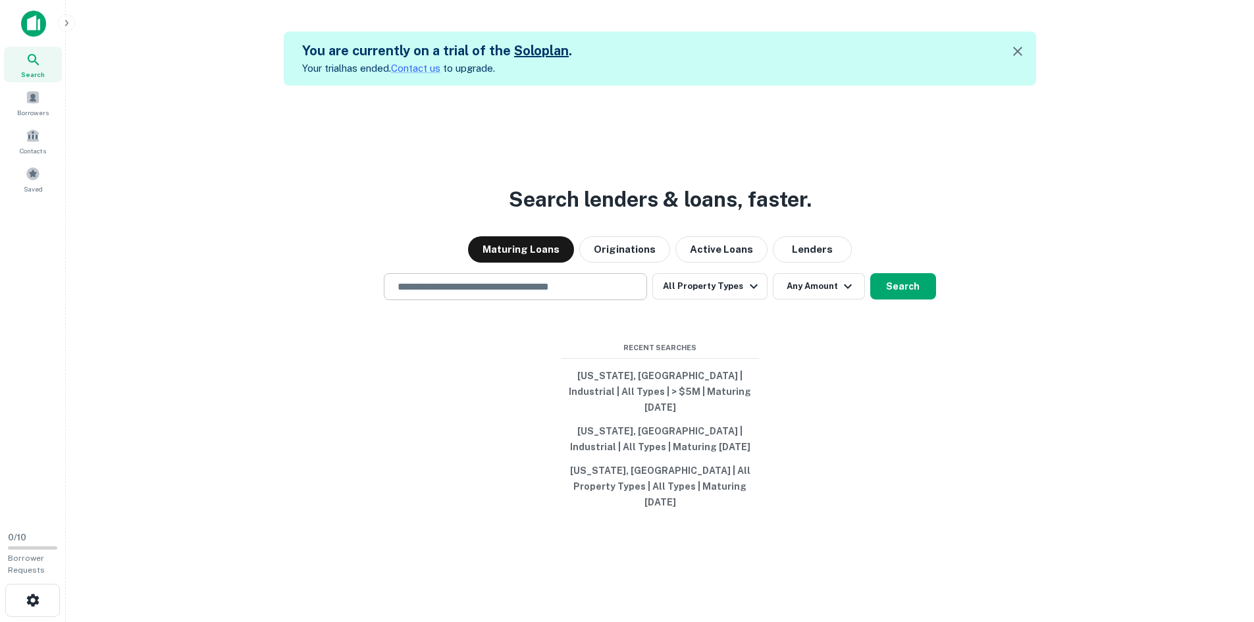
click at [485, 294] on input "text" at bounding box center [515, 286] width 251 height 15
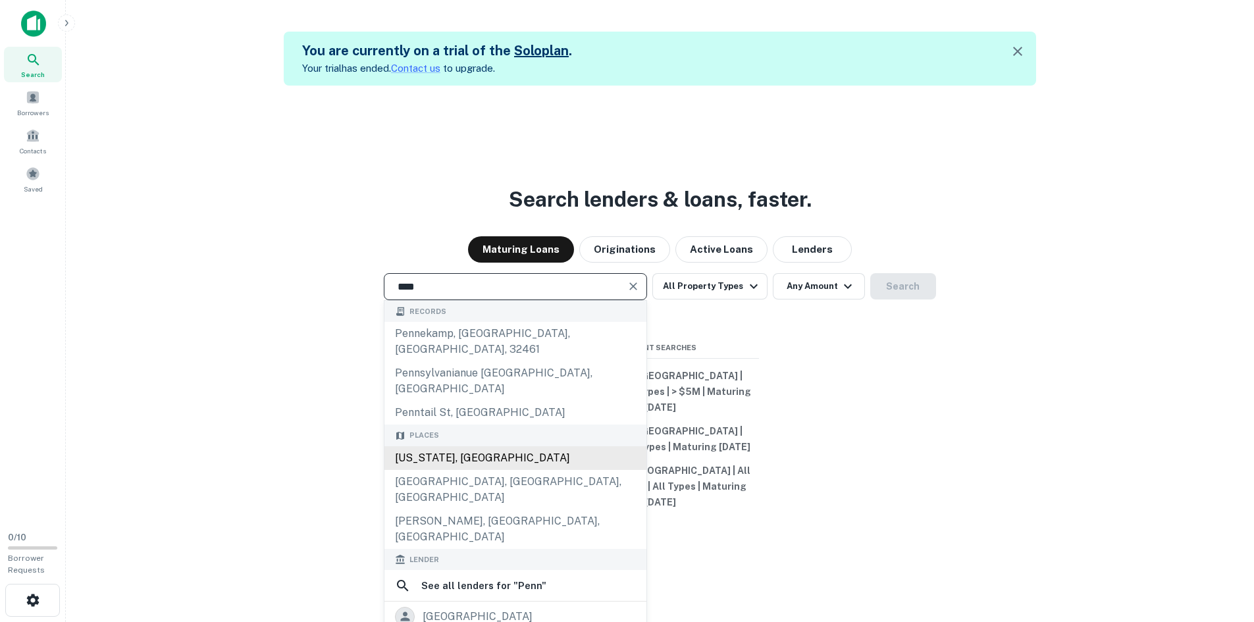
click at [456, 446] on div "[US_STATE], [GEOGRAPHIC_DATA]" at bounding box center [515, 458] width 262 height 24
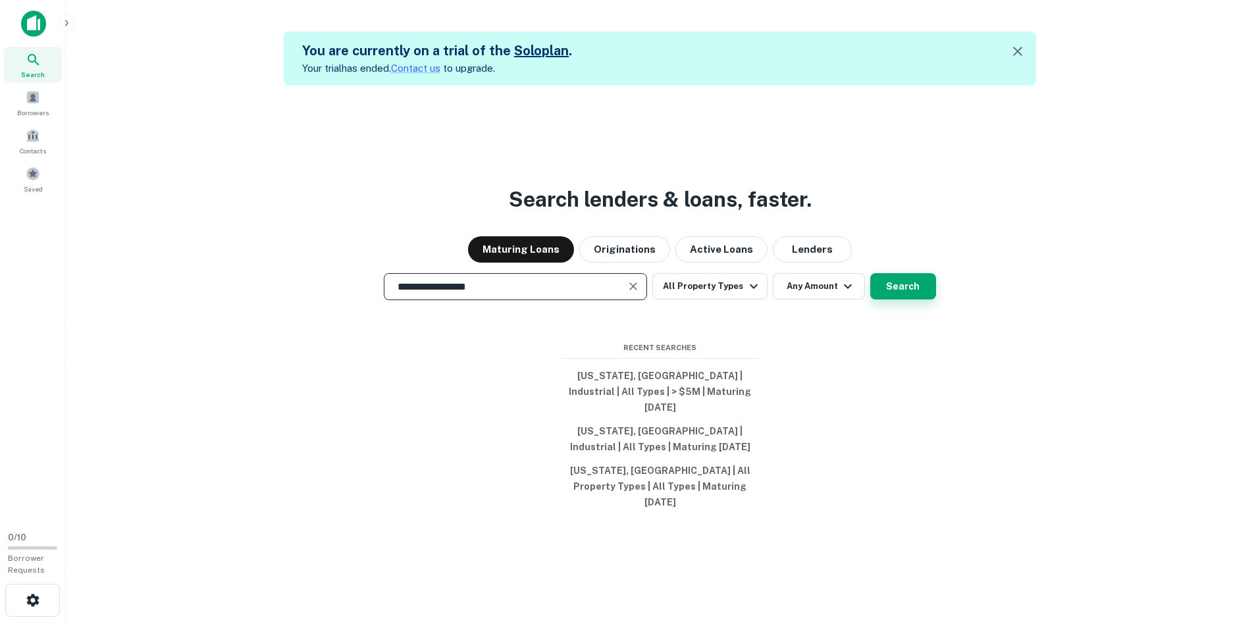
type input "**********"
click at [923, 299] on button "Search" at bounding box center [903, 286] width 66 height 26
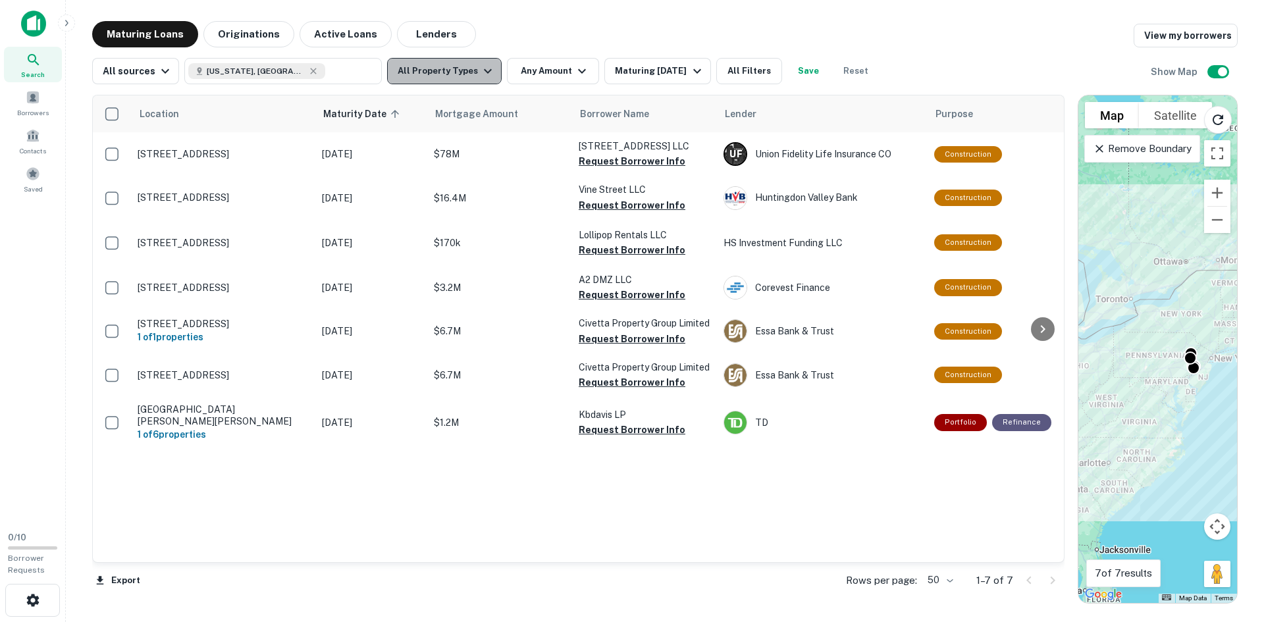
click at [460, 70] on button "All Property Types" at bounding box center [444, 71] width 115 height 26
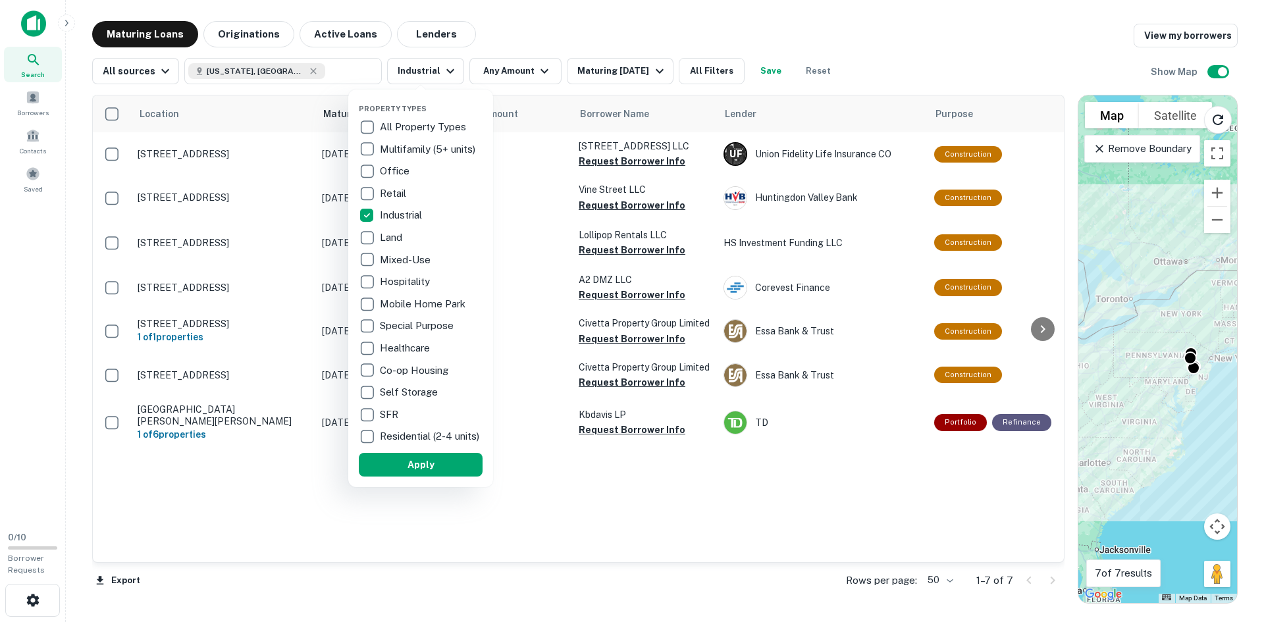
drag, startPoint x: 414, startPoint y: 474, endPoint x: 330, endPoint y: 319, distance: 176.4
click at [414, 472] on button "Apply" at bounding box center [421, 465] width 124 height 24
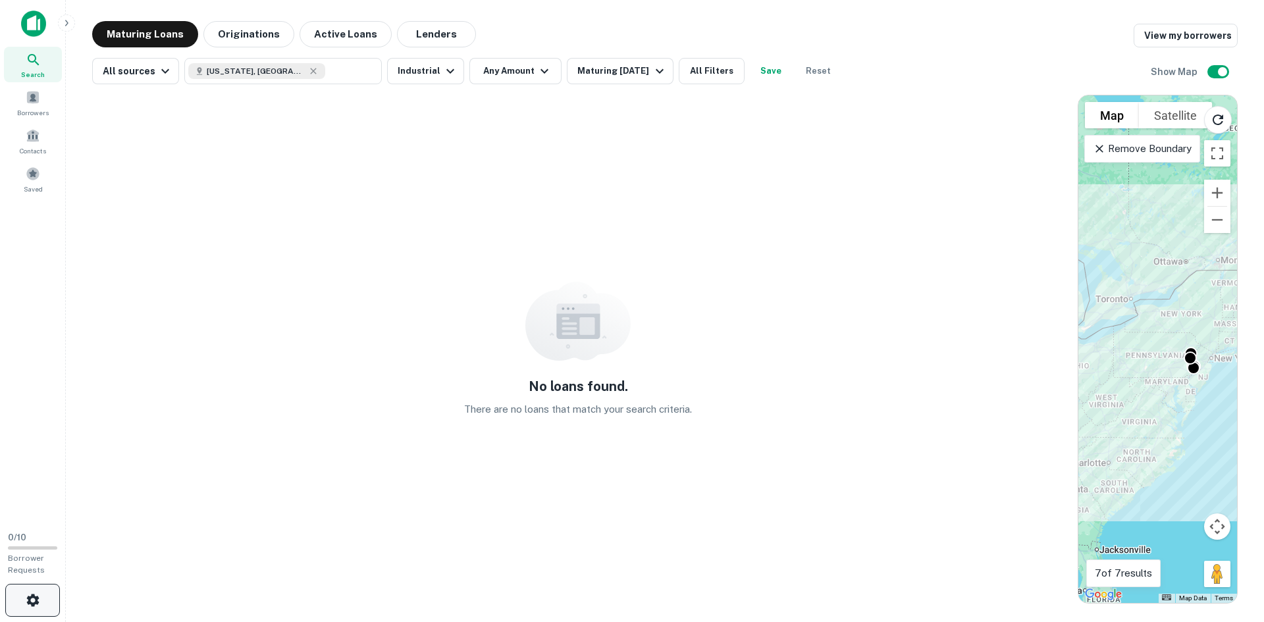
click at [49, 602] on button "button" at bounding box center [32, 600] width 55 height 33
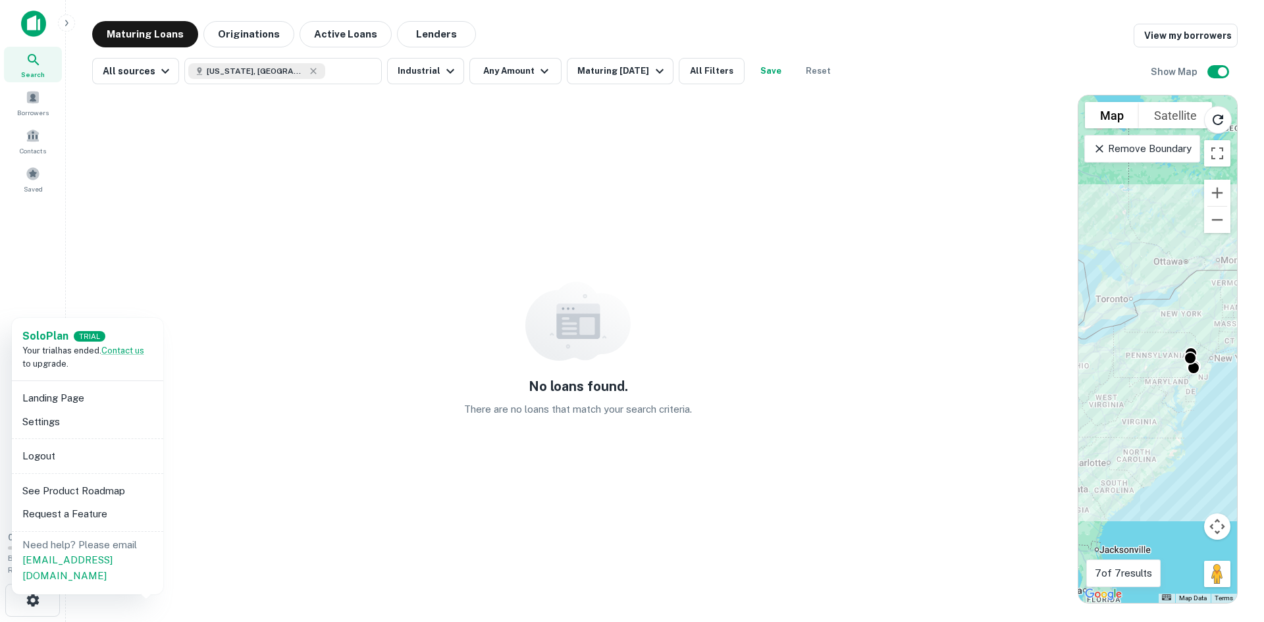
click at [250, 396] on div at bounding box center [632, 311] width 1264 height 622
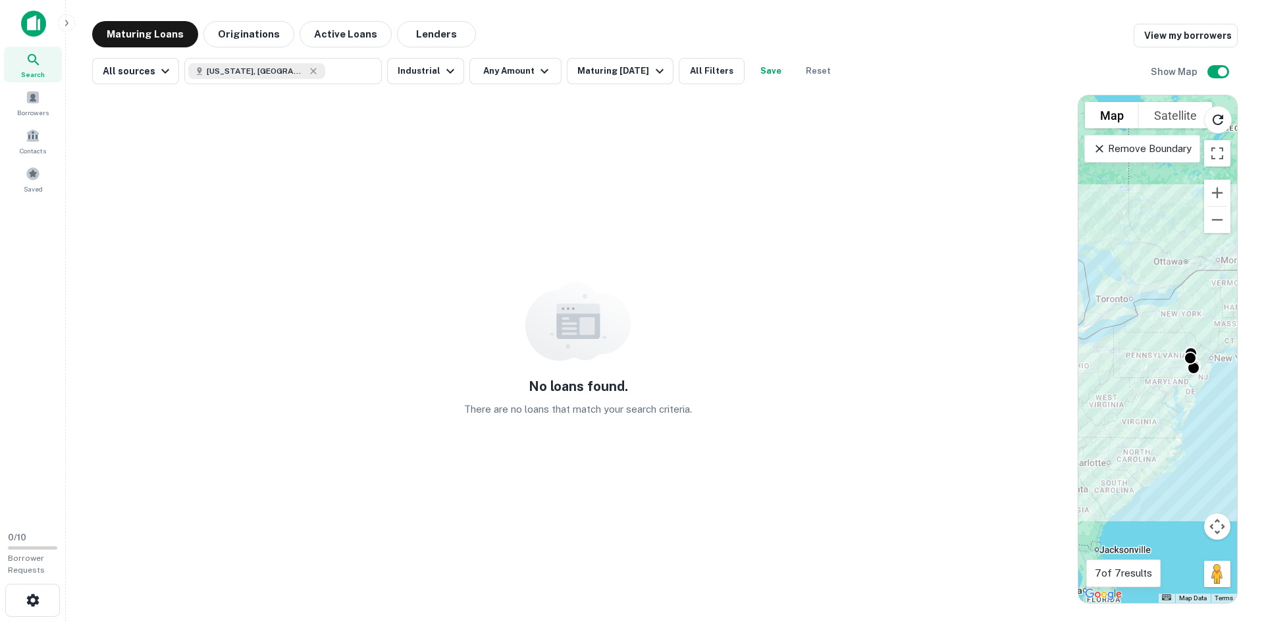
click at [35, 18] on img at bounding box center [33, 24] width 25 height 26
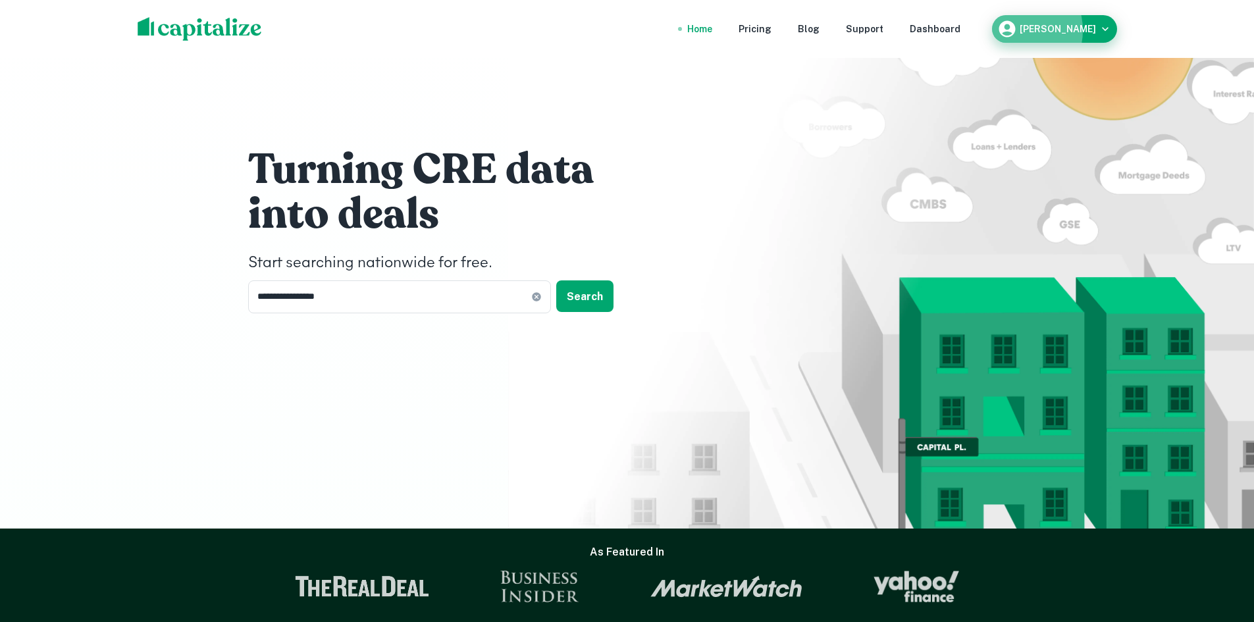
click at [1017, 30] on icon "button" at bounding box center [1007, 29] width 20 height 20
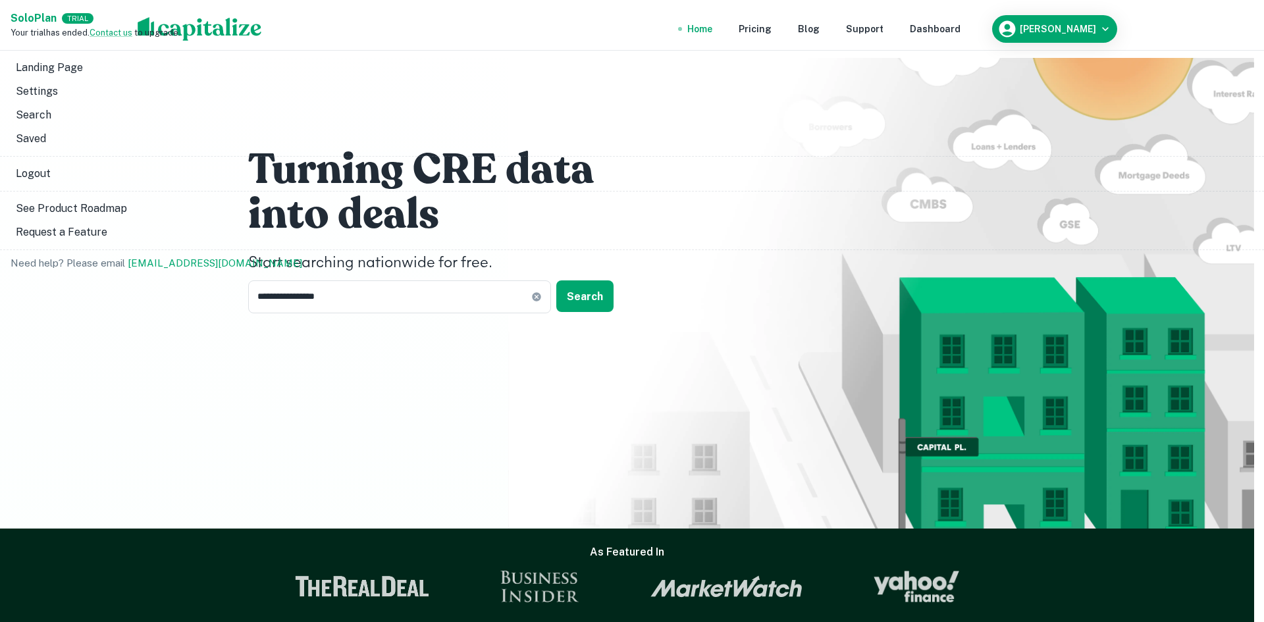
click at [523, 134] on div at bounding box center [632, 311] width 1264 height 622
